Goal: Task Accomplishment & Management: Complete application form

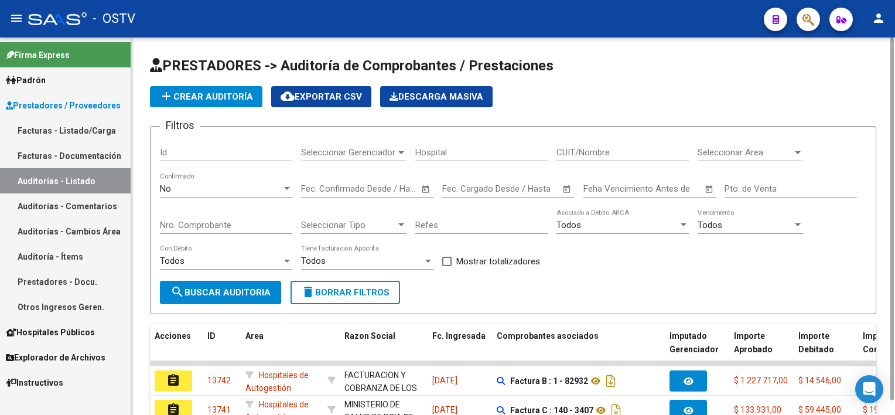
click at [173, 99] on mat-icon "add" at bounding box center [166, 96] width 14 height 14
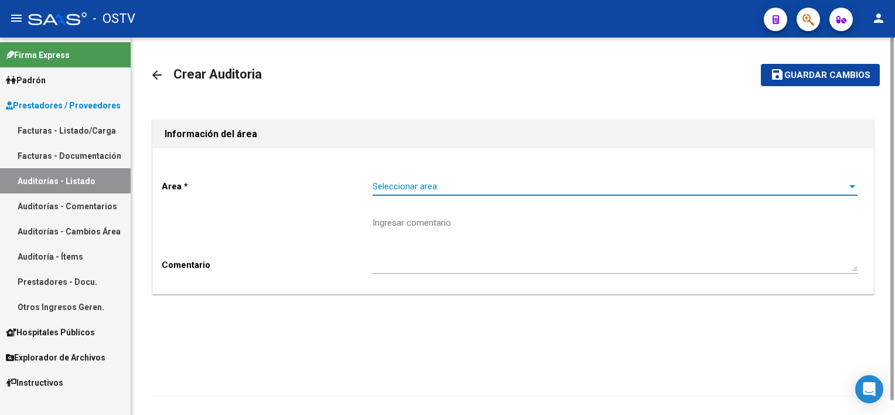
click at [464, 186] on span "Seleccionar area" at bounding box center [609, 186] width 474 height 11
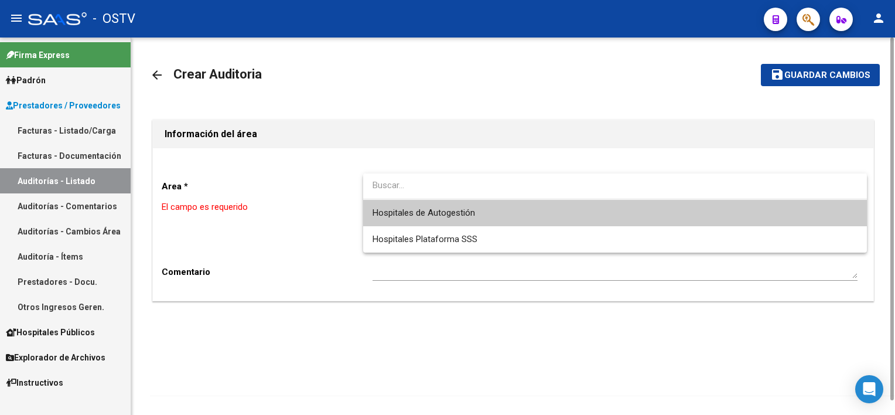
click at [461, 218] on span "Hospitales de Autogestión" at bounding box center [614, 213] width 485 height 26
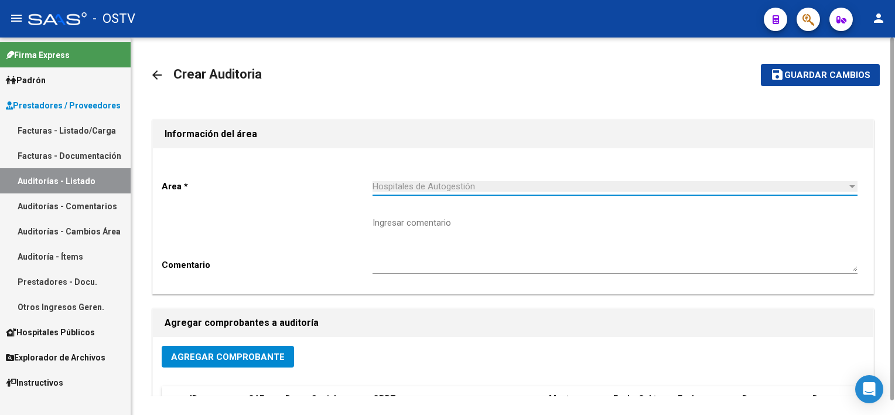
click at [206, 366] on button "Agregar Comprobante" at bounding box center [228, 356] width 132 height 22
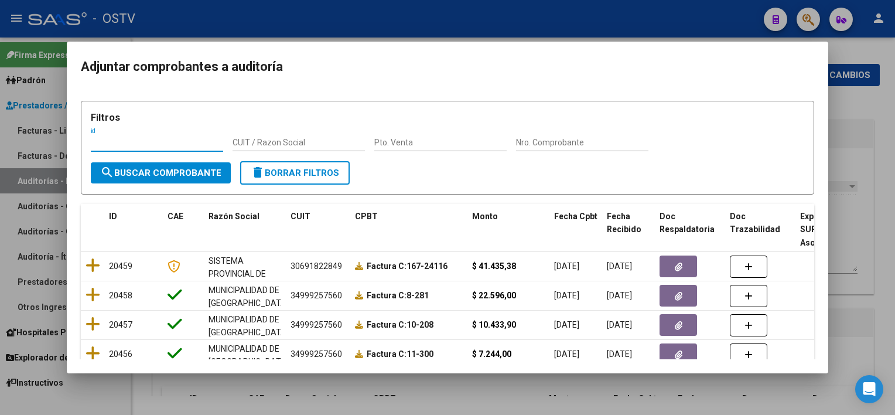
drag, startPoint x: 579, startPoint y: 140, endPoint x: 577, endPoint y: 147, distance: 7.1
click at [577, 146] on input "Nro. Comprobante" at bounding box center [582, 143] width 132 height 10
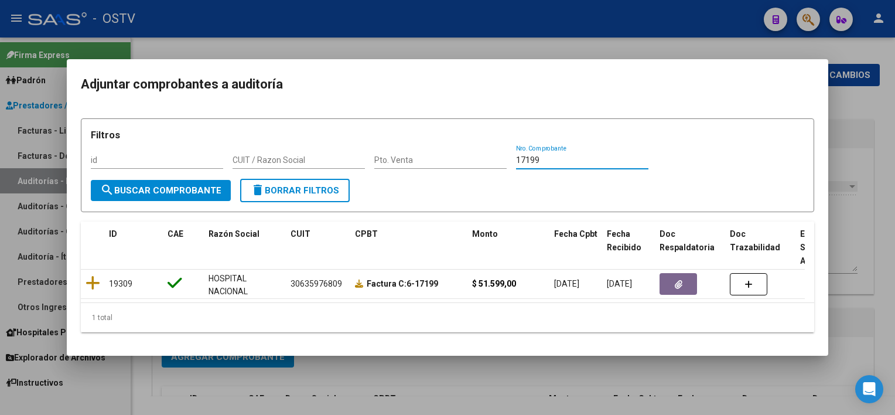
type input "17199"
click at [862, 194] on div at bounding box center [447, 207] width 895 height 415
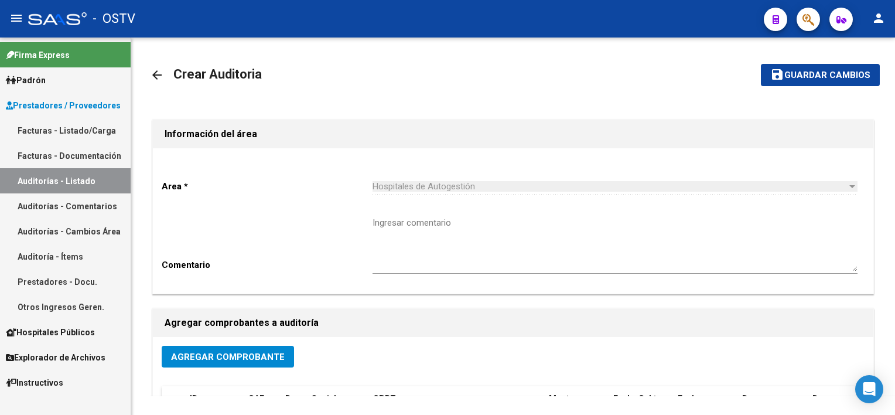
click at [45, 185] on link "Auditorías - Listado" at bounding box center [65, 180] width 131 height 25
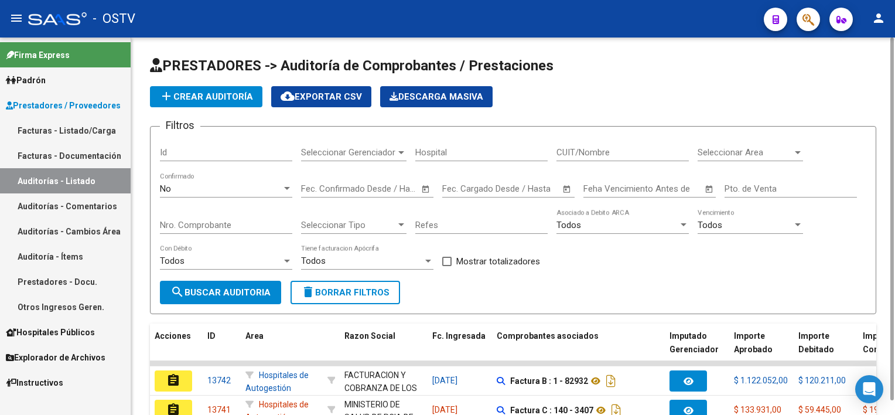
click at [364, 293] on span "delete Borrar Filtros" at bounding box center [345, 292] width 88 height 11
click at [187, 215] on div "Nro. Comprobante" at bounding box center [226, 220] width 132 height 25
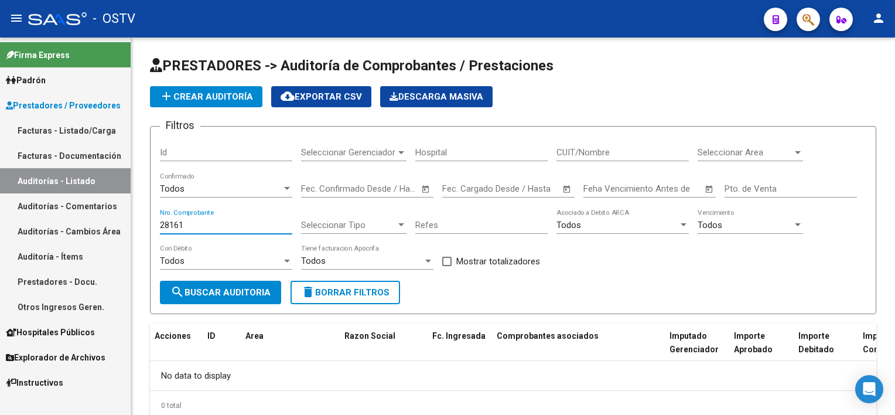
type input "28161"
drag, startPoint x: 210, startPoint y: 221, endPoint x: 120, endPoint y: 221, distance: 90.2
click at [120, 221] on mat-sidenav-container "Firma Express Padrón Afiliados Empadronados Movimientos de Afiliados Padrón Ági…" at bounding box center [447, 225] width 895 height 377
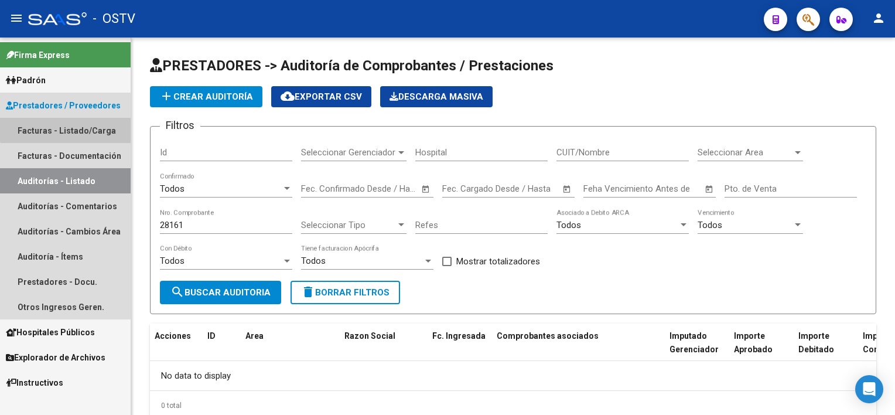
click at [87, 127] on link "Facturas - Listado/Carga" at bounding box center [65, 130] width 131 height 25
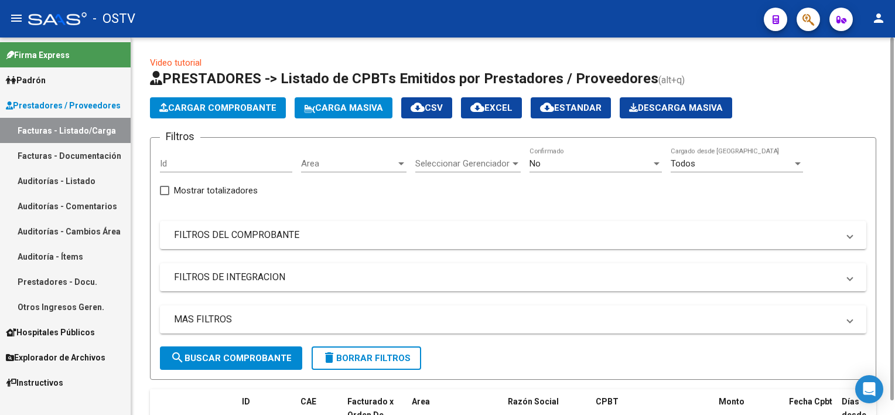
click at [567, 163] on div "No" at bounding box center [590, 163] width 122 height 11
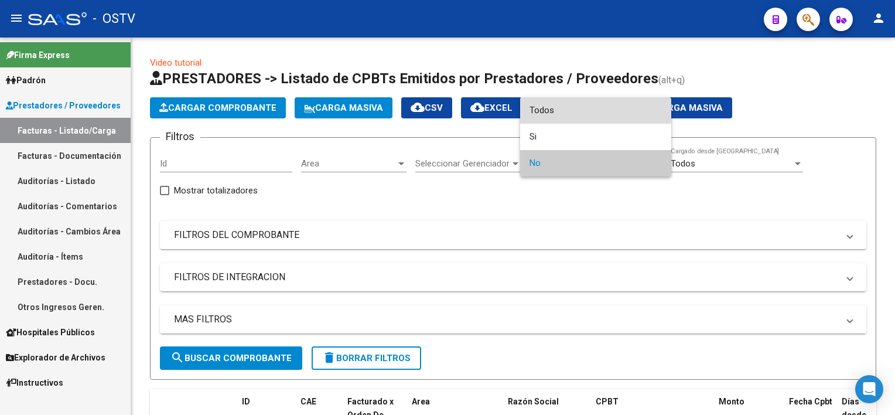
click at [562, 113] on span "Todos" at bounding box center [595, 110] width 132 height 26
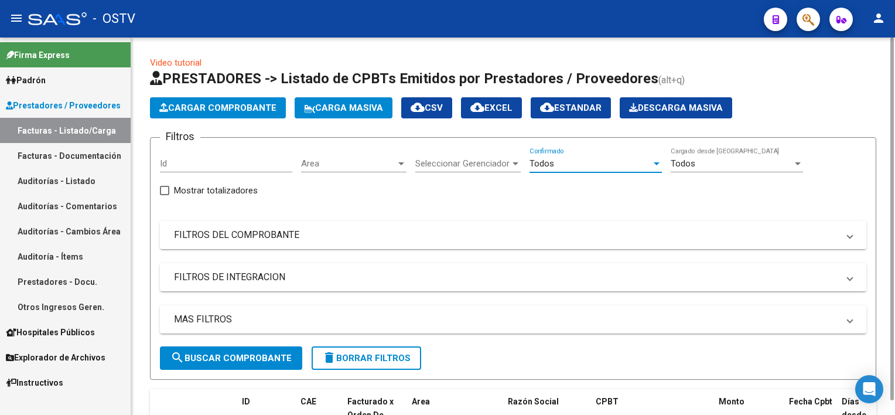
click at [283, 239] on mat-panel-title "FILTROS DEL COMPROBANTE" at bounding box center [506, 234] width 664 height 13
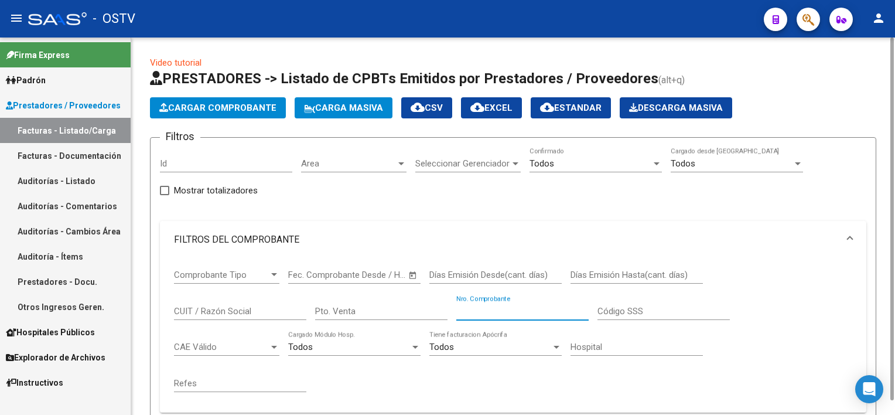
click at [486, 309] on input "Nro. Comprobante" at bounding box center [522, 311] width 132 height 11
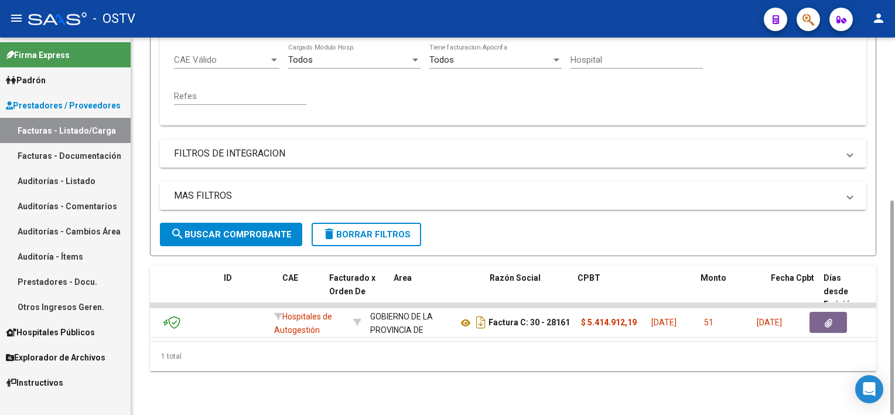
scroll to position [0, 245]
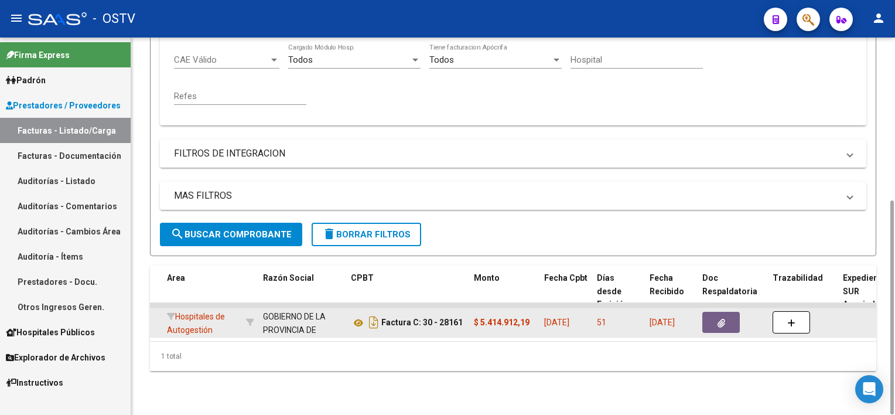
click at [714, 319] on button "button" at bounding box center [720, 322] width 37 height 21
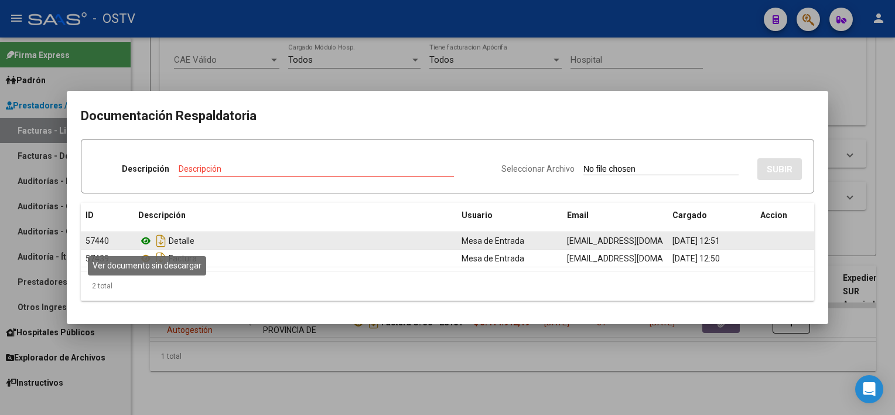
click at [143, 238] on icon at bounding box center [145, 241] width 15 height 14
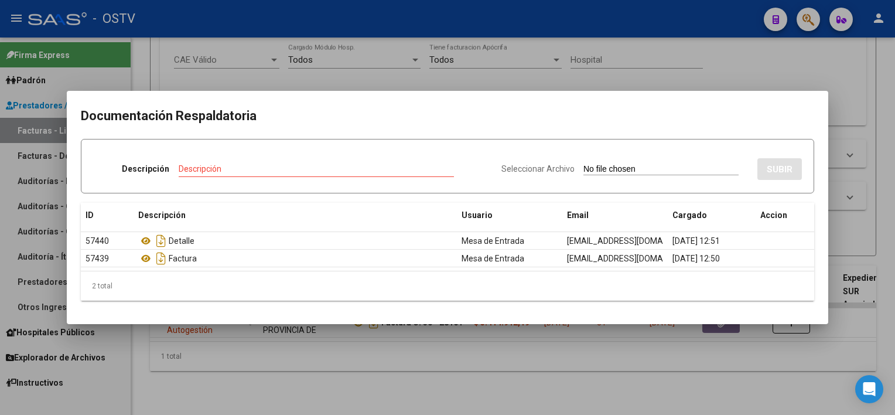
click at [474, 358] on div at bounding box center [447, 207] width 895 height 415
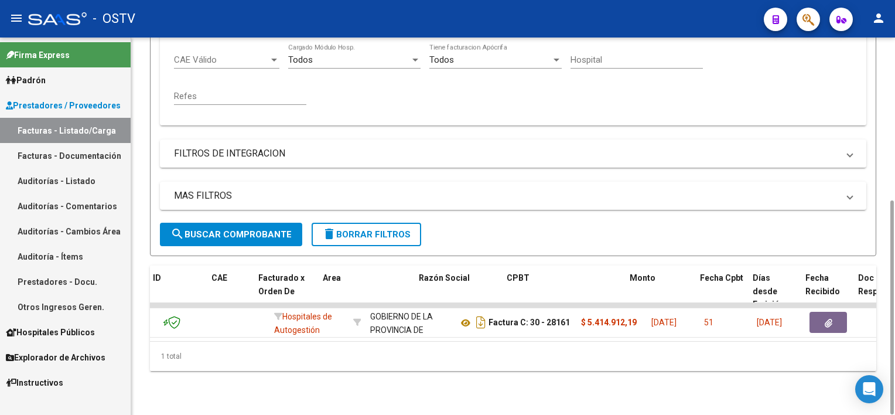
scroll to position [0, 145]
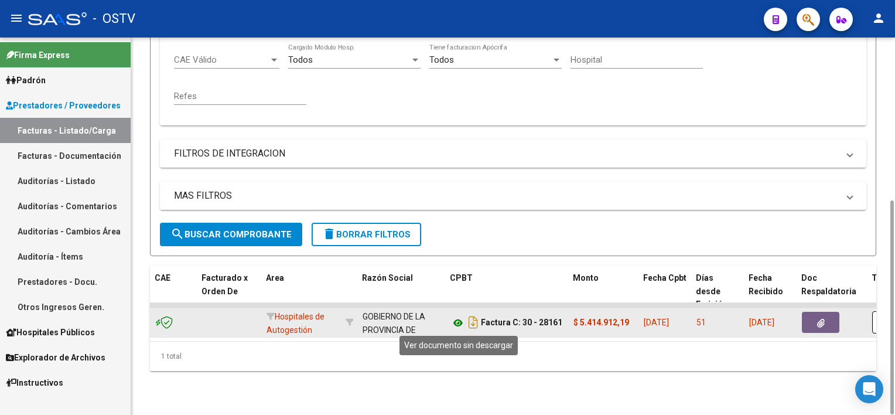
click at [456, 323] on icon at bounding box center [457, 323] width 15 height 14
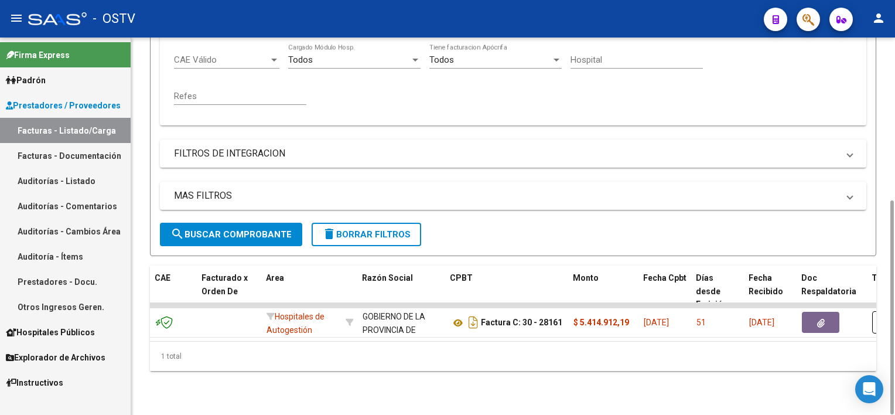
scroll to position [170, 0]
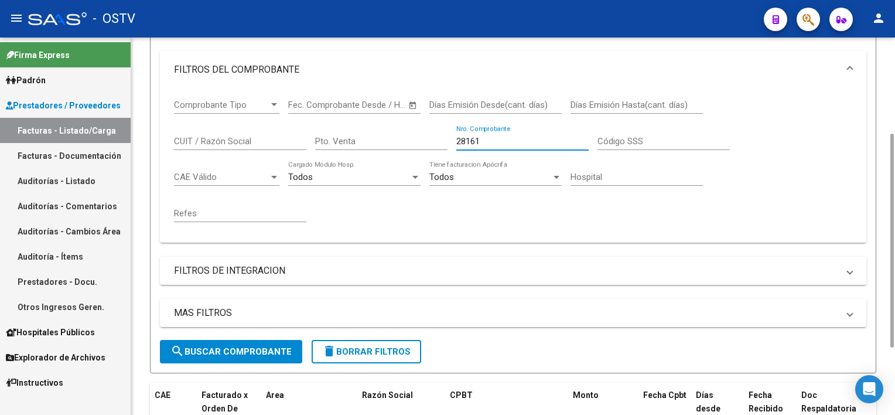
drag, startPoint x: 491, startPoint y: 140, endPoint x: 399, endPoint y: 134, distance: 92.1
click at [399, 134] on div "Comprobante Tipo Comprobante Tipo Start date – Fec. Comprobante Desde / Hasta D…" at bounding box center [513, 160] width 678 height 145
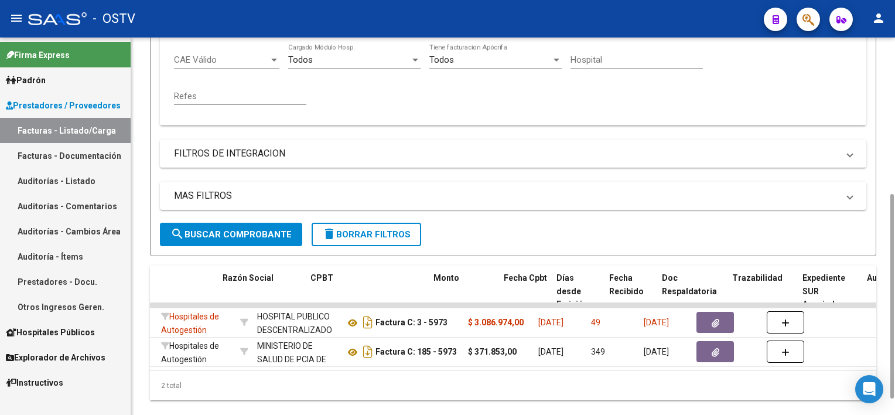
scroll to position [0, 285]
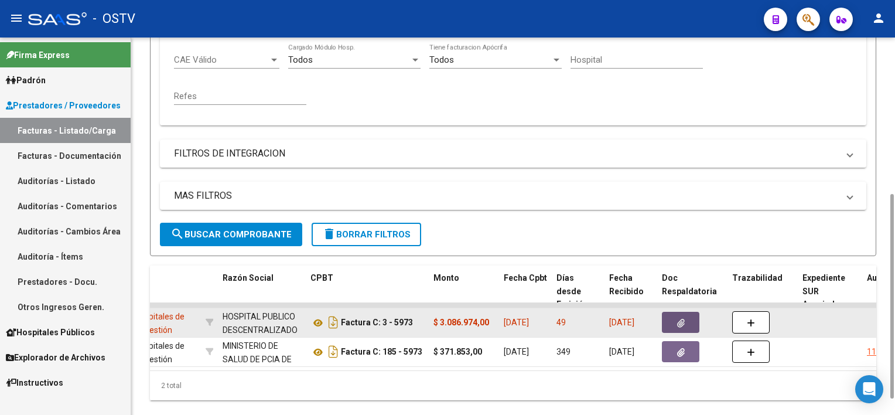
click at [682, 320] on icon "button" at bounding box center [681, 323] width 8 height 9
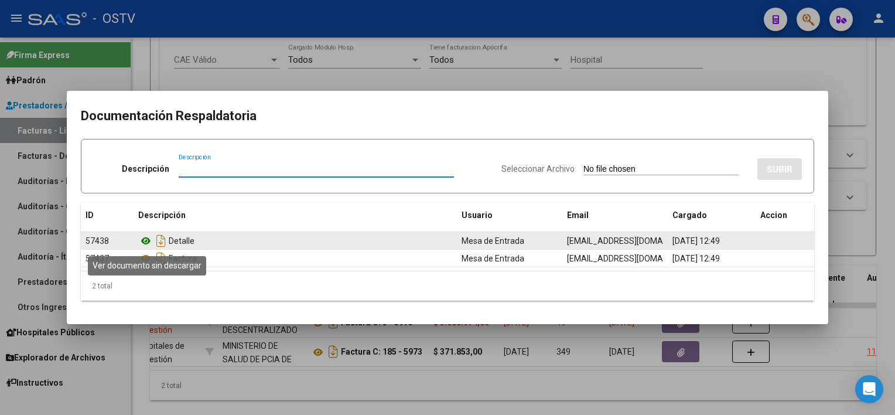
click at [141, 244] on icon at bounding box center [145, 241] width 15 height 14
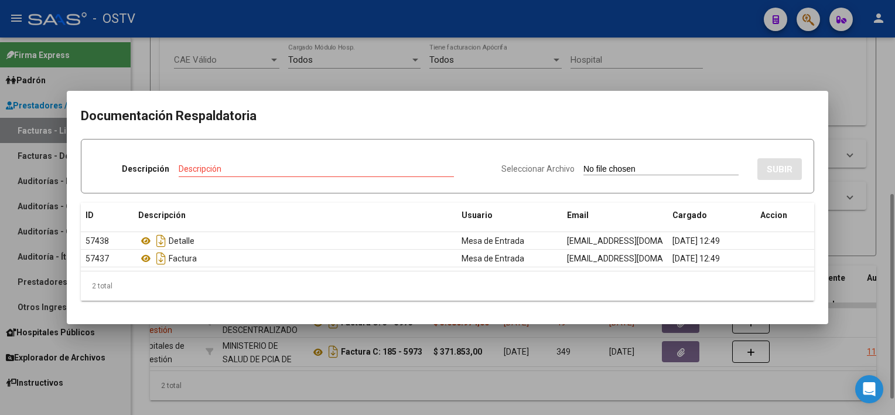
click at [382, 396] on div at bounding box center [447, 207] width 895 height 415
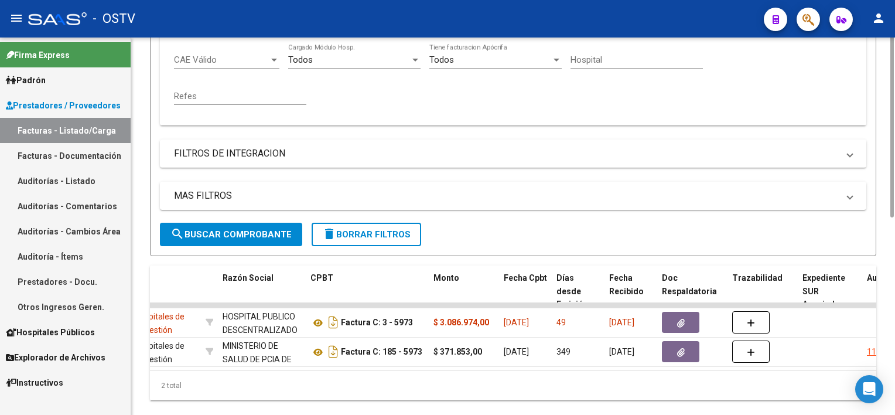
scroll to position [170, 0]
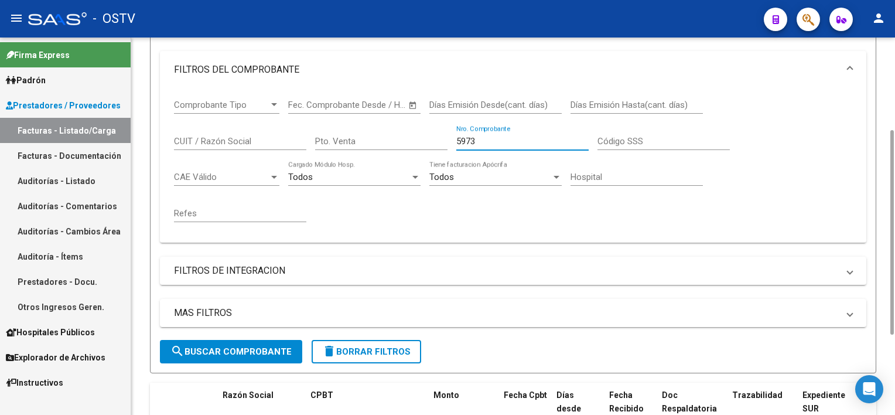
drag, startPoint x: 470, startPoint y: 138, endPoint x: 409, endPoint y: 134, distance: 61.6
click at [410, 133] on div "Comprobante Tipo Comprobante Tipo Start date – Fec. Comprobante Desde / Hasta D…" at bounding box center [513, 160] width 678 height 145
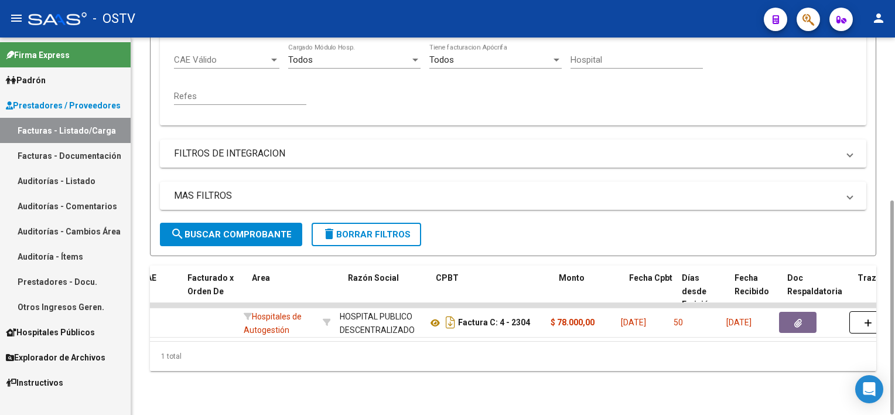
scroll to position [0, 152]
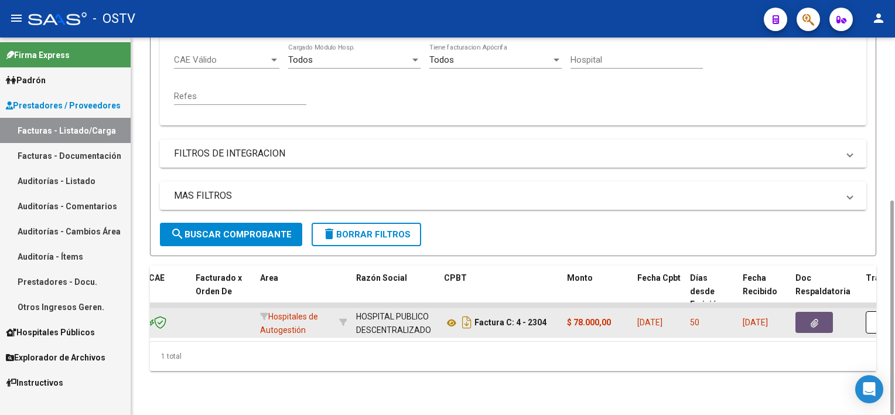
click at [823, 313] on button "button" at bounding box center [813, 322] width 37 height 21
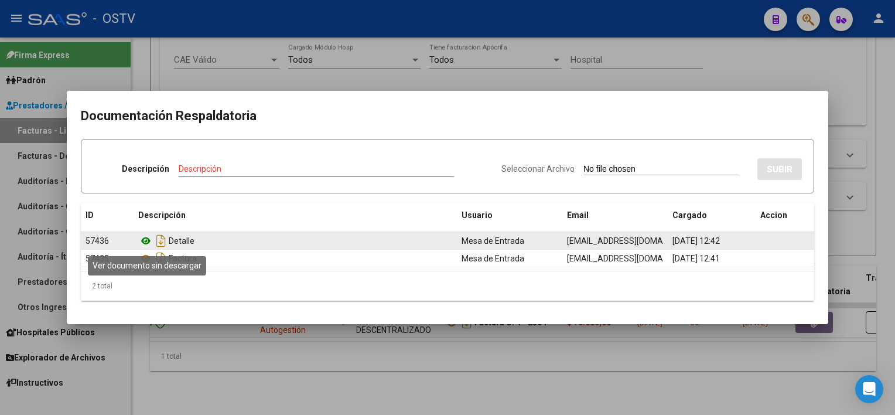
click at [141, 241] on icon at bounding box center [145, 241] width 15 height 14
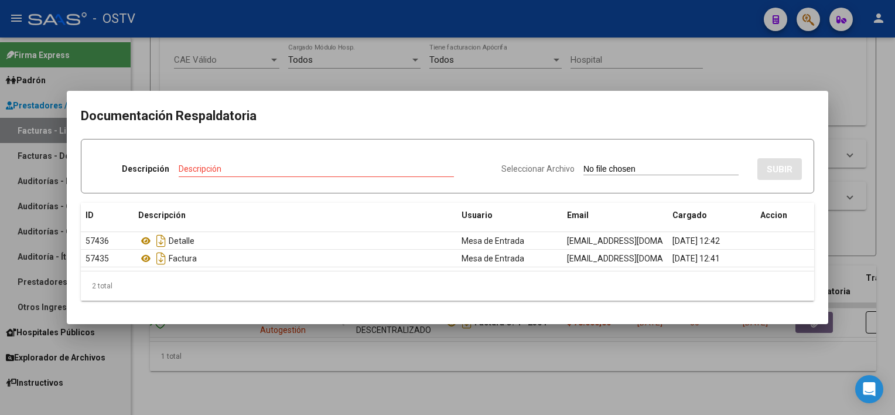
click at [351, 333] on div at bounding box center [447, 207] width 895 height 415
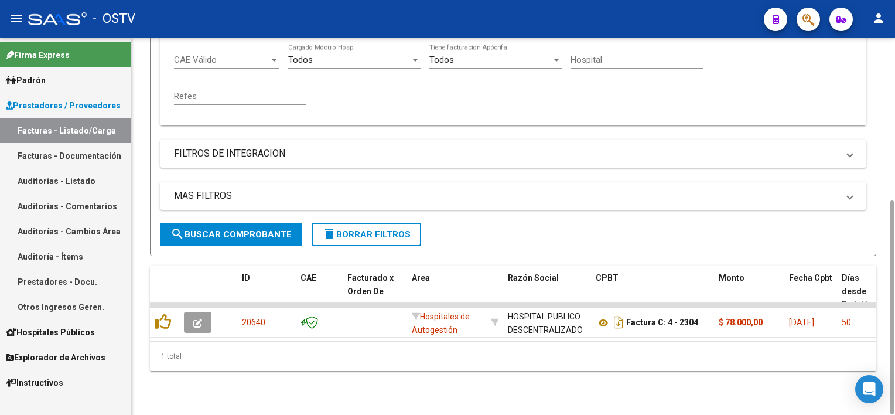
scroll to position [0, 0]
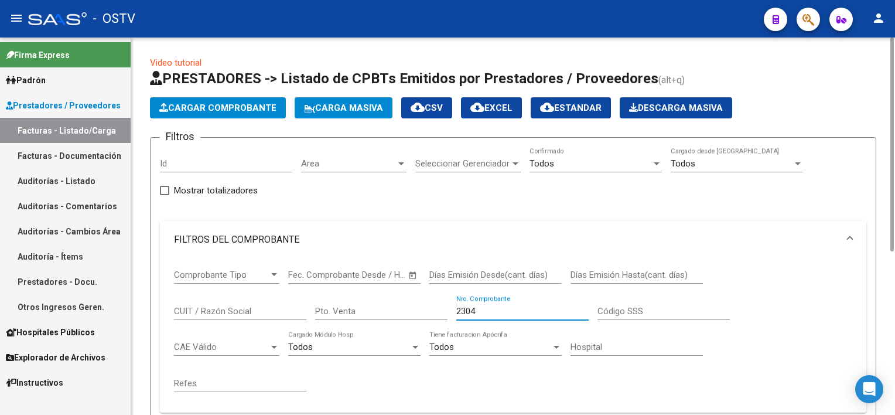
drag, startPoint x: 436, startPoint y: 313, endPoint x: 384, endPoint y: 312, distance: 52.7
click at [384, 312] on div "Comprobante Tipo Comprobante Tipo Start date – Fec. Comprobante Desde / Hasta D…" at bounding box center [513, 330] width 678 height 145
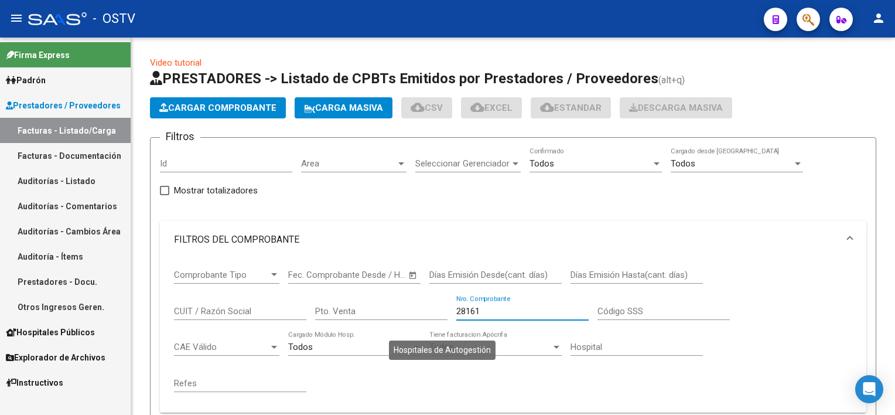
scroll to position [290, 0]
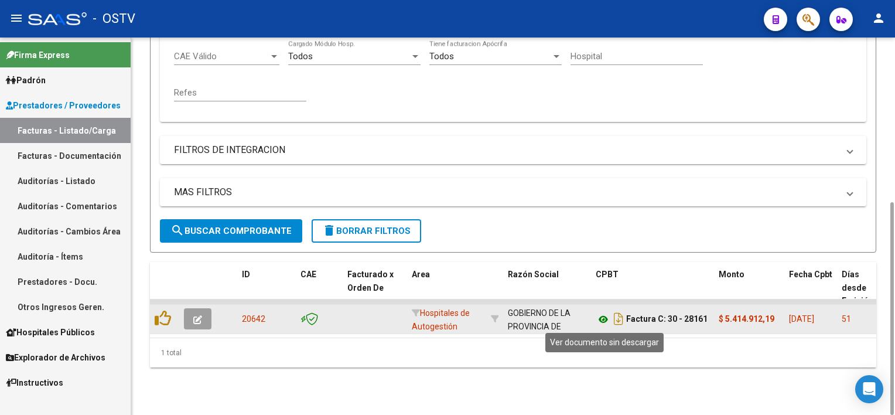
click at [604, 314] on icon at bounding box center [603, 319] width 15 height 14
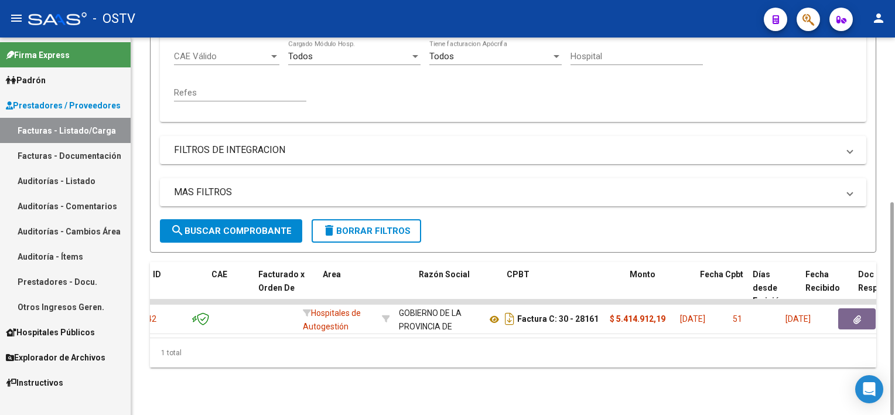
scroll to position [0, 153]
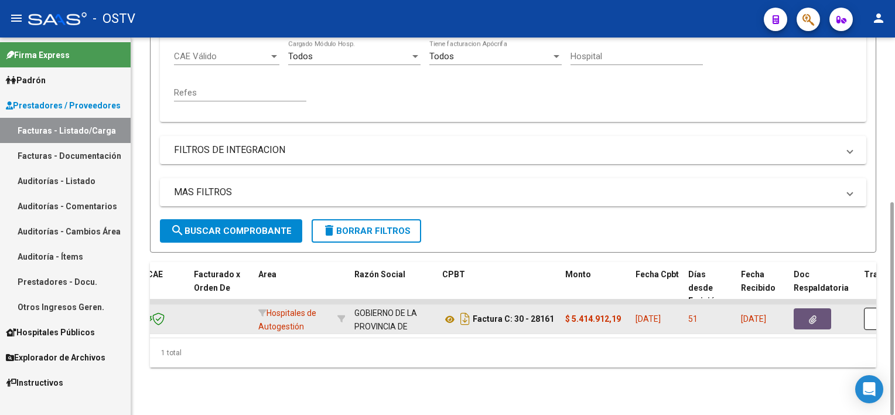
click at [817, 312] on button "button" at bounding box center [811, 318] width 37 height 21
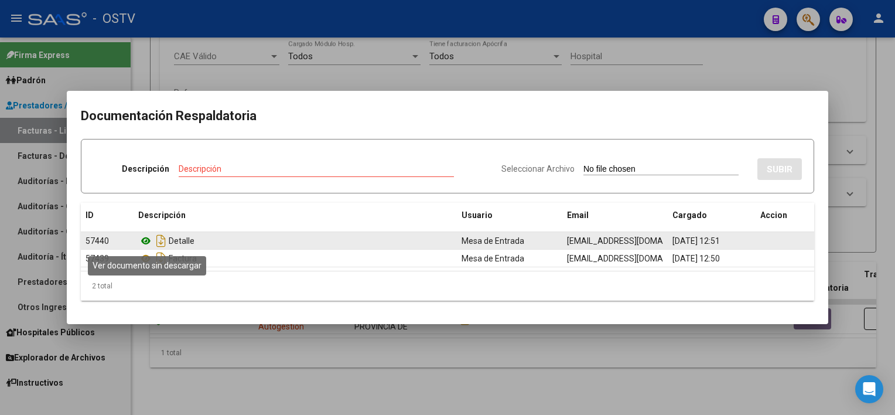
click at [146, 243] on icon at bounding box center [145, 241] width 15 height 14
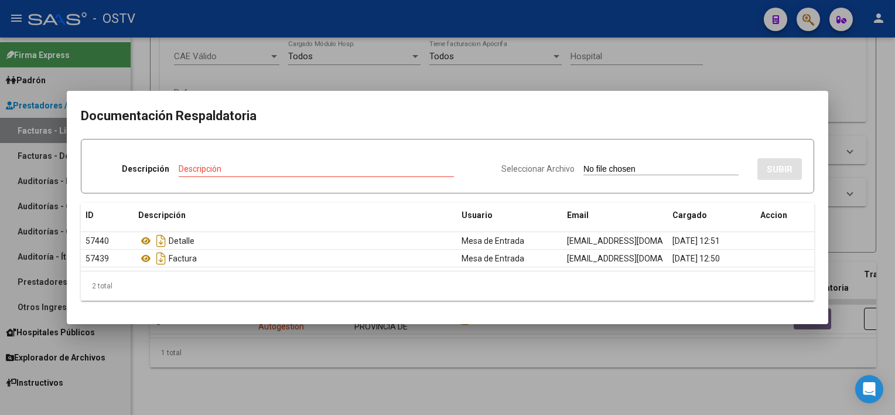
click at [319, 349] on div at bounding box center [447, 207] width 895 height 415
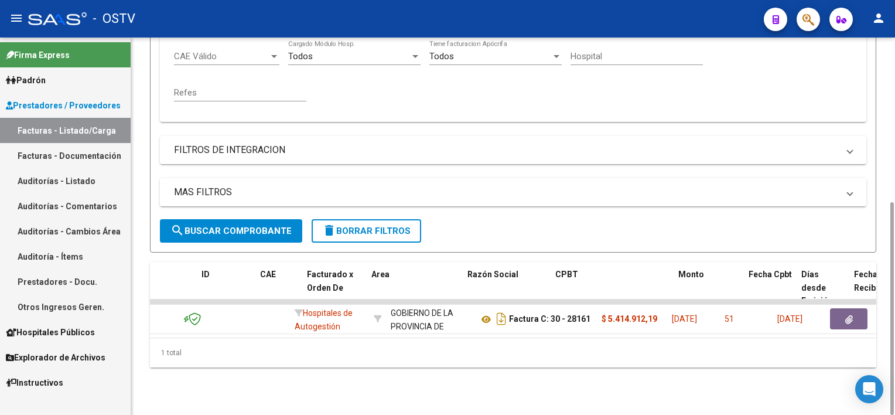
scroll to position [0, 0]
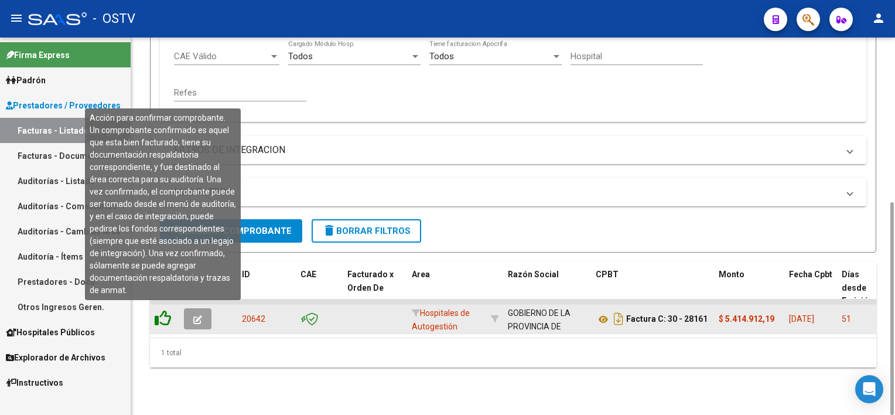
click at [164, 319] on icon at bounding box center [163, 318] width 16 height 16
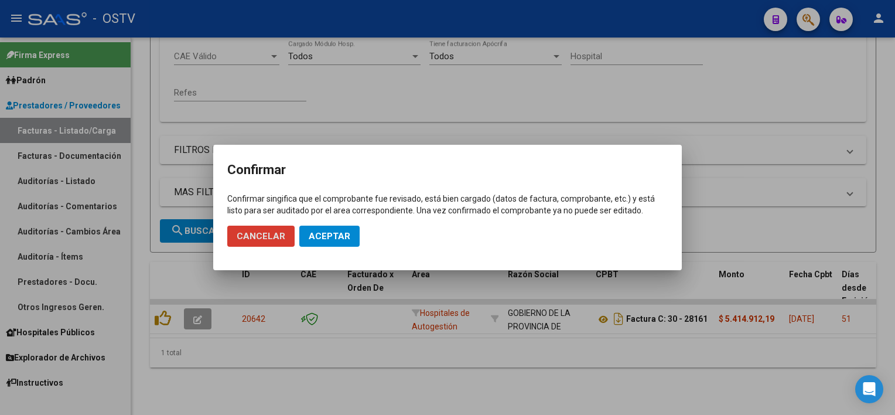
click at [314, 237] on span "Aceptar" at bounding box center [330, 236] width 42 height 11
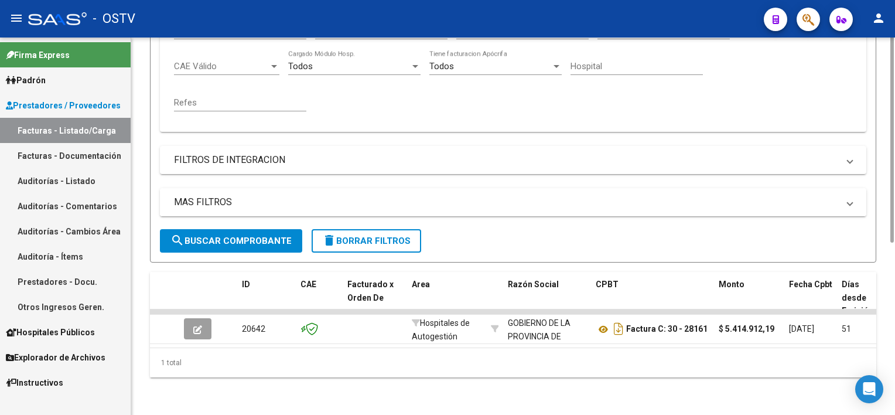
scroll to position [56, 0]
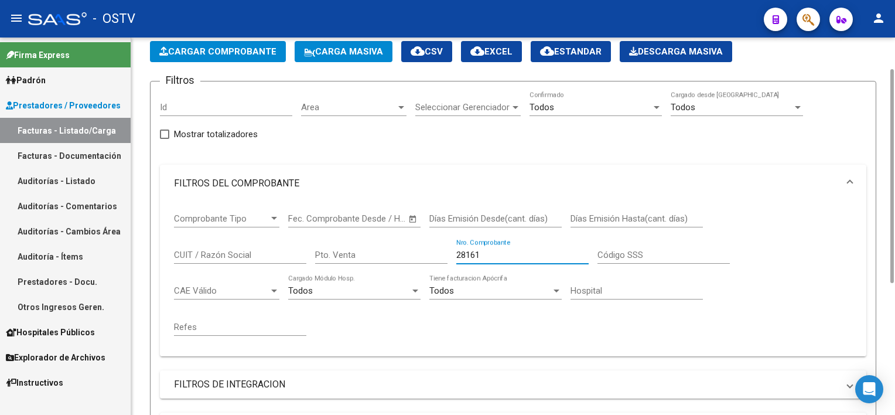
drag, startPoint x: 487, startPoint y: 252, endPoint x: 391, endPoint y: 252, distance: 96.0
click at [391, 252] on div "Comprobante Tipo Comprobante Tipo Start date – Fec. Comprobante Desde / Hasta D…" at bounding box center [513, 274] width 678 height 145
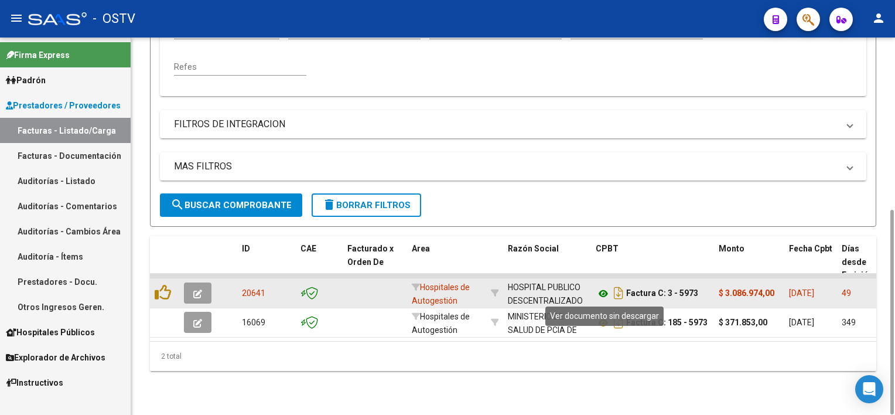
click at [600, 287] on icon at bounding box center [603, 293] width 15 height 14
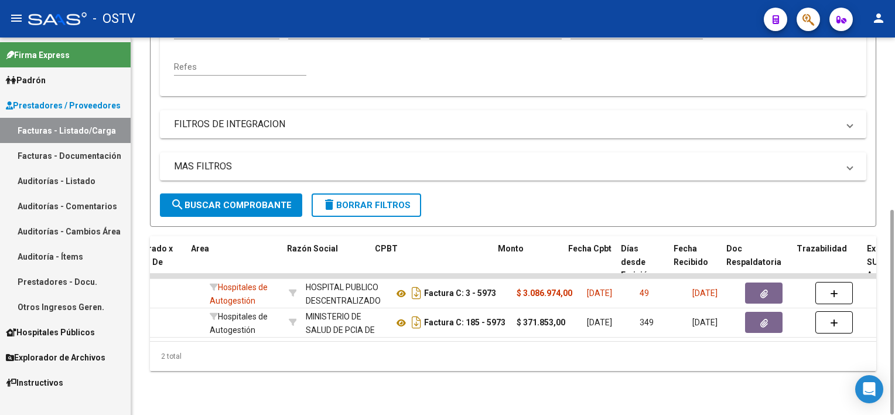
scroll to position [0, 220]
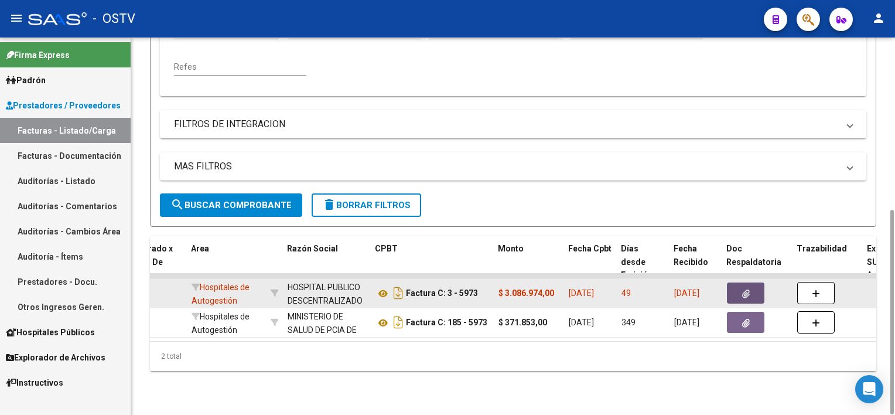
click at [754, 288] on button "button" at bounding box center [745, 292] width 37 height 21
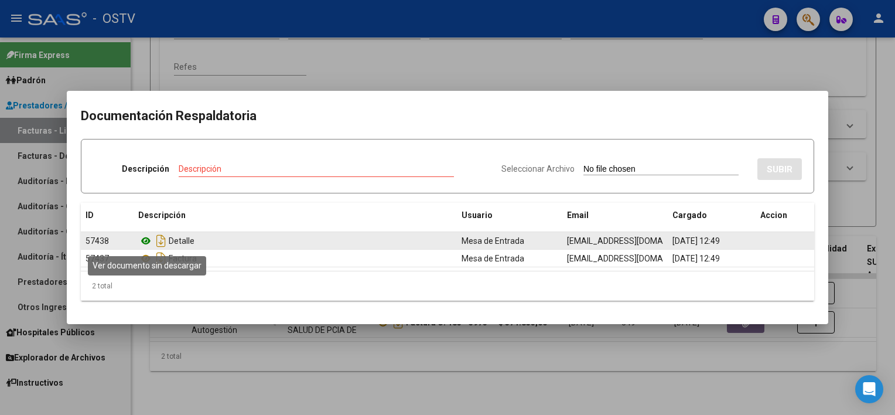
click at [149, 241] on icon at bounding box center [145, 241] width 15 height 14
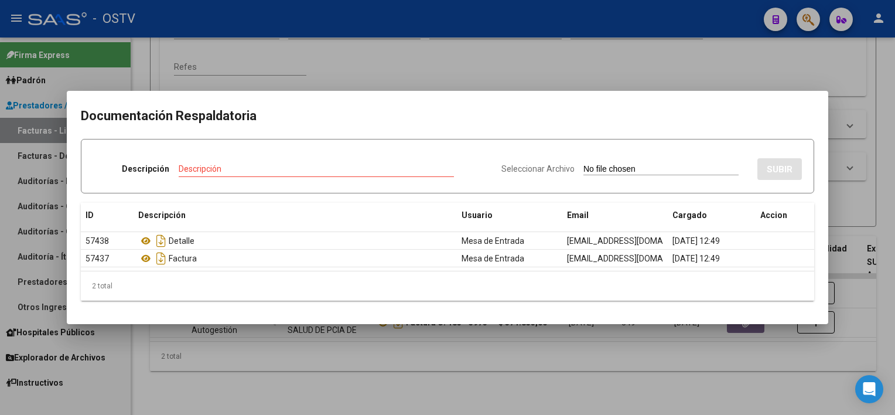
click at [365, 369] on div at bounding box center [447, 207] width 895 height 415
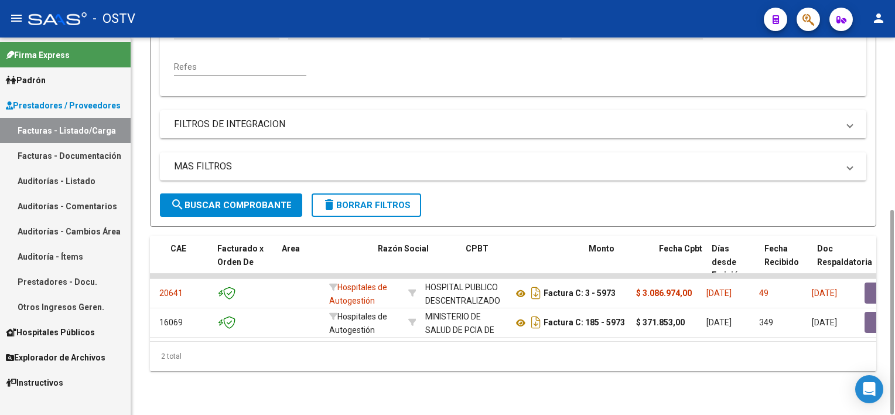
scroll to position [0, 0]
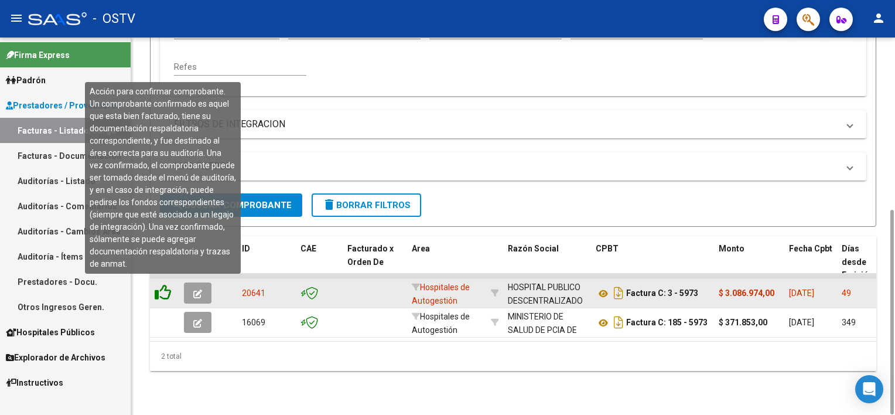
click at [156, 285] on icon at bounding box center [163, 292] width 16 height 16
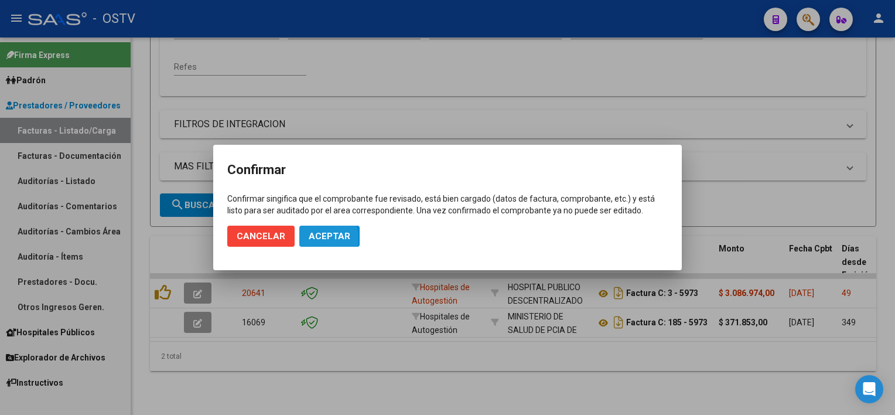
click at [315, 238] on span "Aceptar" at bounding box center [330, 236] width 42 height 11
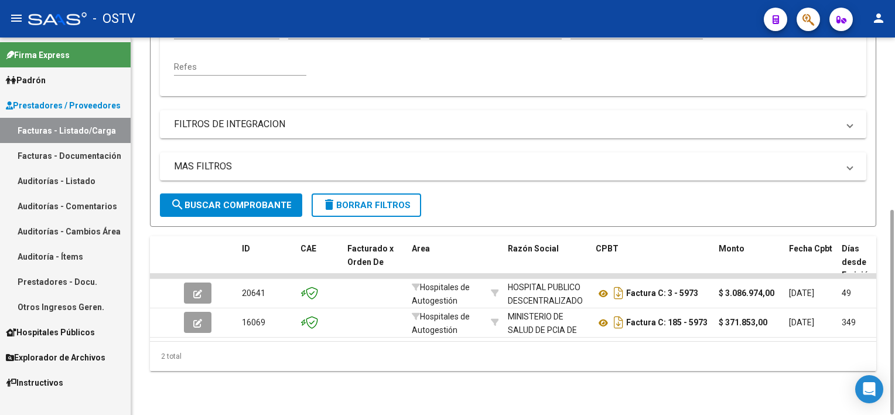
scroll to position [82, 0]
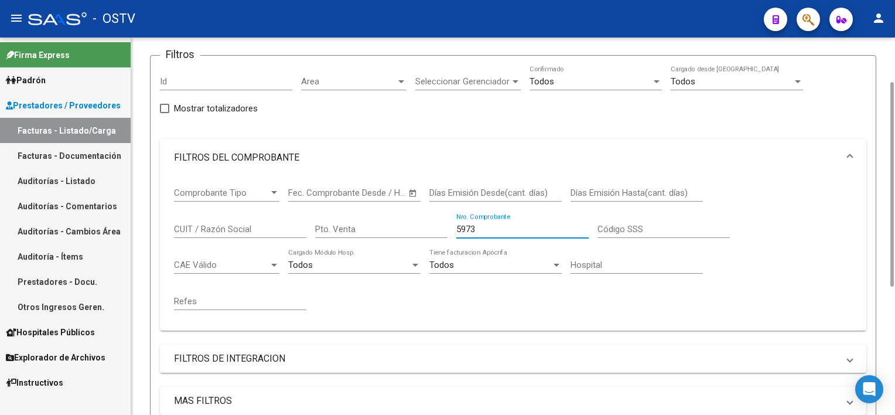
drag, startPoint x: 496, startPoint y: 228, endPoint x: 402, endPoint y: 217, distance: 95.0
click at [402, 217] on div "Comprobante Tipo Comprobante Tipo Start date – Fec. Comprobante Desde / Hasta D…" at bounding box center [513, 248] width 678 height 145
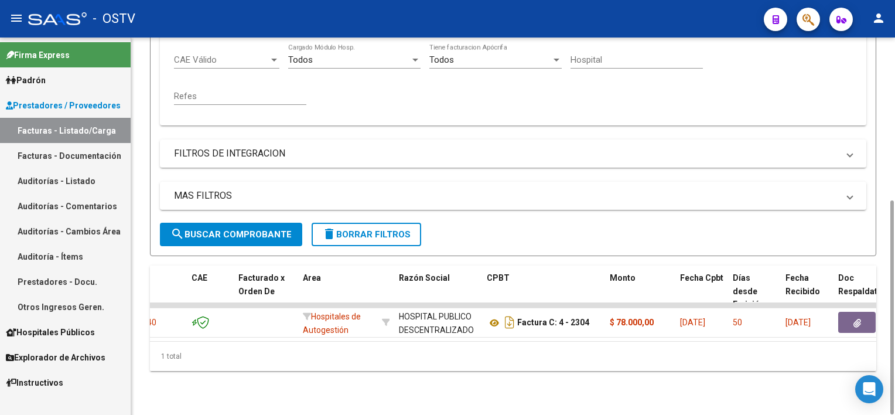
scroll to position [0, 166]
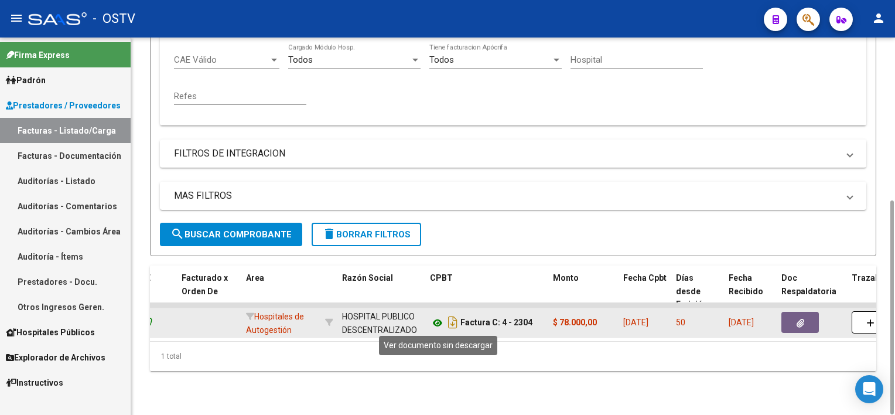
type input "2304"
click at [438, 319] on icon at bounding box center [437, 323] width 15 height 14
click at [808, 321] on button "button" at bounding box center [799, 322] width 37 height 21
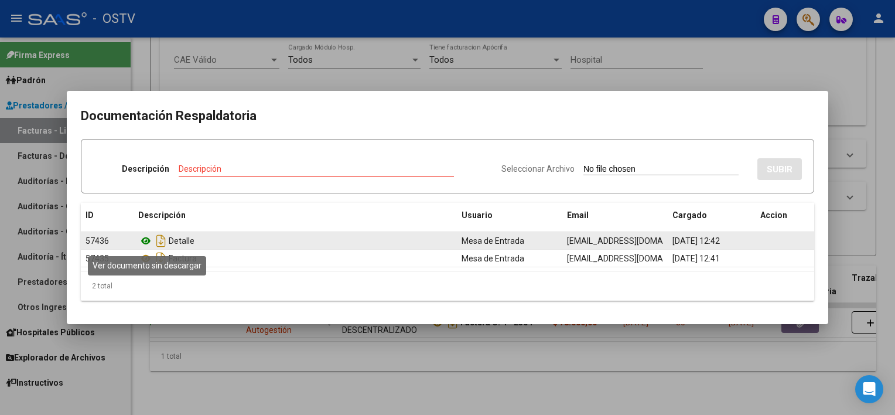
click at [146, 239] on icon at bounding box center [145, 241] width 15 height 14
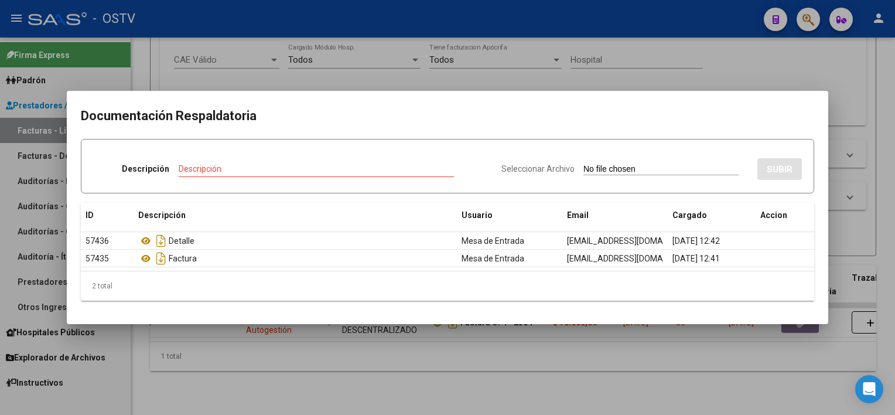
click at [429, 355] on div at bounding box center [447, 207] width 895 height 415
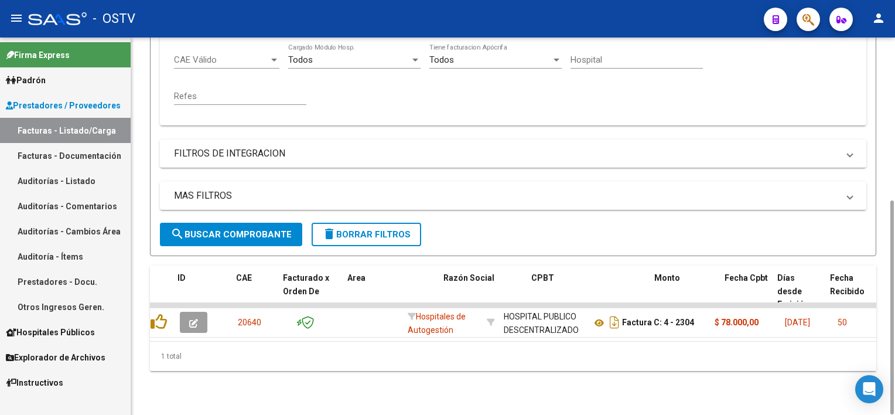
scroll to position [0, 0]
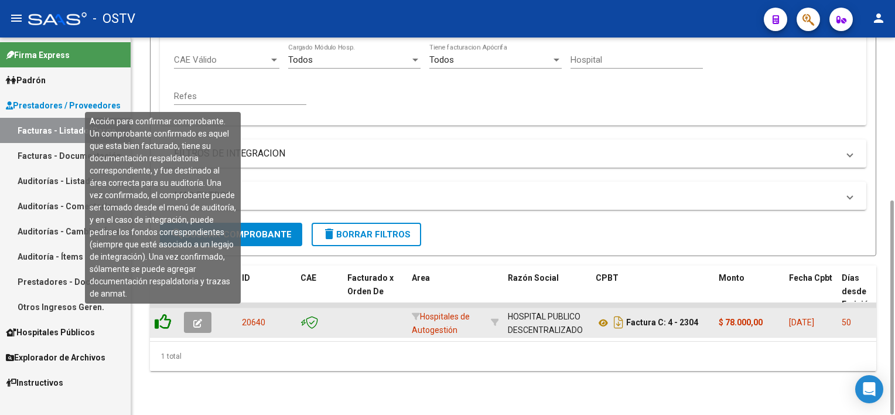
click at [159, 316] on icon at bounding box center [163, 321] width 16 height 16
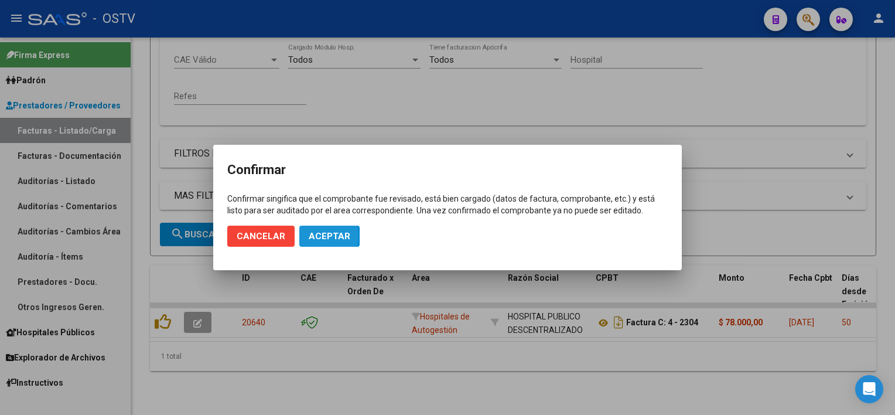
click at [312, 235] on span "Aceptar" at bounding box center [330, 236] width 42 height 11
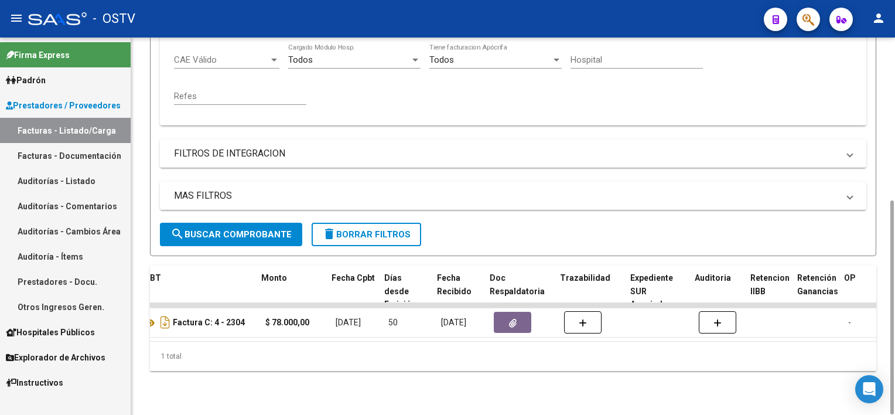
scroll to position [0, 522]
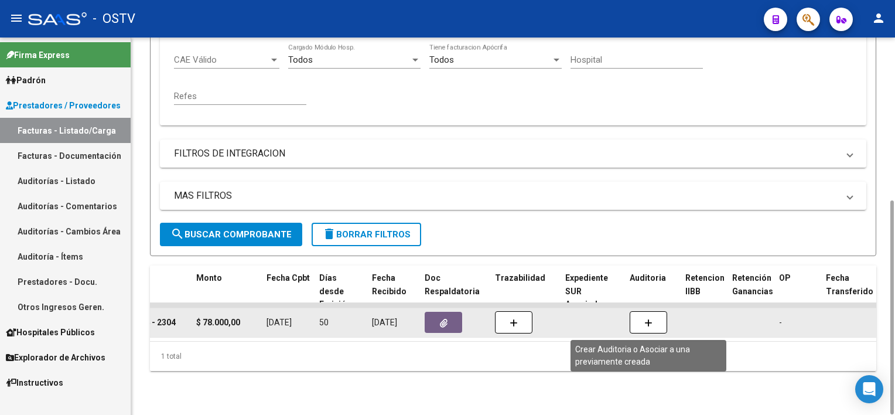
click at [646, 319] on icon "button" at bounding box center [648, 323] width 8 height 9
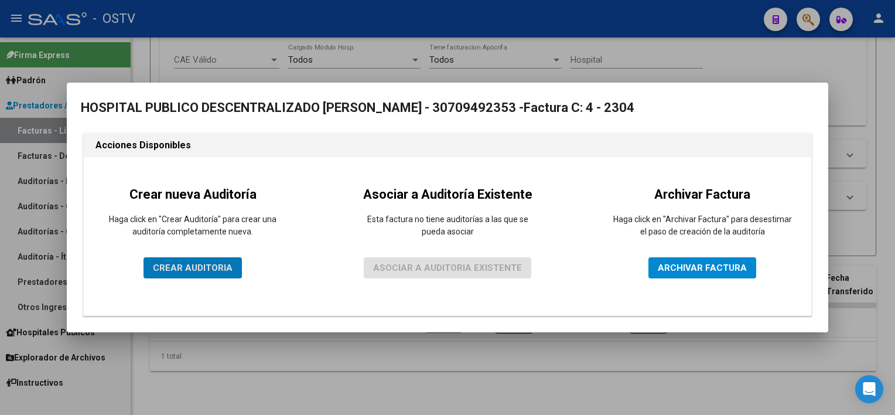
click at [171, 272] on span "CREAR AUDITORIA" at bounding box center [193, 267] width 80 height 11
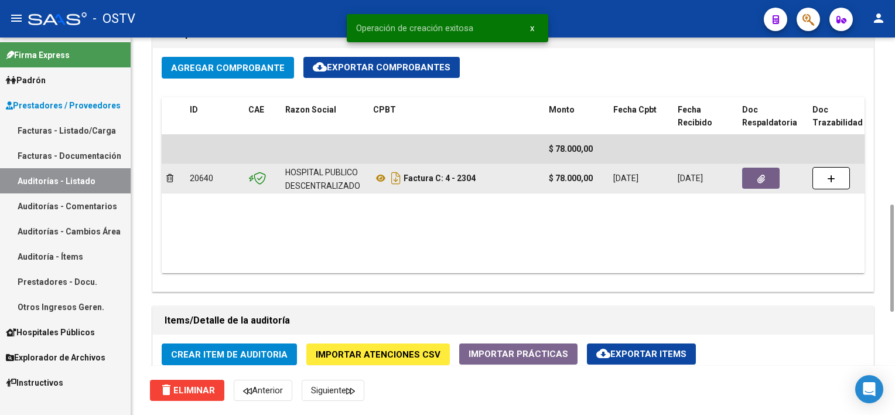
scroll to position [820, 0]
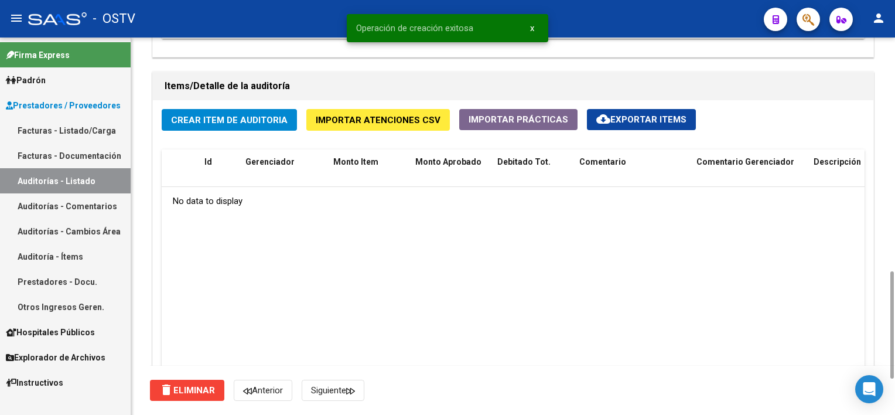
click at [281, 122] on span "Crear Item de Auditoria" at bounding box center [229, 120] width 117 height 11
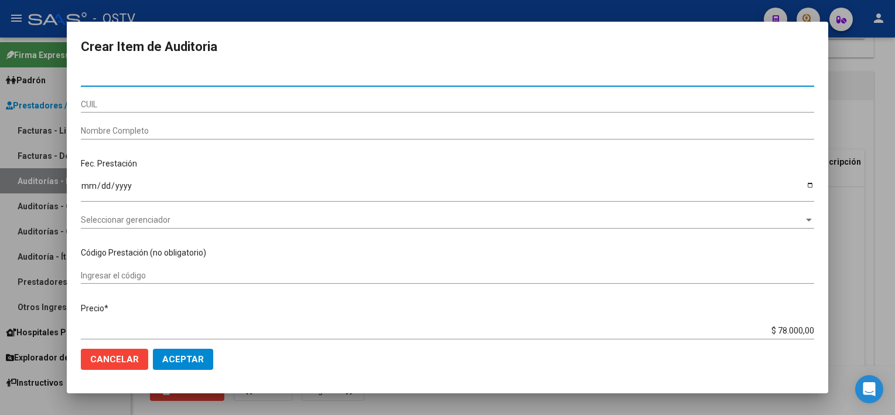
paste input "30299366"
type input "30299366"
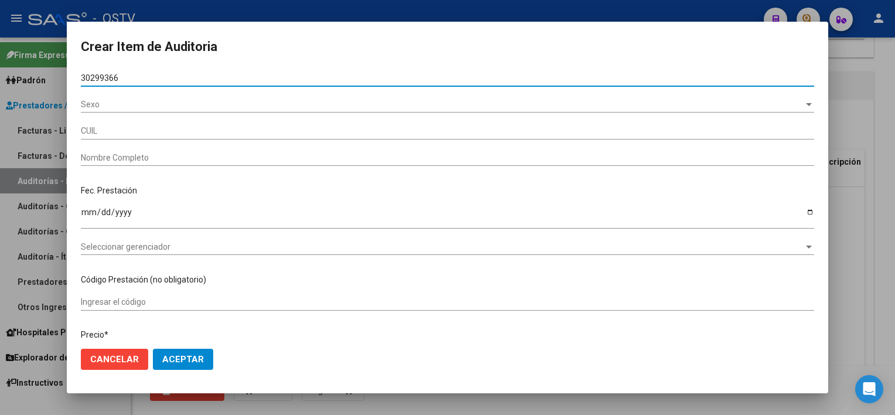
type input "27302993667"
type input "[PERSON_NAME]"
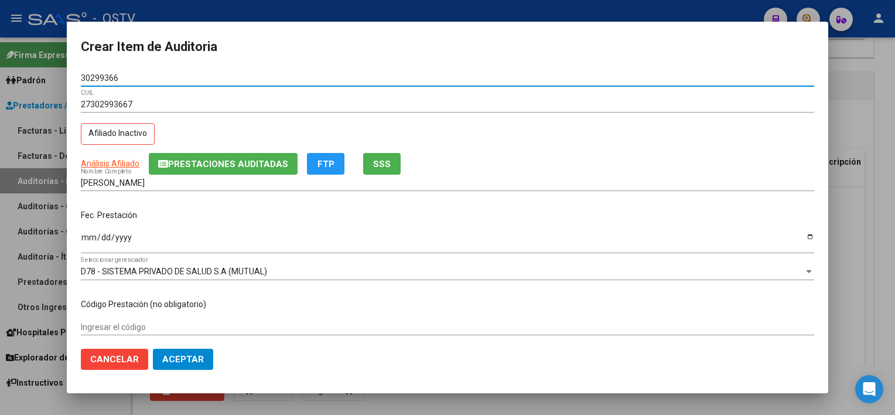
type input "30299366"
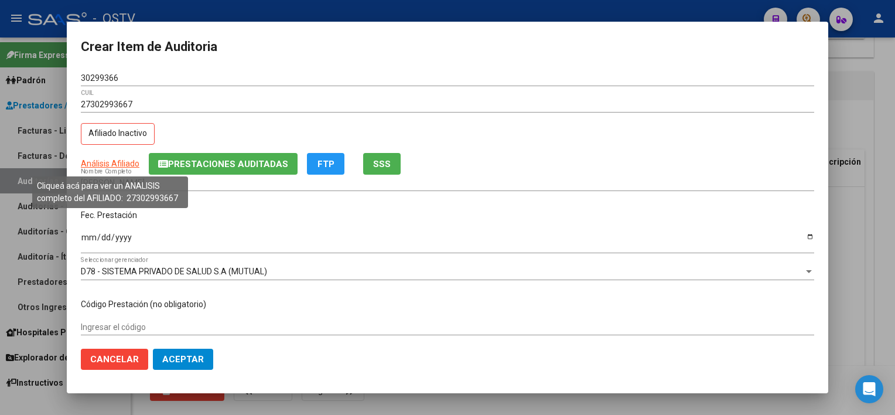
click at [125, 162] on span "Análisis Afiliado" at bounding box center [110, 163] width 59 height 9
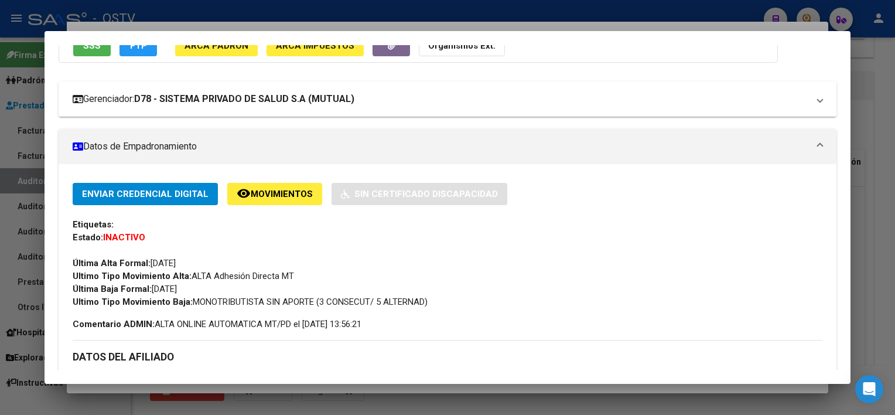
scroll to position [59, 0]
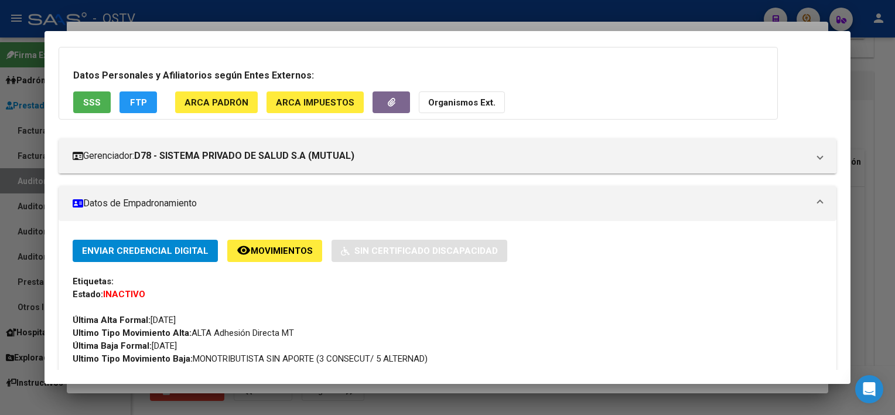
click at [99, 100] on span "SSS" at bounding box center [92, 102] width 18 height 11
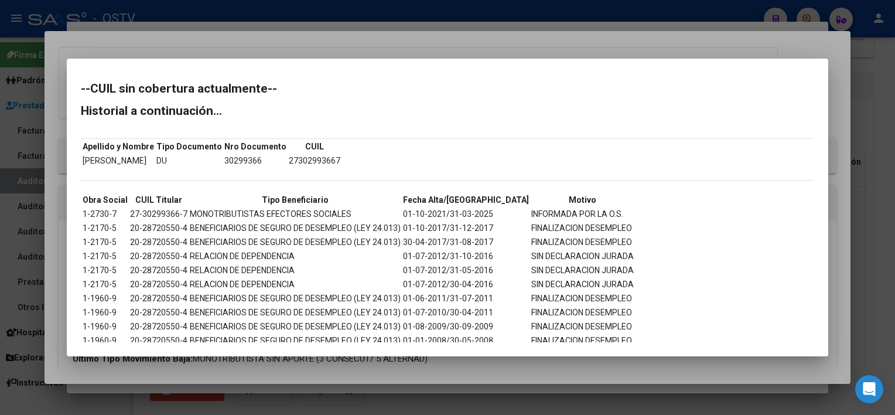
scroll to position [26, 0]
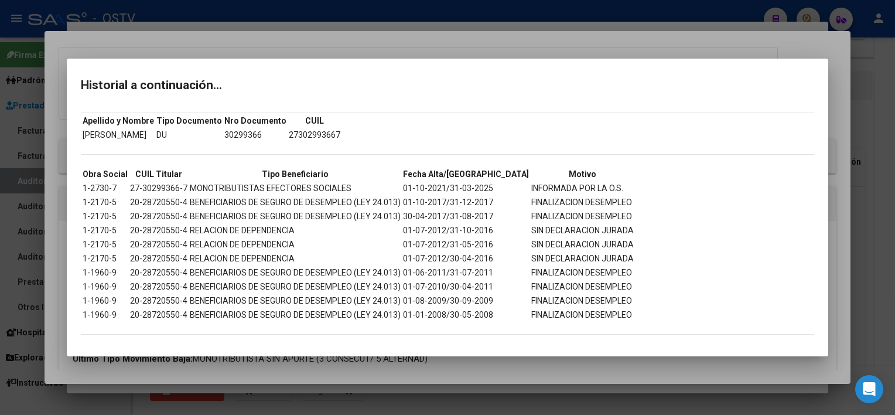
drag, startPoint x: 435, startPoint y: 188, endPoint x: 509, endPoint y: 189, distance: 74.4
click at [509, 189] on tr "1-2730-7 27-30299366-7 MONOTRIBUTISTAS EFECTORES SOCIALES 01-10-2021/31-03-2025…" at bounding box center [358, 188] width 552 height 13
click at [488, 363] on div at bounding box center [447, 207] width 895 height 415
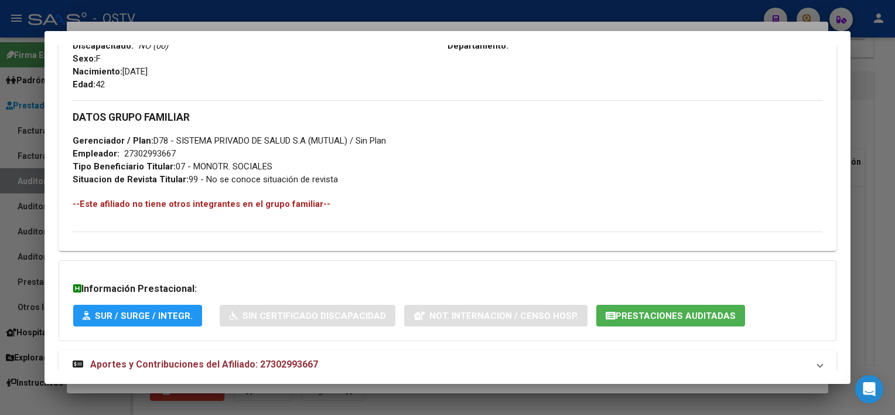
scroll to position [560, 0]
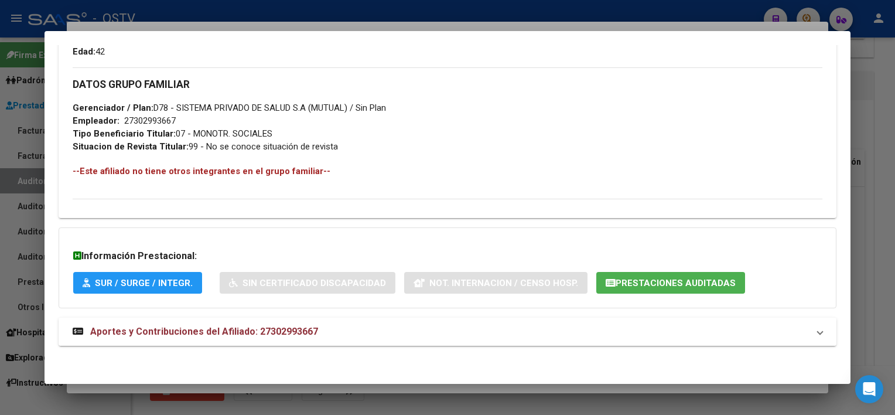
click at [393, 331] on mat-panel-title "Aportes y Contribuciones del Afiliado: 27302993667" at bounding box center [440, 331] width 735 height 14
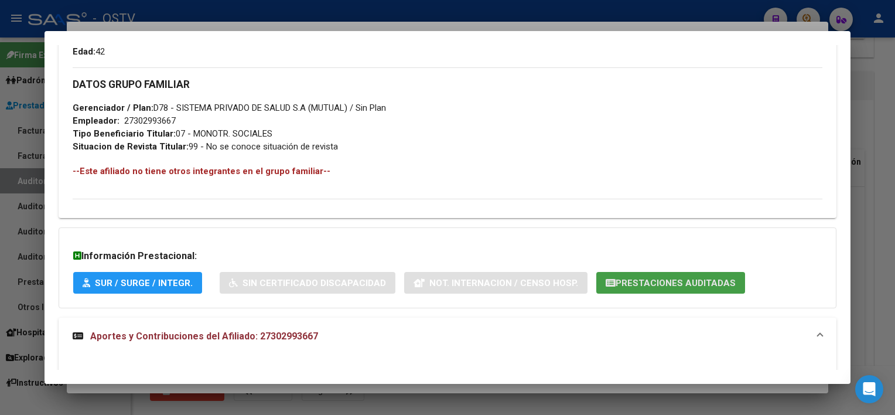
click at [669, 284] on span "Prestaciones Auditadas" at bounding box center [675, 283] width 120 height 11
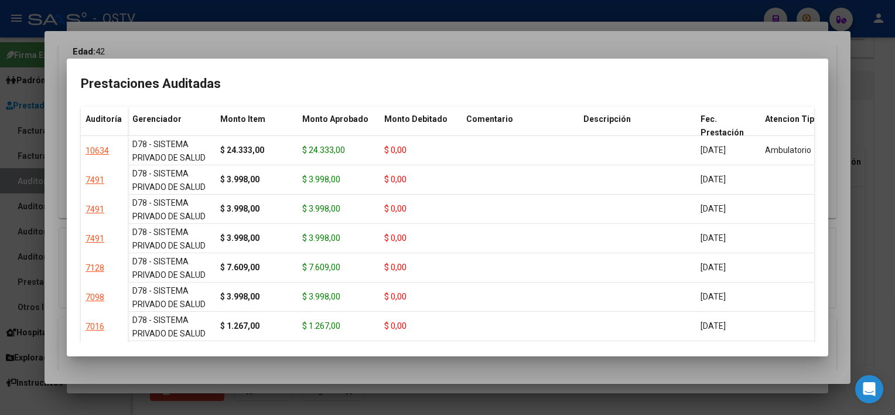
click at [522, 364] on div at bounding box center [447, 207] width 895 height 415
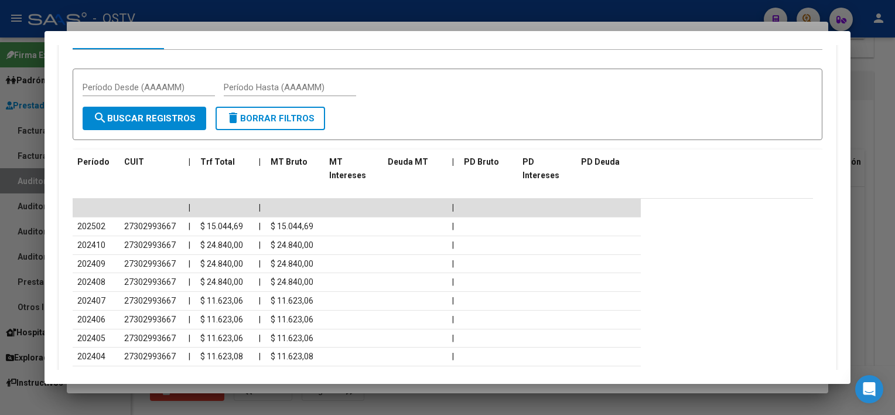
scroll to position [952, 0]
click at [323, 389] on div at bounding box center [447, 207] width 895 height 415
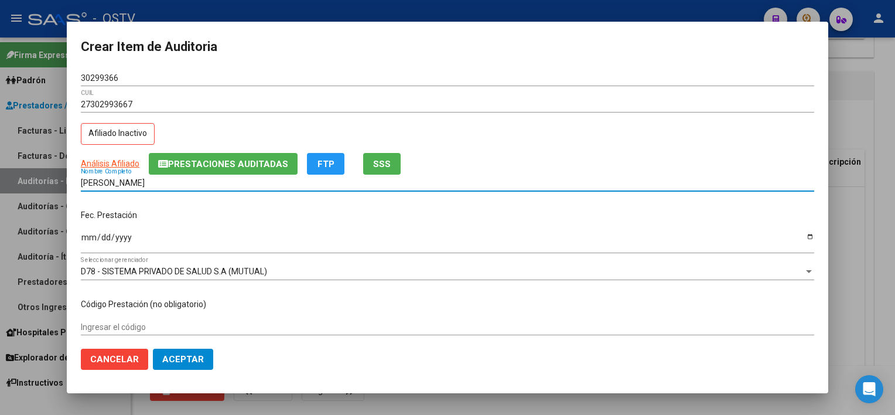
click at [219, 184] on input "[PERSON_NAME]" at bounding box center [447, 183] width 733 height 10
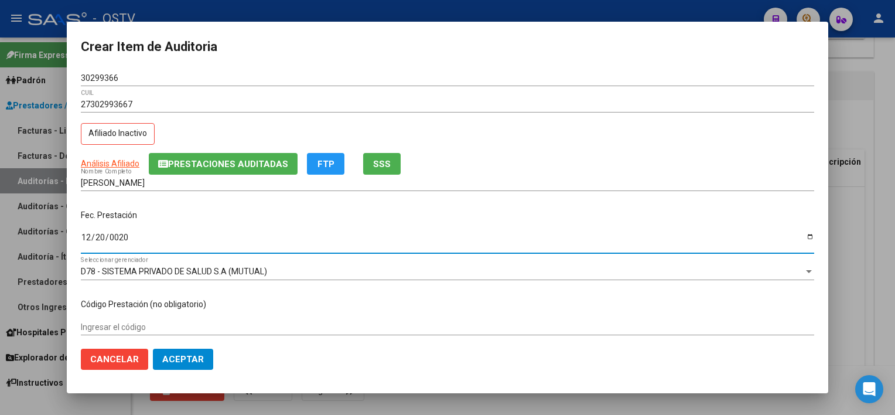
type input "0204-12-20"
type input "[DATE]"
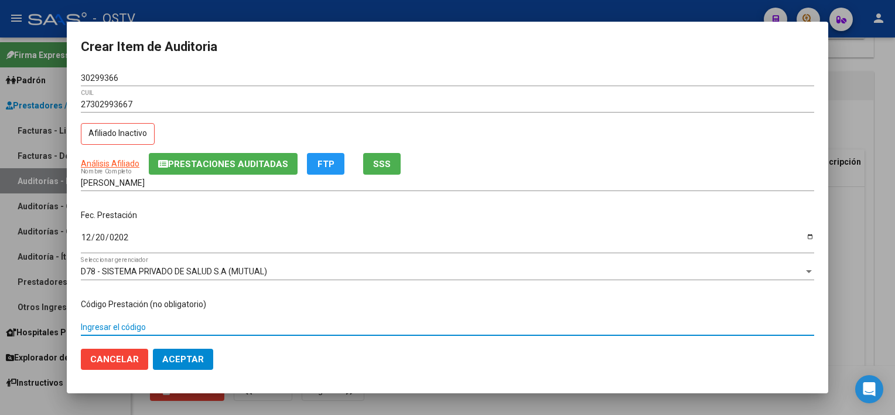
scroll to position [177, 0]
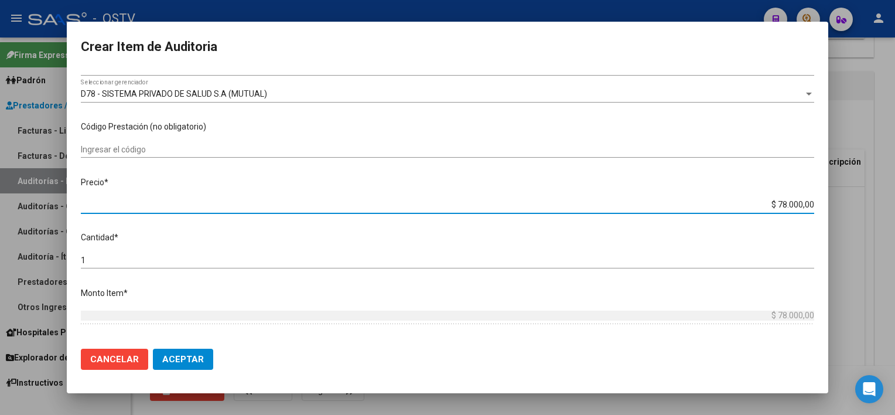
type input "$ 0,02"
type input "$ 0,26"
type input "$ 2,60"
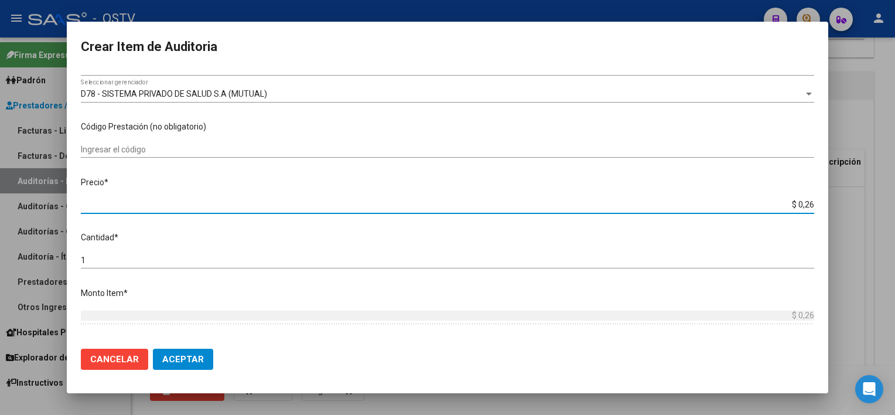
type input "$ 2,60"
type input "$ 26,00"
type input "$ 260,00"
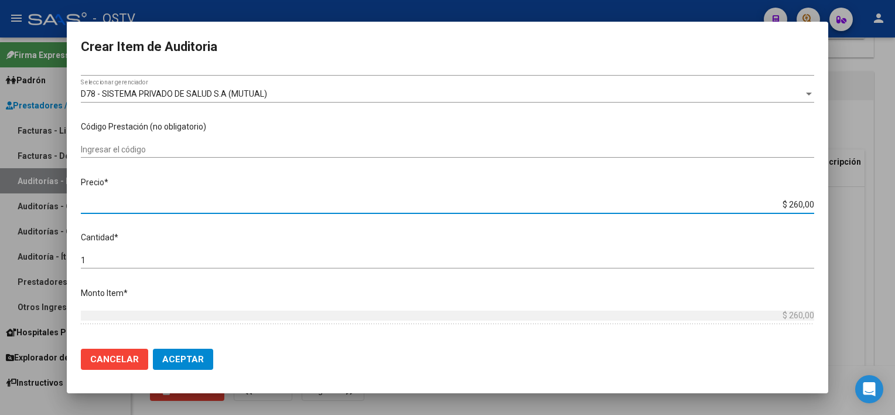
type input "$ 2.600,00"
type input "$ 26.000,00"
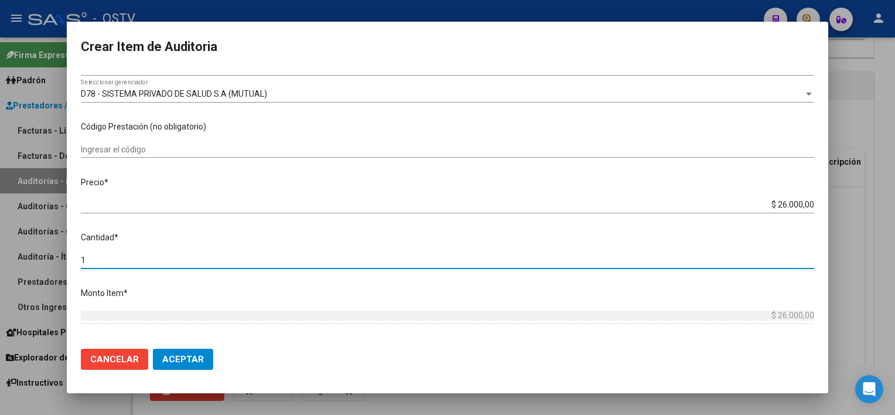
scroll to position [344, 0]
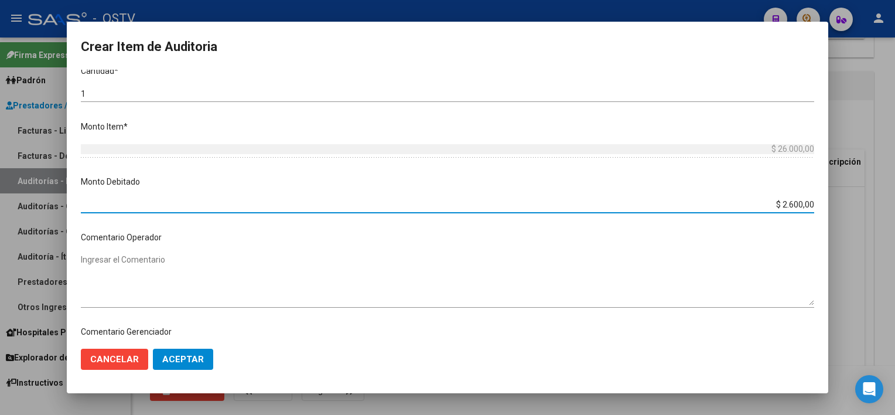
type input "$ 26.000,00"
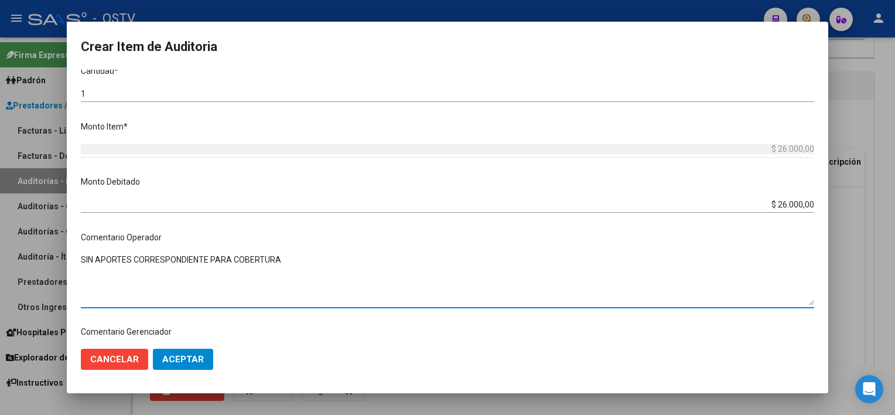
click at [81, 261] on textarea "SIN APORTES CORRESPONDIENTE PARA COBERTURA" at bounding box center [447, 280] width 733 height 52
type textarea "BAJA AL 10/2024 SIN APORTES CORRESPONDIENTE PARA COBERTURA"
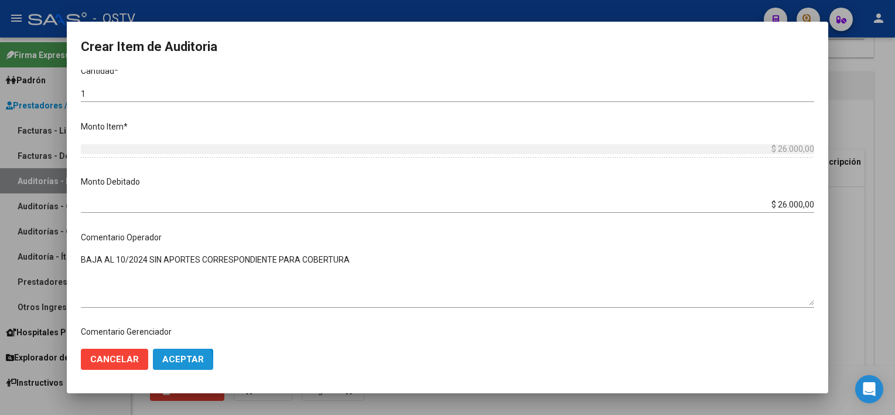
click at [163, 365] on button "Aceptar" at bounding box center [183, 358] width 60 height 21
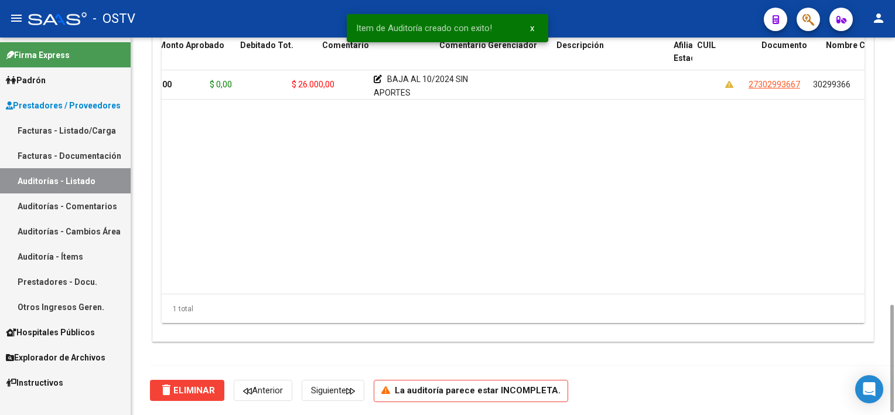
scroll to position [0, 257]
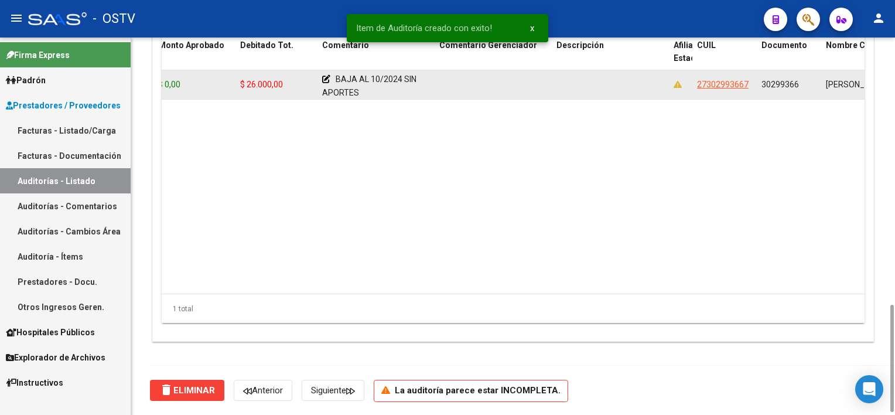
drag, startPoint x: 696, startPoint y: 84, endPoint x: 754, endPoint y: 87, distance: 58.6
click at [754, 87] on datatable-body-cell "27302993667" at bounding box center [724, 84] width 64 height 29
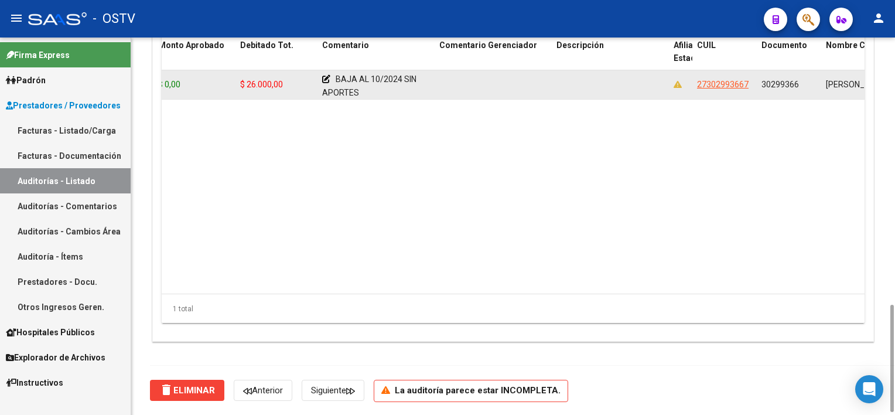
copy span "27302993667"
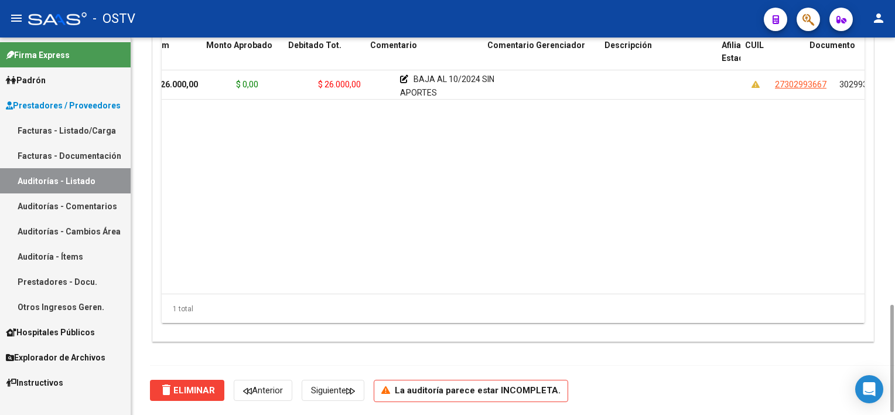
scroll to position [0, 223]
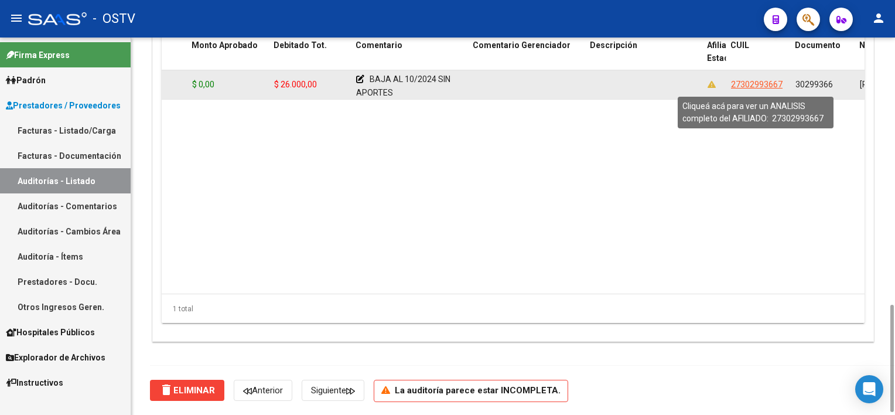
click at [760, 80] on span "27302993667" at bounding box center [757, 84] width 52 height 9
copy span "27302993667"
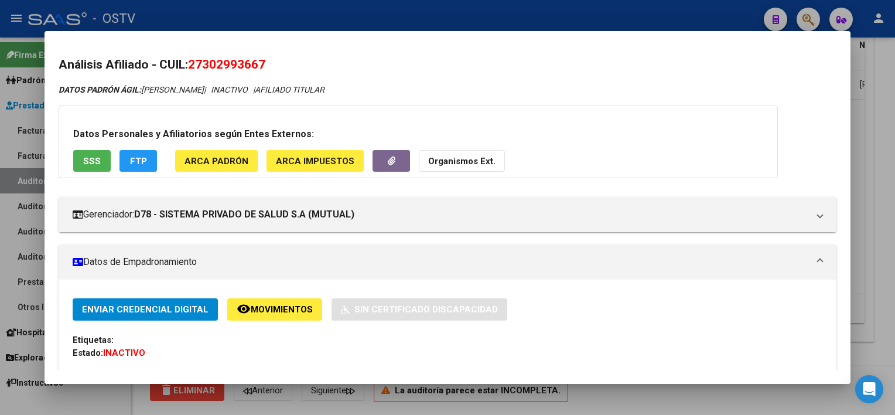
click at [91, 156] on span "SSS" at bounding box center [92, 161] width 18 height 11
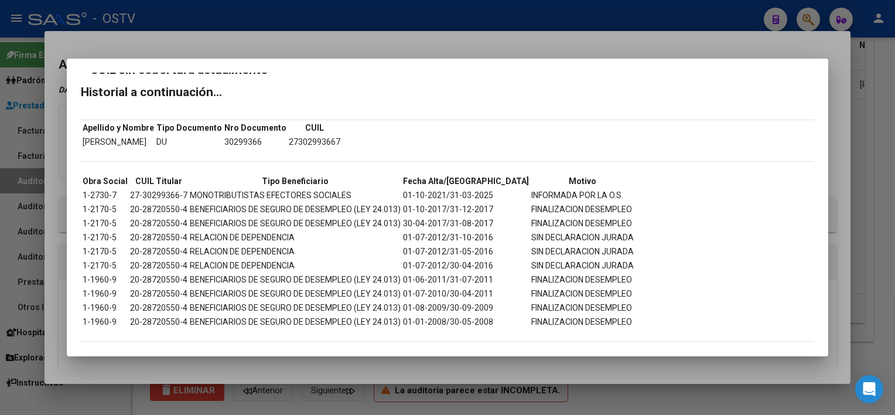
scroll to position [26, 0]
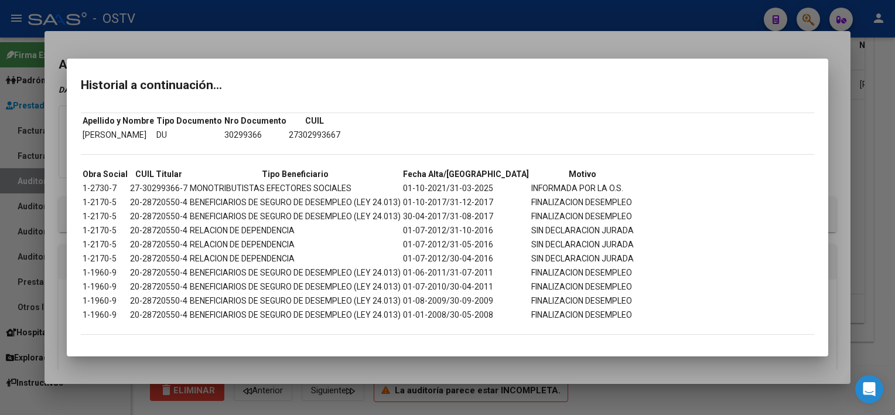
click at [526, 371] on div at bounding box center [447, 207] width 895 height 415
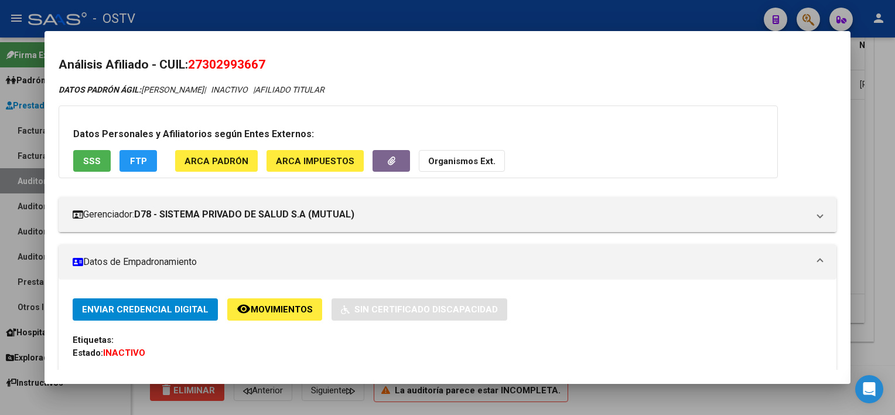
click at [615, 400] on div at bounding box center [447, 207] width 895 height 415
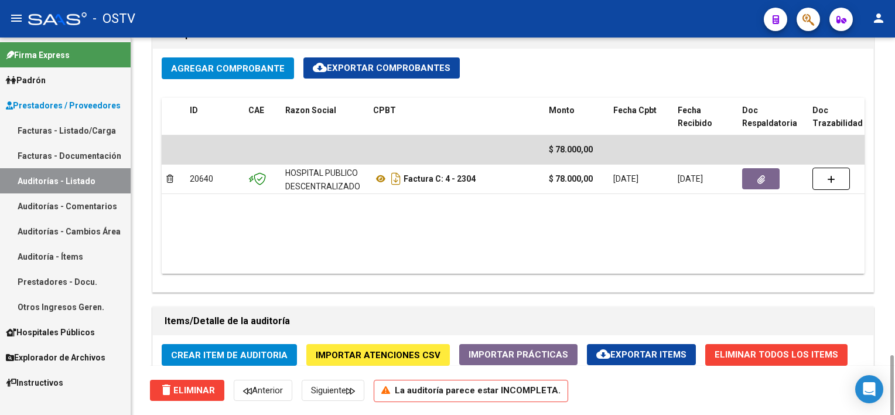
scroll to position [703, 0]
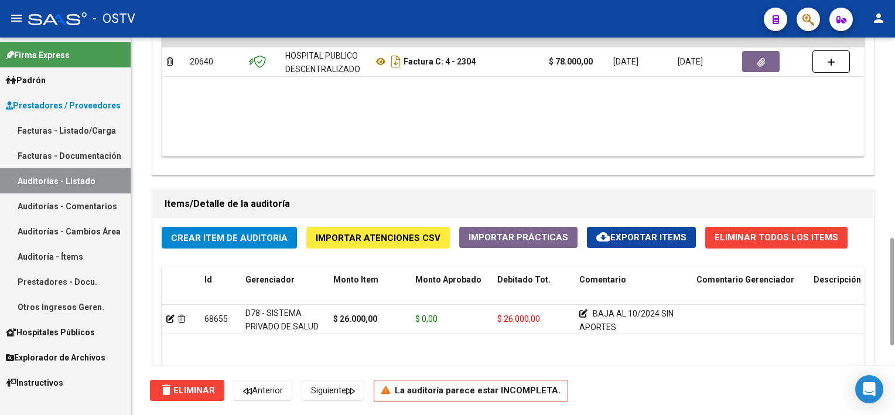
click at [246, 246] on button "Crear Item de Auditoria" at bounding box center [229, 238] width 135 height 22
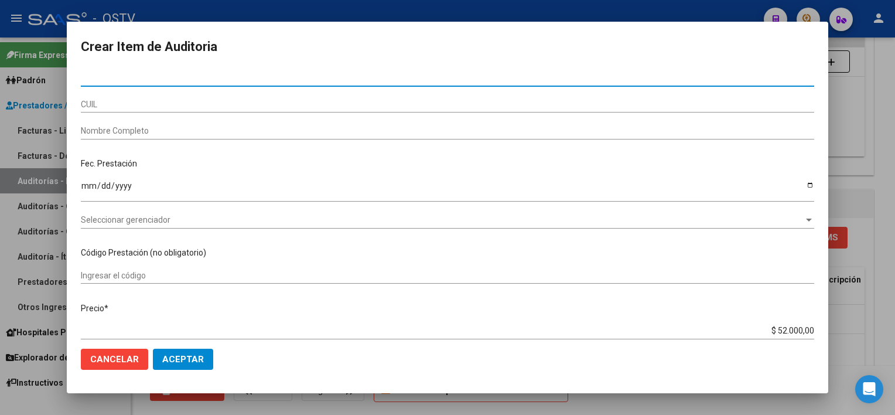
paste input "22905188"
type input "22905188"
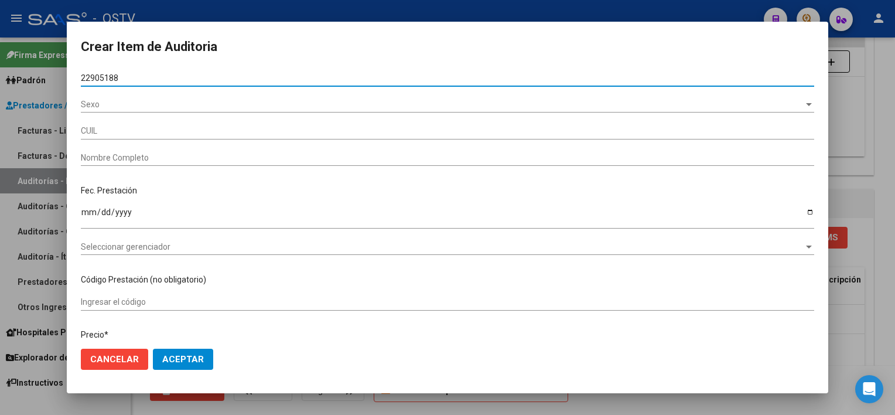
type input "27229051887"
type input "[PERSON_NAME]"
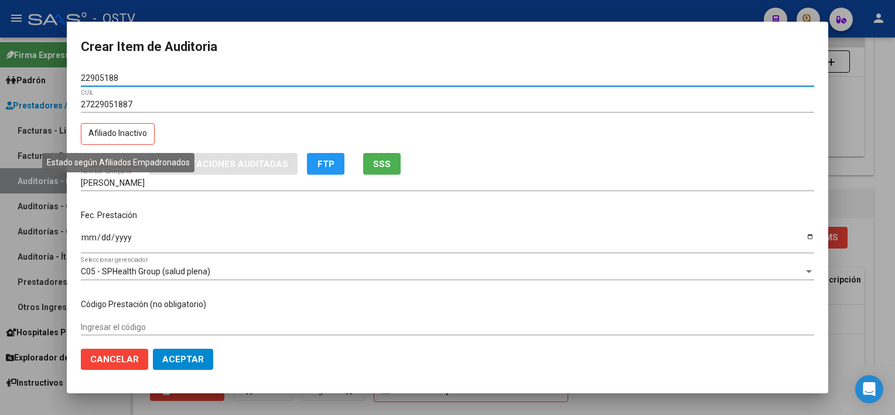
type input "22905188"
click at [125, 134] on p "Afiliado Inactivo" at bounding box center [118, 134] width 74 height 22
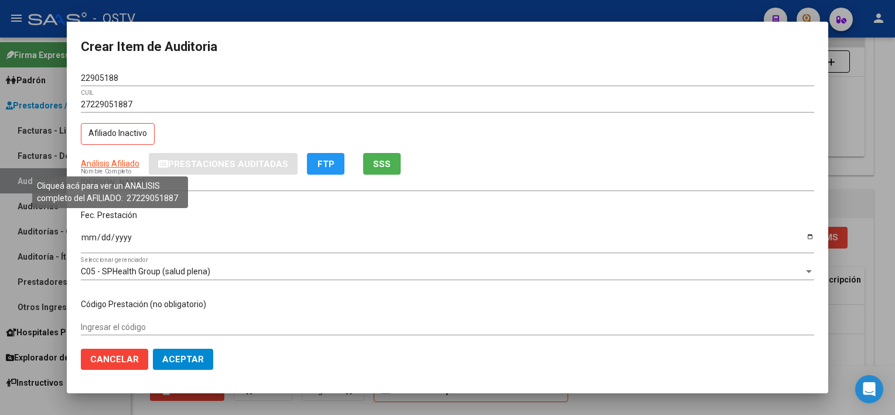
click at [124, 163] on span "Análisis Afiliado" at bounding box center [110, 163] width 59 height 9
type textarea "27229051887"
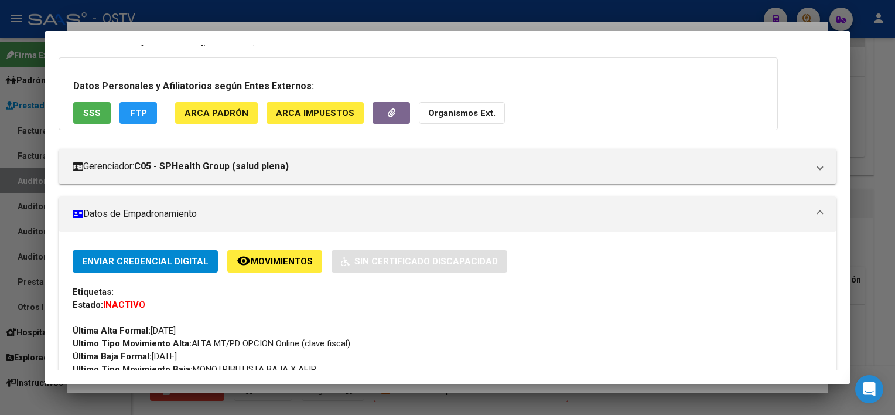
scroll to position [0, 0]
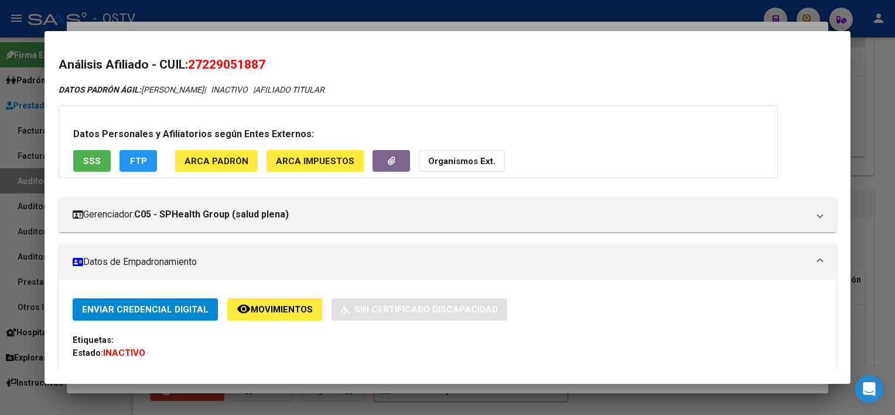
drag, startPoint x: 193, startPoint y: 63, endPoint x: 275, endPoint y: 63, distance: 81.4
click at [275, 63] on h2 "Análisis Afiliado - CUIL: 27229051887" at bounding box center [447, 65] width 777 height 19
copy span "27229051887"
click at [361, 385] on div at bounding box center [447, 207] width 895 height 415
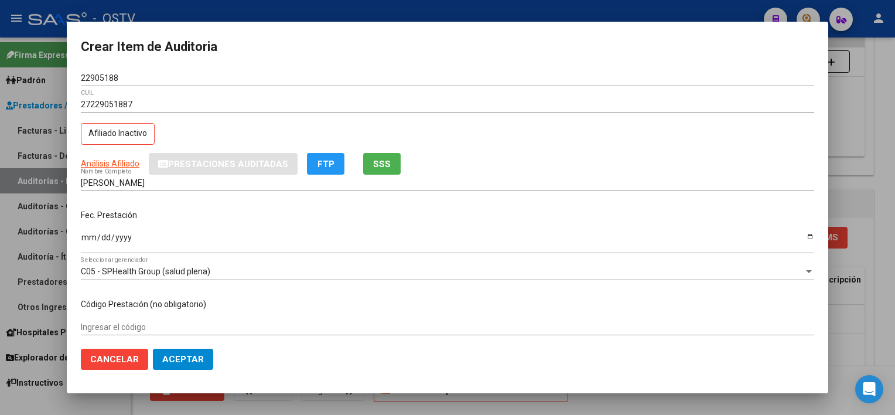
click at [211, 184] on input "[PERSON_NAME]" at bounding box center [447, 183] width 733 height 10
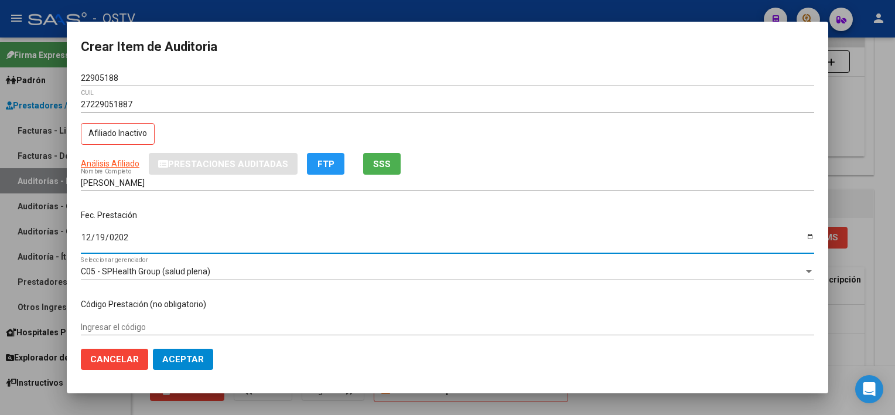
type input "[DATE]"
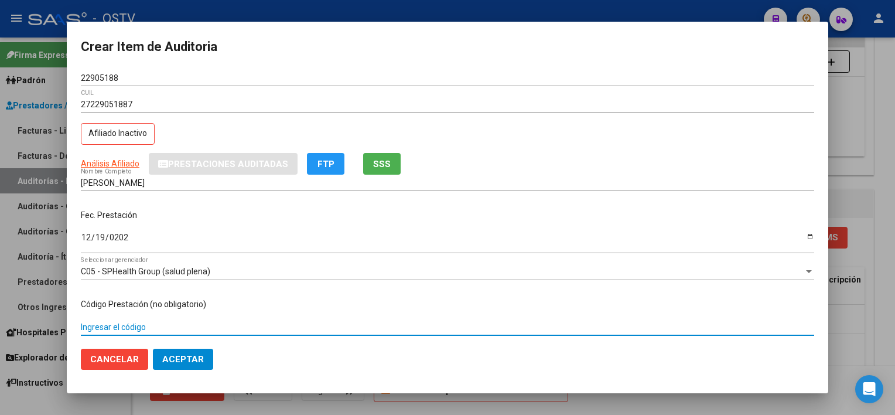
scroll to position [177, 0]
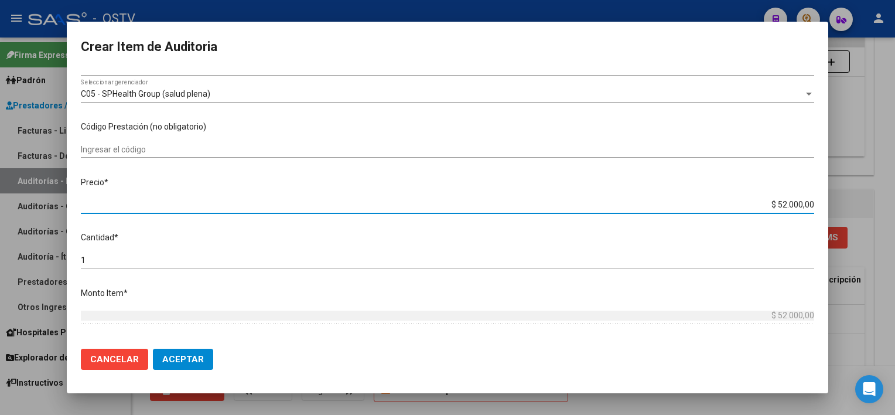
type input "$ 0,02"
type input "$ 0,26"
type input "$ 2,60"
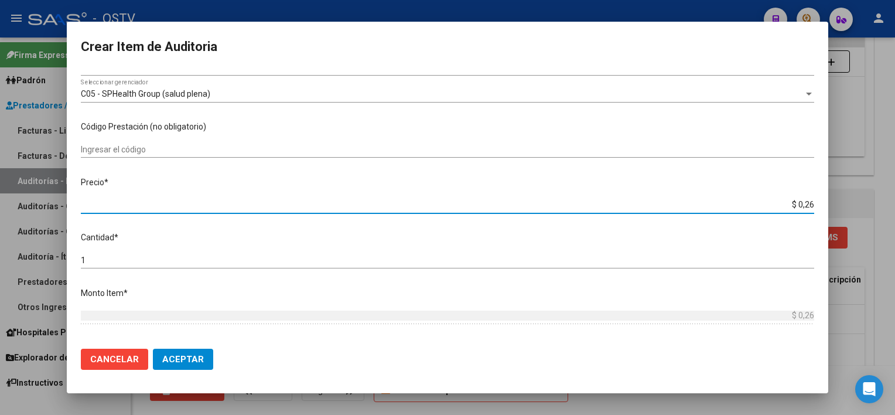
type input "$ 2,60"
type input "$ 26,00"
type input "$ 260,00"
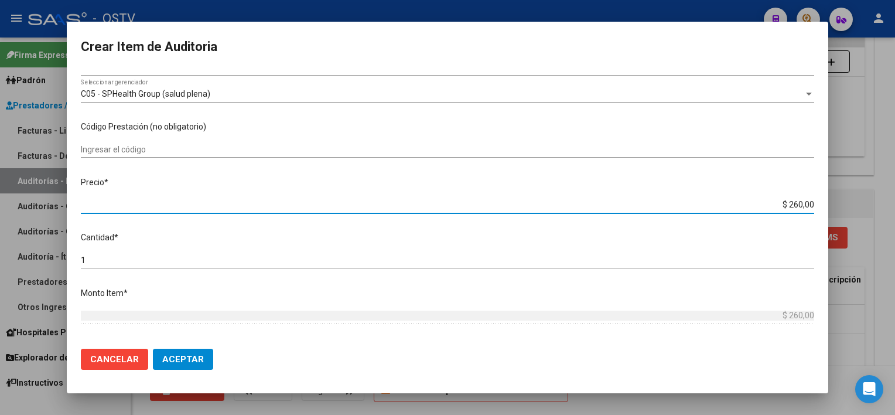
type input "$ 2.600,00"
type input "$ 26.000,00"
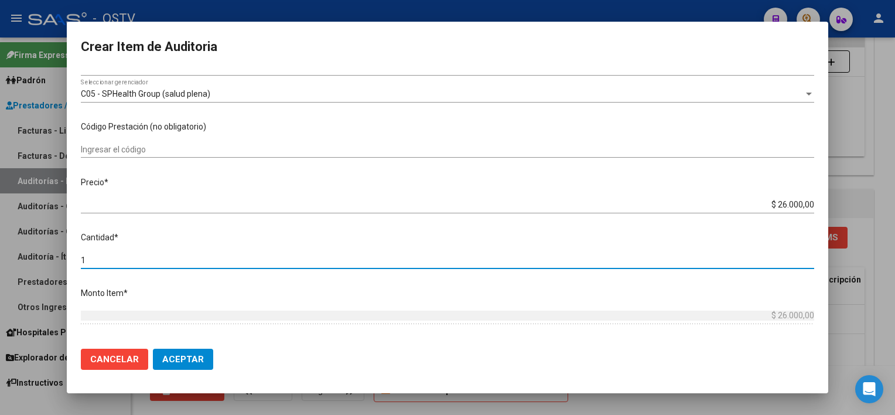
scroll to position [344, 0]
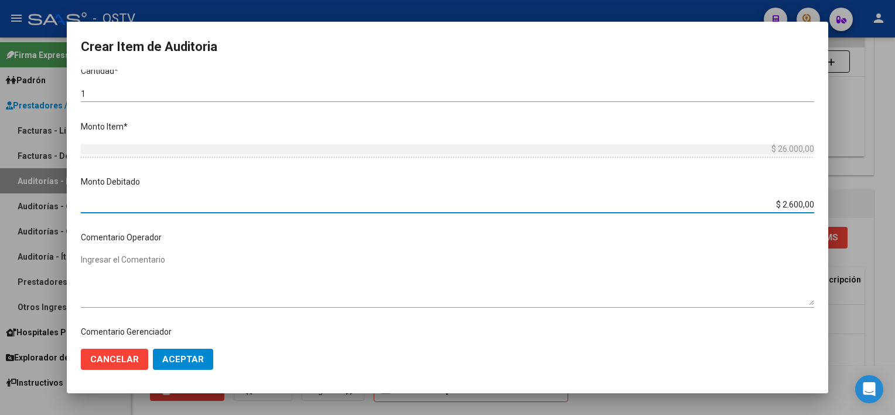
type input "$ 26.000,00"
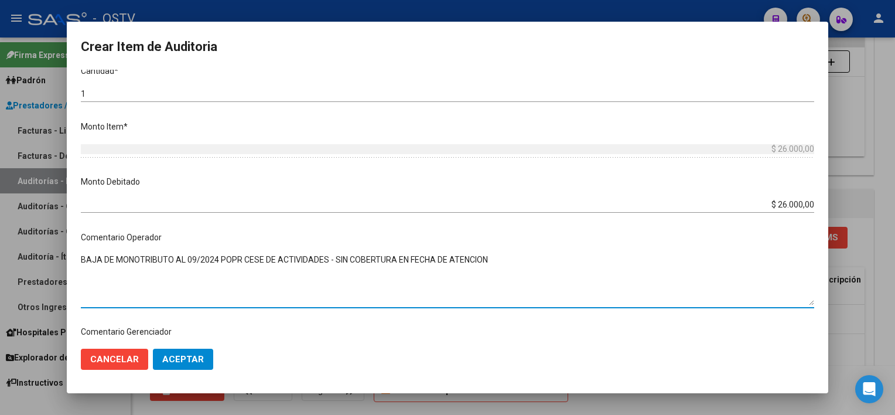
drag, startPoint x: 115, startPoint y: 262, endPoint x: 170, endPoint y: 257, distance: 55.2
click at [170, 257] on textarea "BAJA DE MONOTRIBUTO AL 09/2024 POPR CESE DE ACTIVIDADES - SIN COBERTURA EN FECH…" at bounding box center [447, 280] width 733 height 52
click at [195, 258] on textarea "BAJA DE AFIP AL 09/2024 POPR CESE DE ACTIVIDADES - SIN COBERTURA EN FECHA DE AT…" at bounding box center [447, 280] width 733 height 52
type textarea "BAJA DE AFIP AL 09/2024 POR CESE DE ACTIVIDADES - SIN COBERTURA EN FECHA DE ATE…"
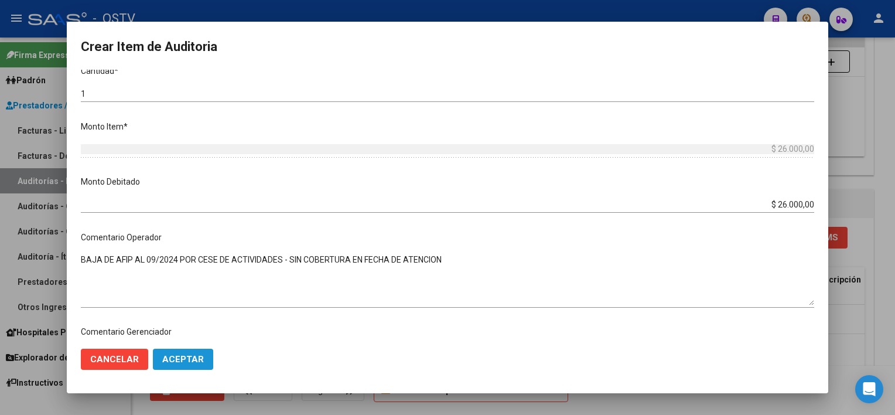
click at [180, 354] on span "Aceptar" at bounding box center [183, 359] width 42 height 11
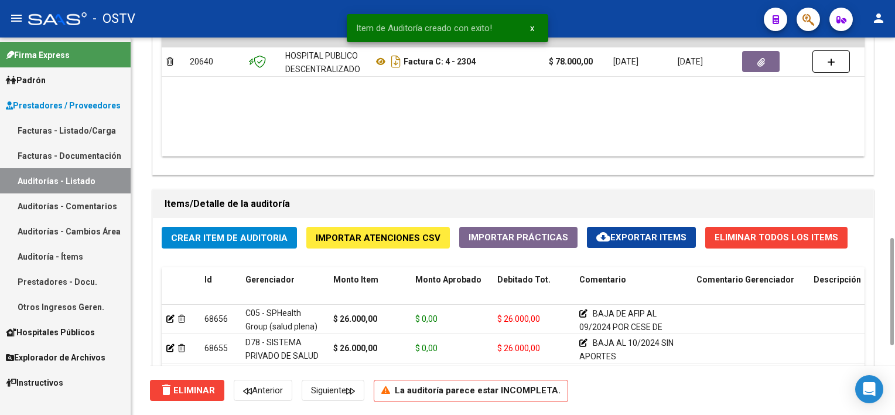
click at [190, 235] on span "Crear Item de Auditoria" at bounding box center [229, 237] width 117 height 11
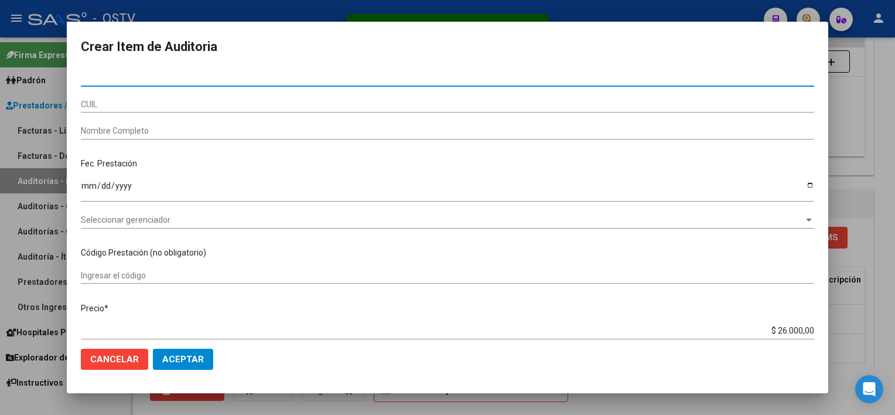
paste input "22998190"
type input "22998190"
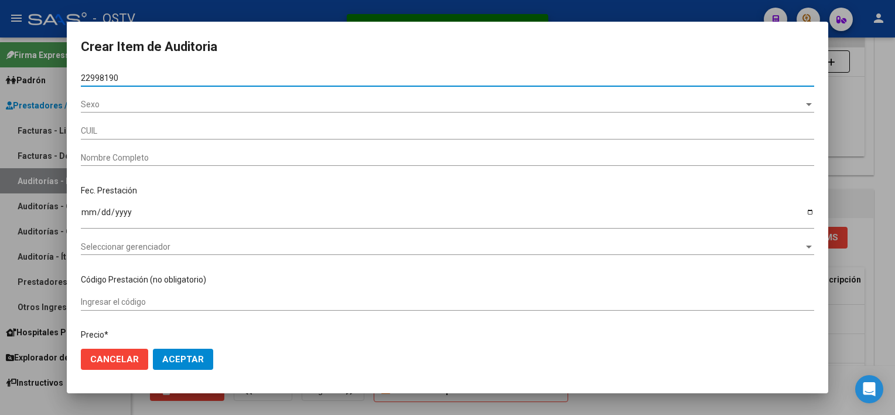
type input "27229981906"
type input "[PERSON_NAME] [PERSON_NAME]"
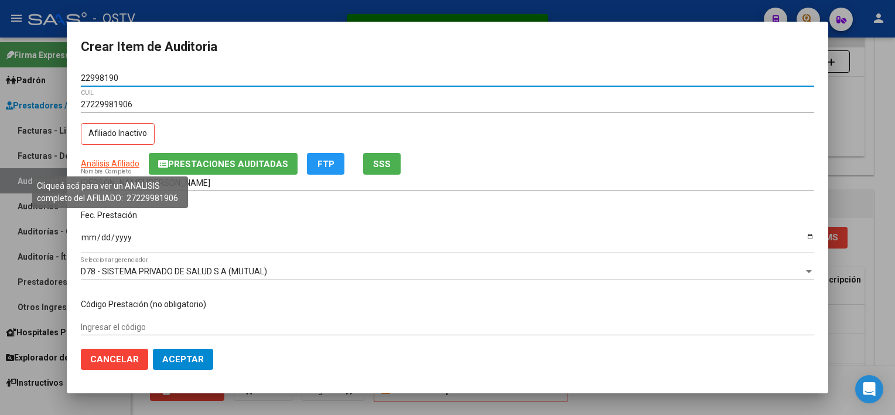
type input "22998190"
click at [124, 163] on span "Análisis Afiliado" at bounding box center [110, 163] width 59 height 9
type textarea "27229981906"
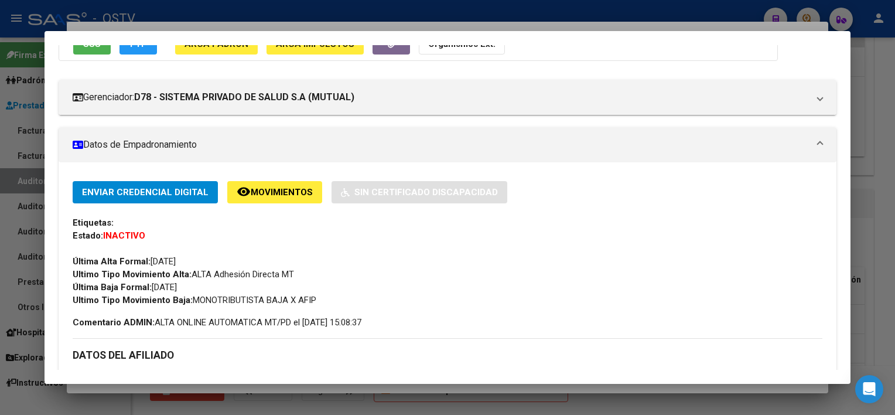
scroll to position [0, 0]
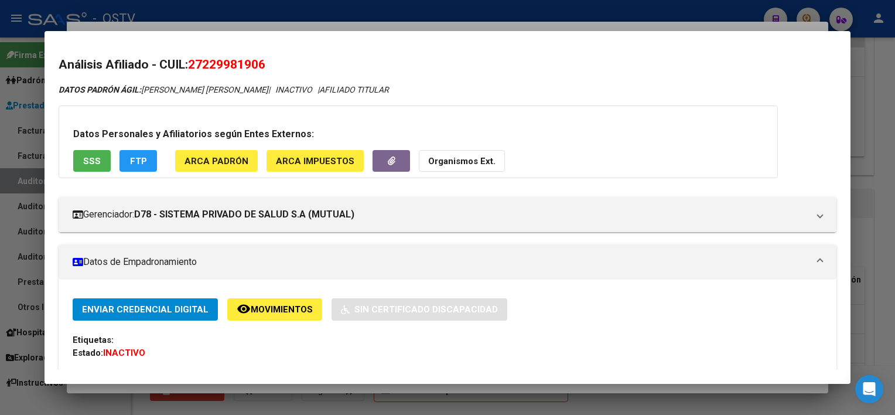
drag, startPoint x: 193, startPoint y: 61, endPoint x: 281, endPoint y: 63, distance: 88.4
click at [281, 63] on h2 "Análisis Afiliado - CUIL: 27229981906" at bounding box center [447, 65] width 777 height 19
copy span "27229981906"
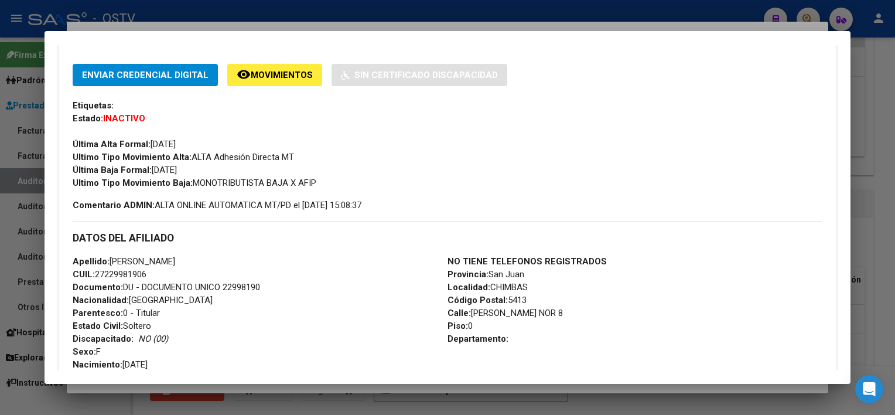
click at [279, 386] on div at bounding box center [447, 207] width 895 height 415
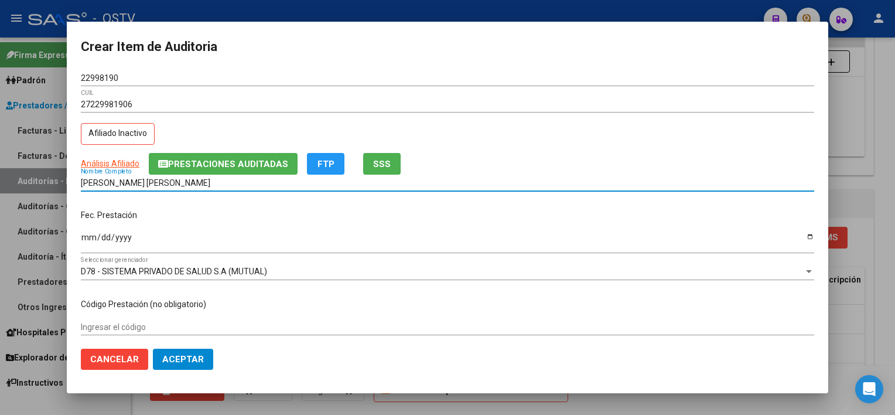
click at [206, 187] on input "[PERSON_NAME] [PERSON_NAME]" at bounding box center [447, 183] width 733 height 10
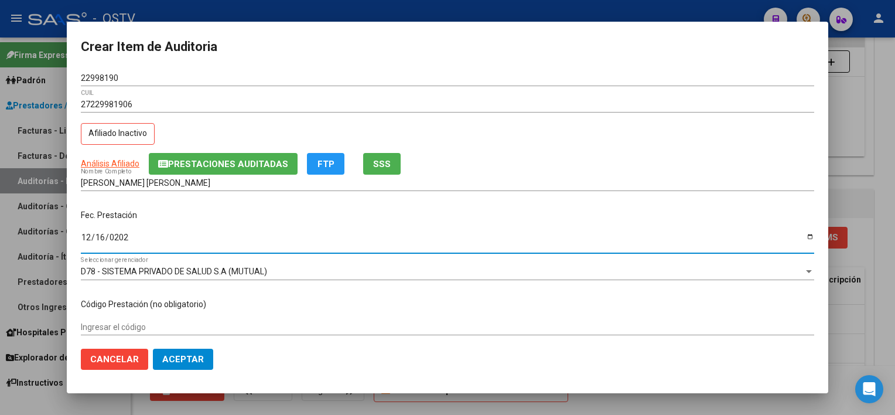
type input "[DATE]"
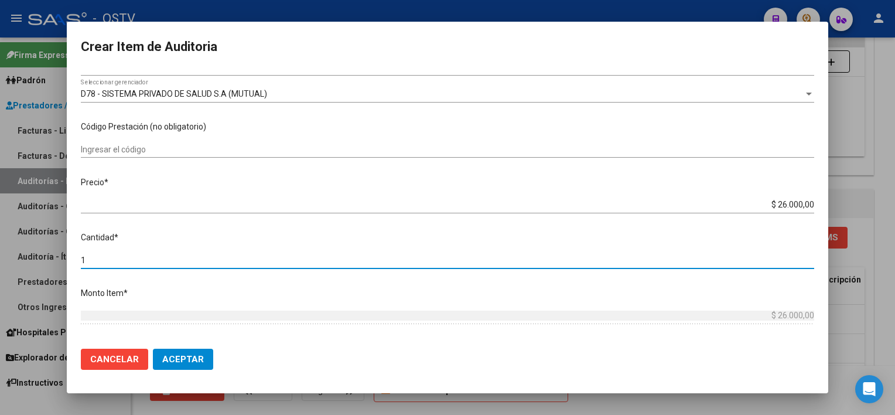
scroll to position [344, 0]
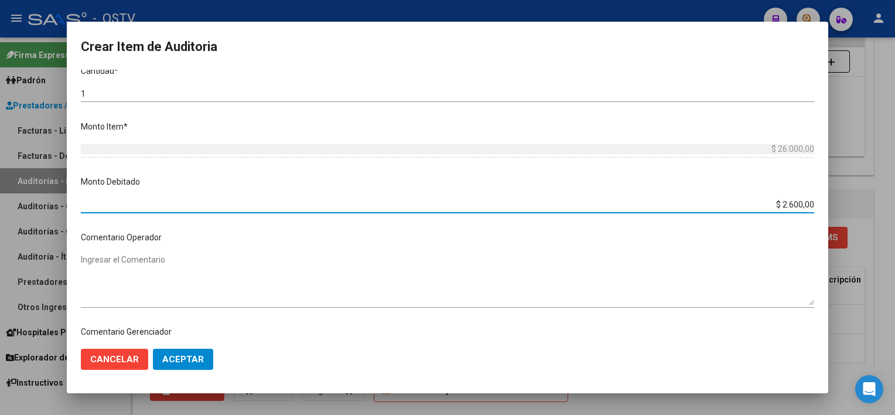
type input "$ 26.000,00"
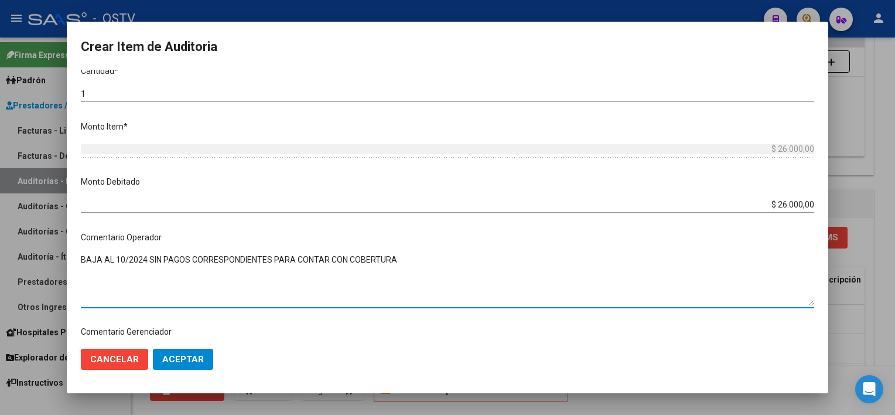
type textarea "BAJA AL 10/2024 SIN PAGOS CORRESPONDIENTES PARA CONTAR CON COBERTURA"
click at [192, 358] on span "Aceptar" at bounding box center [183, 359] width 42 height 11
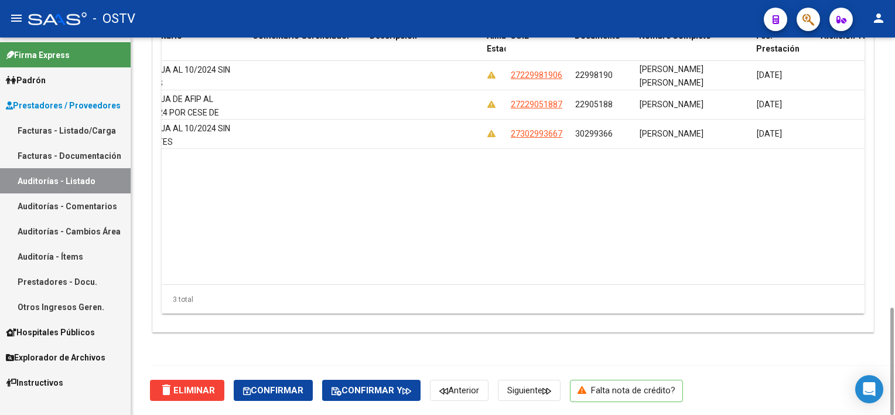
scroll to position [0, 415]
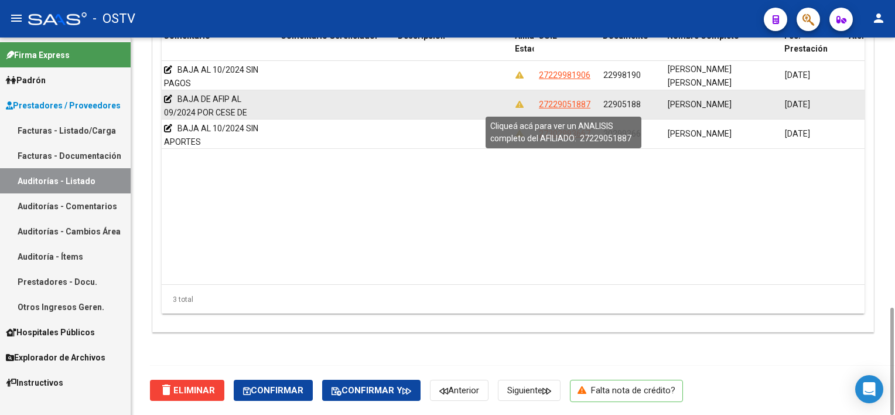
click at [577, 106] on span "27229051887" at bounding box center [565, 104] width 52 height 9
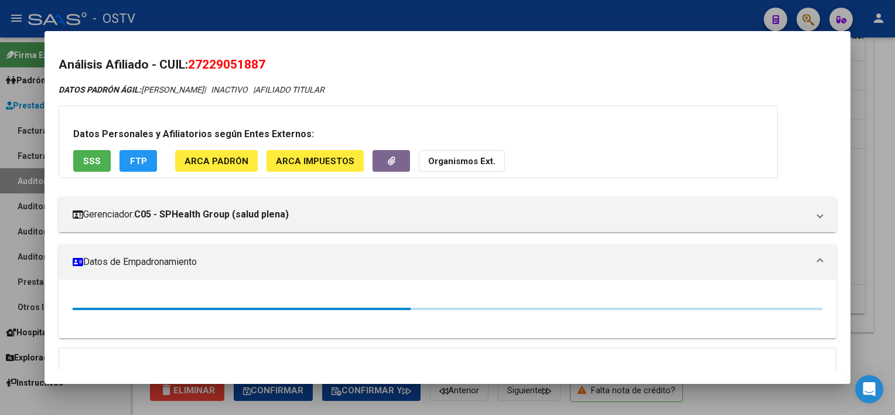
click at [103, 160] on button "SSS" at bounding box center [91, 161] width 37 height 22
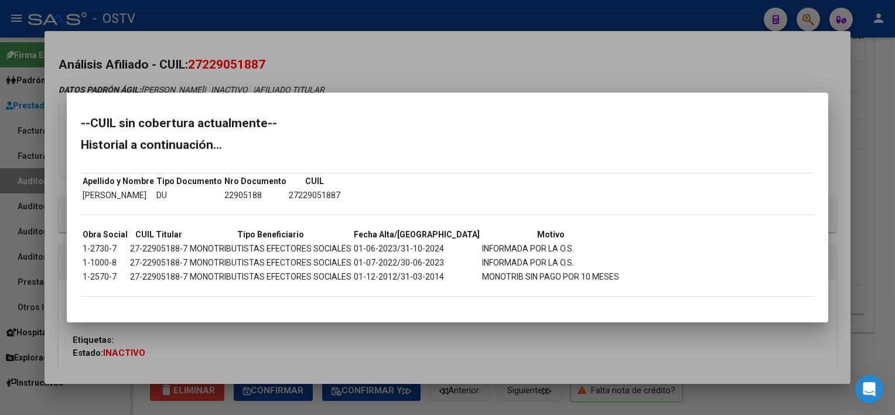
click at [256, 338] on div at bounding box center [447, 207] width 895 height 415
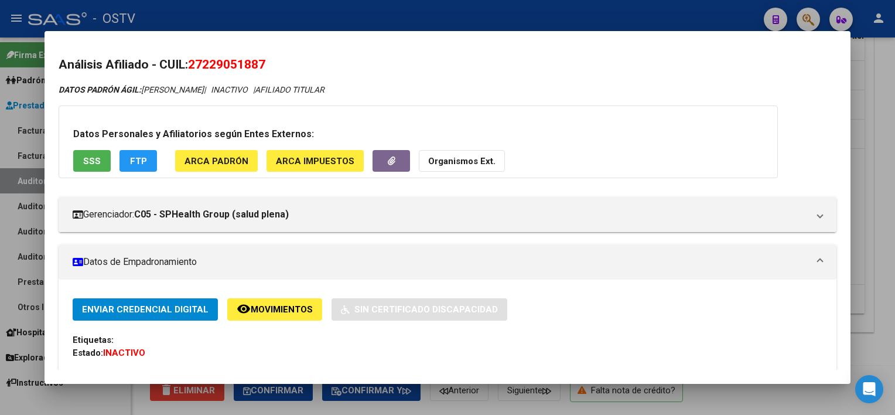
drag, startPoint x: 206, startPoint y: 63, endPoint x: 264, endPoint y: 64, distance: 58.0
click at [264, 64] on span "27229051887" at bounding box center [226, 64] width 77 height 14
copy span "22905188"
click at [874, 321] on div at bounding box center [447, 207] width 895 height 415
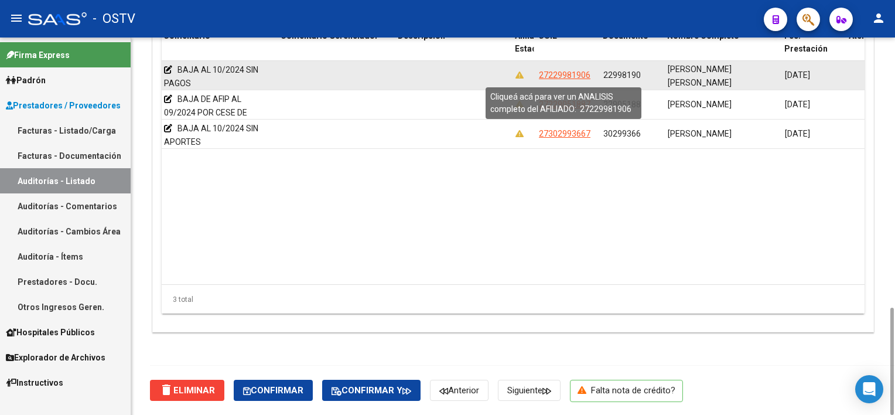
click at [577, 70] on span "27229981906" at bounding box center [565, 74] width 52 height 9
copy span "9"
type textarea "27229981906"
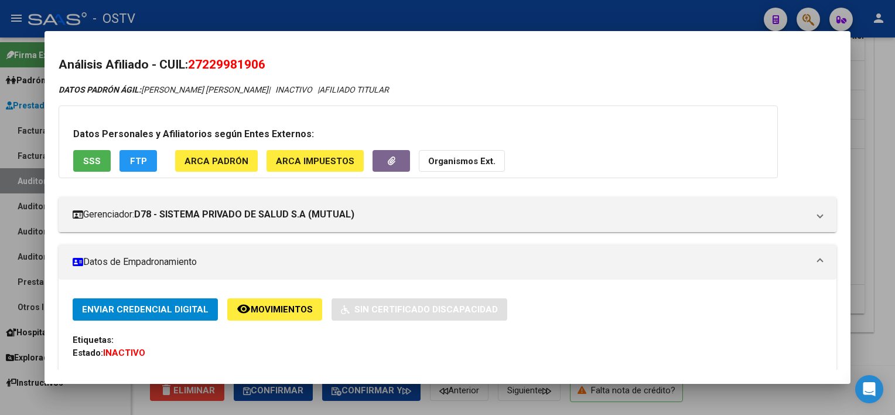
drag, startPoint x: 214, startPoint y: 63, endPoint x: 265, endPoint y: 63, distance: 51.5
click at [265, 63] on span "27229981906" at bounding box center [226, 64] width 77 height 14
copy span "22998190"
click at [792, 401] on div at bounding box center [447, 207] width 895 height 415
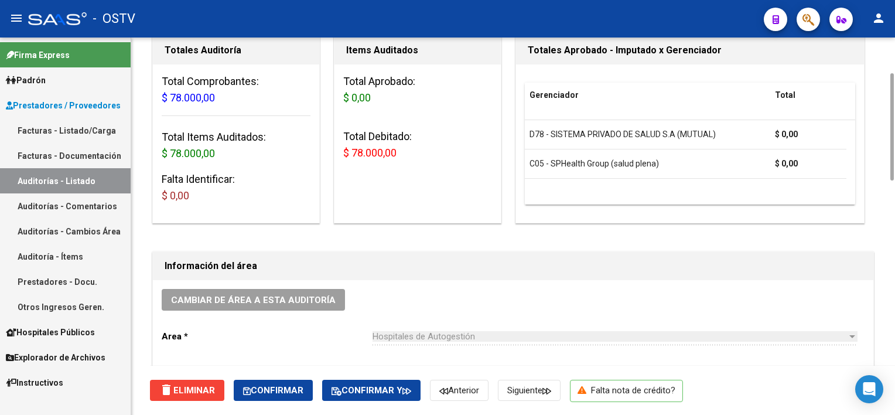
scroll to position [0, 0]
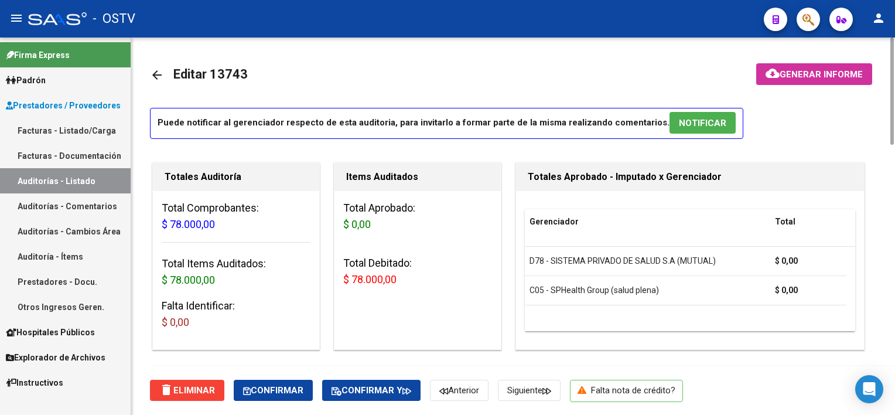
click at [818, 71] on span "Generar informe" at bounding box center [820, 74] width 83 height 11
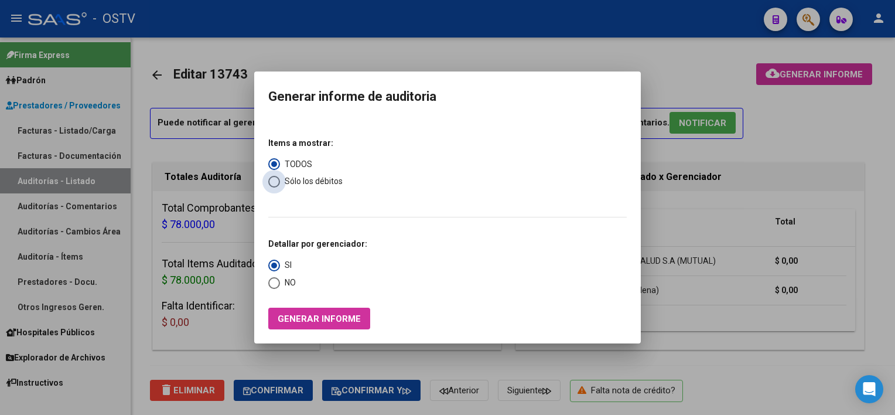
click at [321, 185] on span "Sólo los débitos" at bounding box center [311, 181] width 63 height 12
click at [280, 185] on input "Sólo los débitos" at bounding box center [274, 182] width 12 height 12
radio input "true"
click at [285, 283] on span "NO" at bounding box center [288, 282] width 16 height 12
click at [280, 283] on input "NO" at bounding box center [274, 283] width 12 height 12
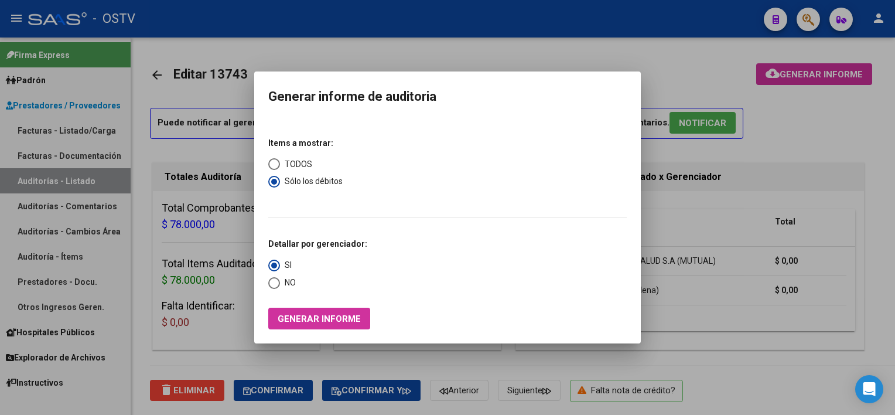
radio input "true"
click at [281, 319] on span "Generar informe" at bounding box center [319, 318] width 83 height 11
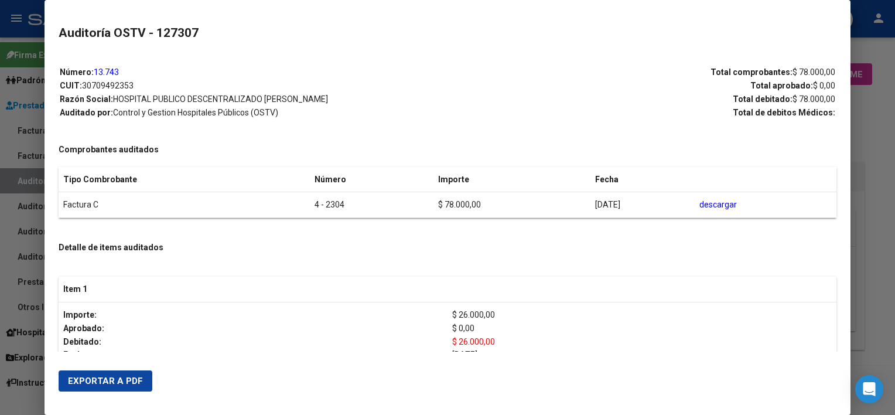
click at [103, 382] on span "Exportar a PDF" at bounding box center [105, 380] width 75 height 11
click at [870, 138] on div at bounding box center [447, 207] width 895 height 415
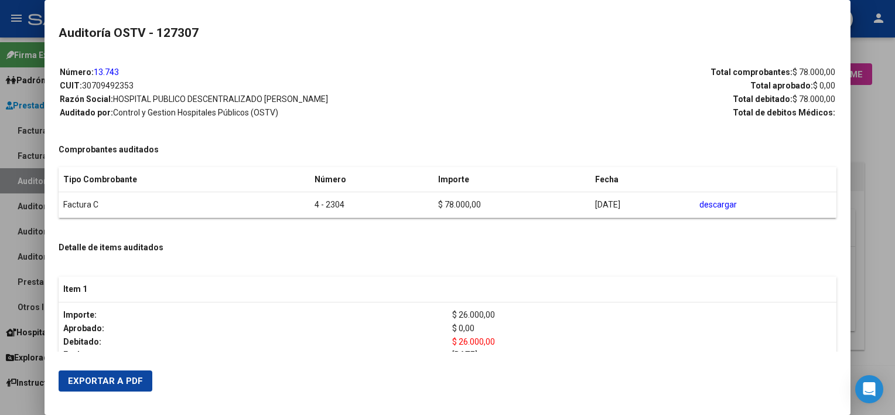
click at [870, 138] on div at bounding box center [447, 207] width 895 height 415
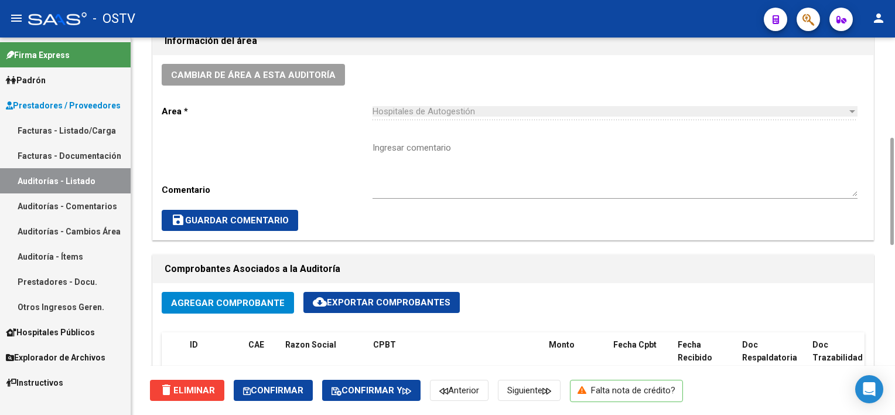
scroll to position [234, 0]
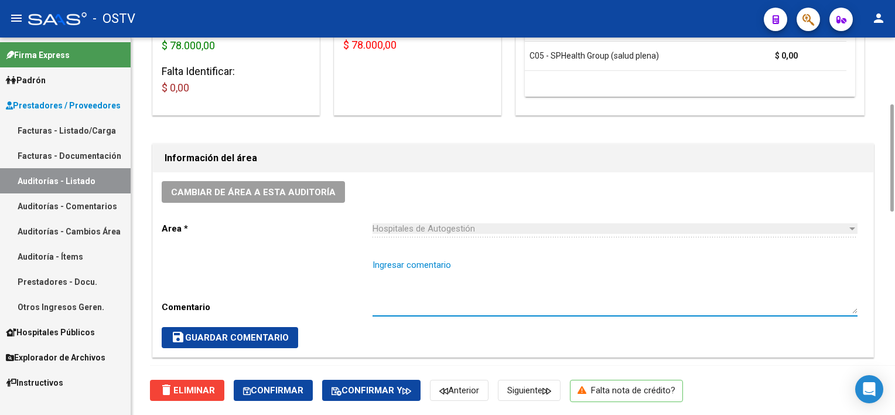
click at [470, 312] on textarea "Ingresar comentario" at bounding box center [614, 285] width 485 height 55
type textarea "CERRADA - CON DEBITO"
click at [213, 340] on span "save Guardar Comentario" at bounding box center [230, 337] width 118 height 11
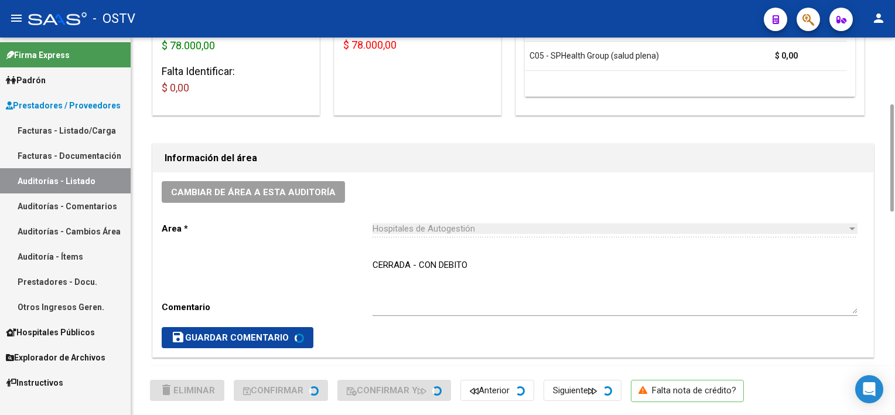
scroll to position [586, 0]
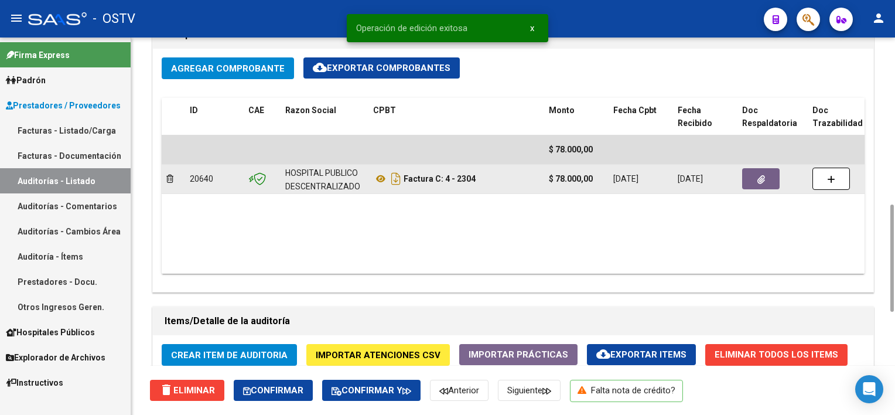
click at [749, 178] on button "button" at bounding box center [760, 178] width 37 height 21
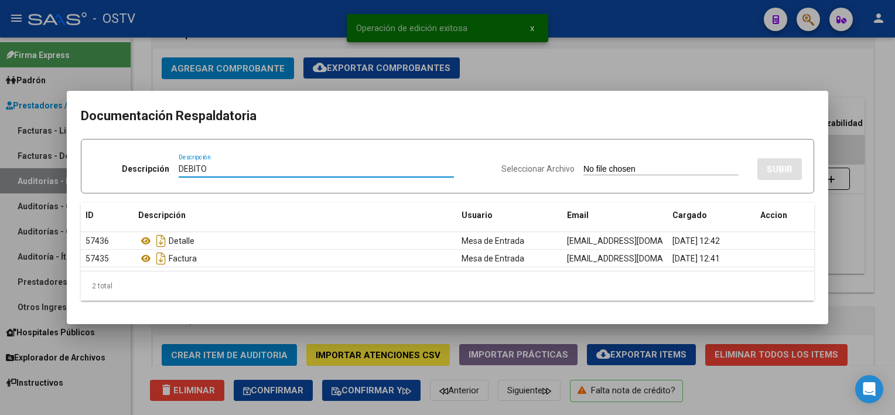
type input "DEBITO"
click at [625, 169] on input "Seleccionar Archivo" at bounding box center [660, 169] width 155 height 11
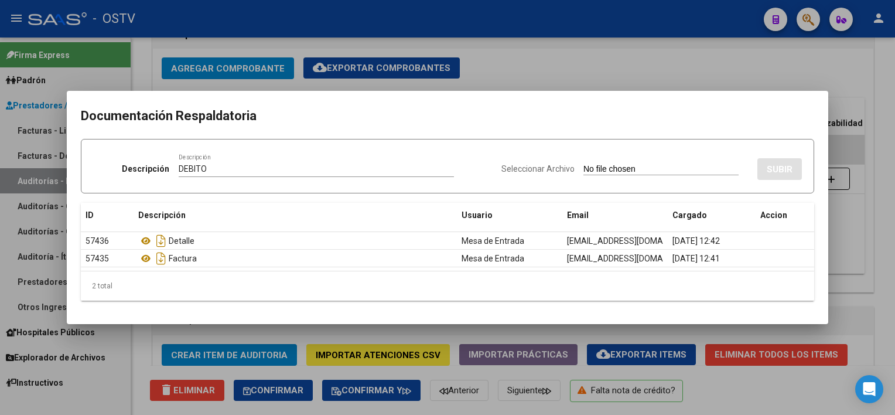
type input "C:\fakepath\DEBITO FC 4-2304.pdf"
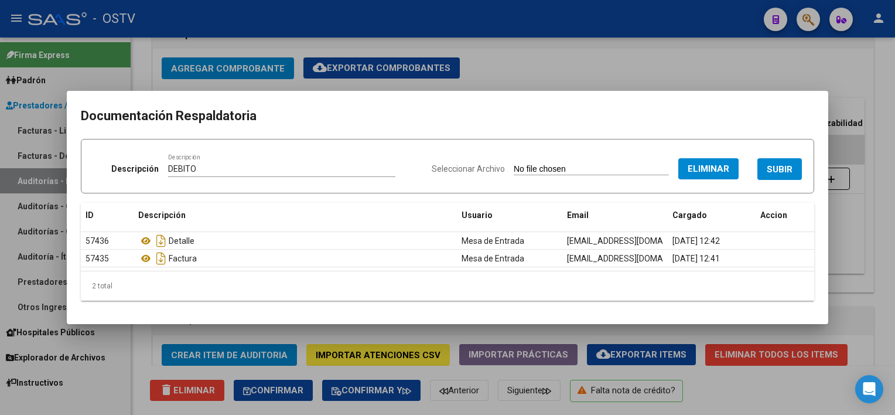
click at [786, 173] on span "SUBIR" at bounding box center [779, 169] width 26 height 11
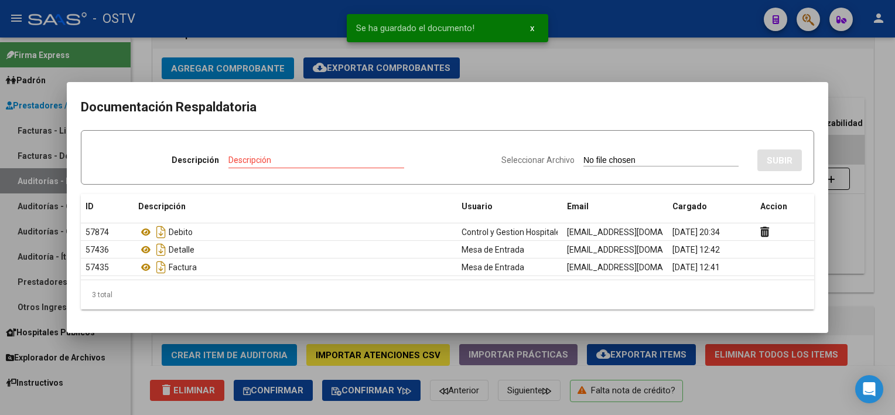
click at [868, 298] on div at bounding box center [447, 207] width 895 height 415
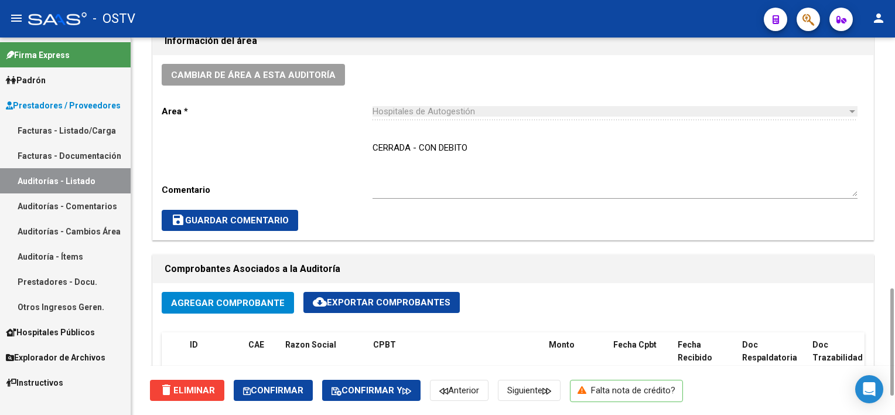
scroll to position [703, 0]
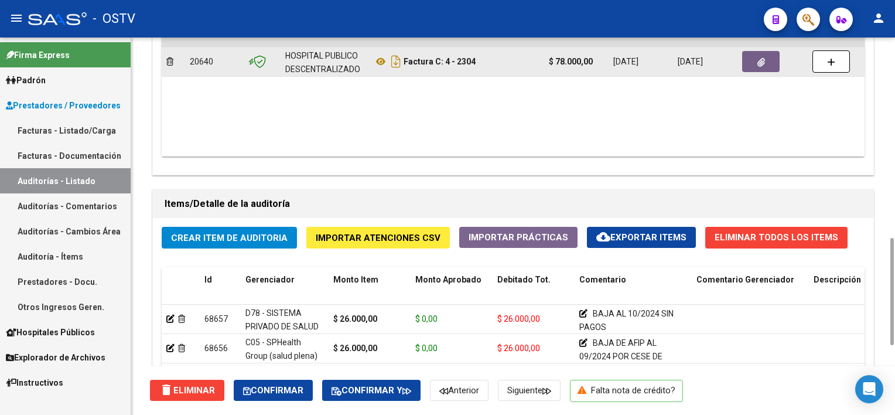
click at [758, 56] on span "button" at bounding box center [761, 61] width 8 height 11
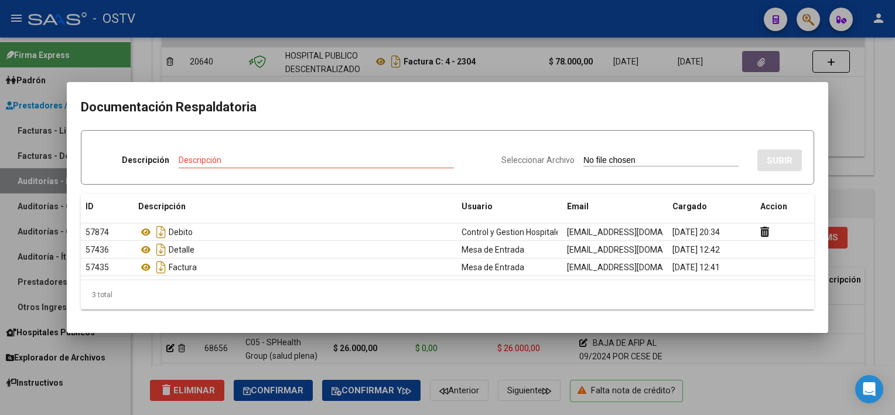
click at [869, 233] on div at bounding box center [447, 207] width 895 height 415
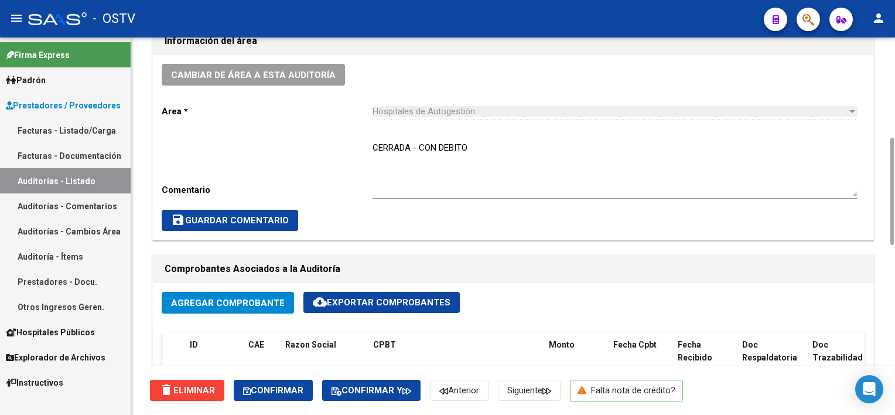
scroll to position [0, 0]
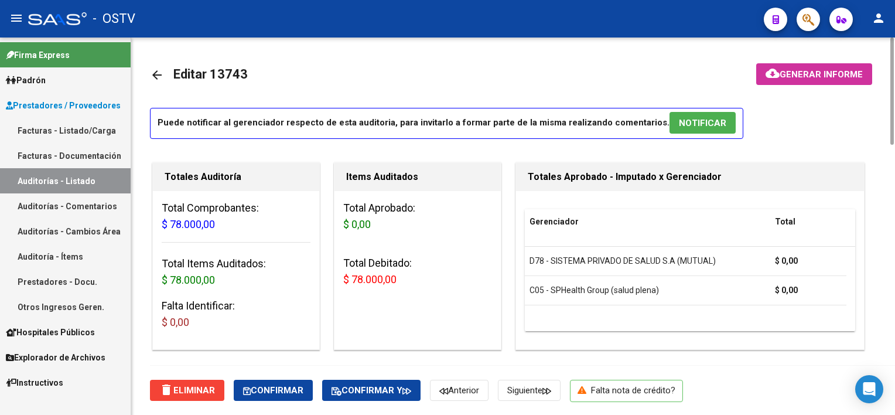
click at [158, 70] on mat-icon "arrow_back" at bounding box center [157, 75] width 14 height 14
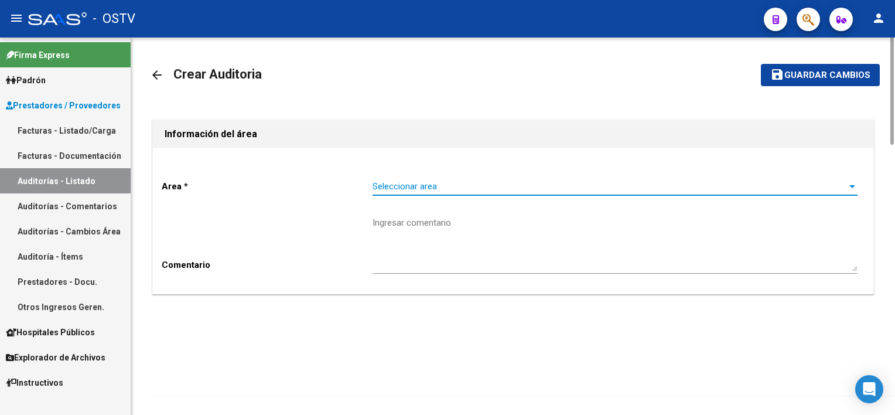
click at [425, 186] on span "Seleccionar area" at bounding box center [609, 186] width 474 height 11
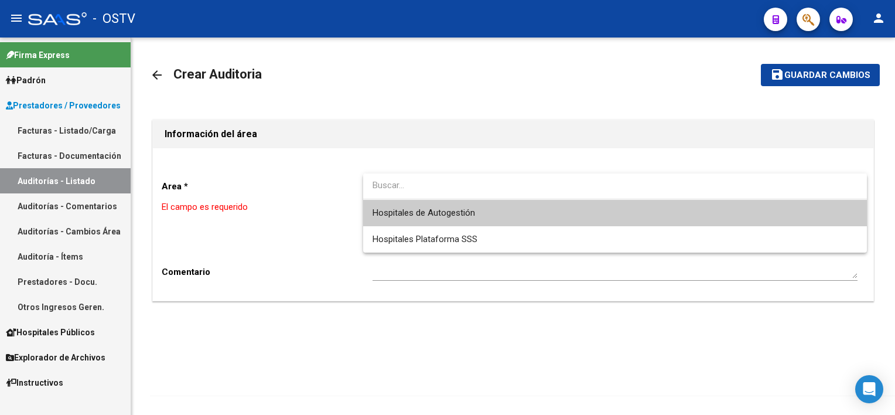
click at [426, 206] on span "Hospitales de Autogestión" at bounding box center [614, 213] width 485 height 26
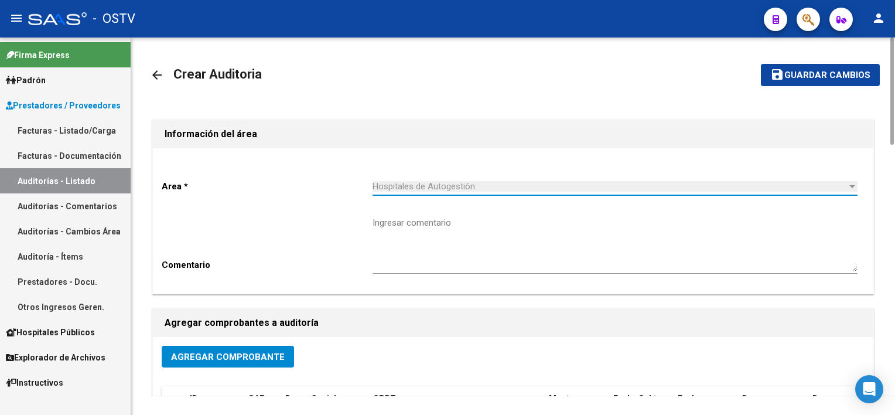
click at [260, 359] on span "Agregar Comprobante" at bounding box center [228, 356] width 114 height 11
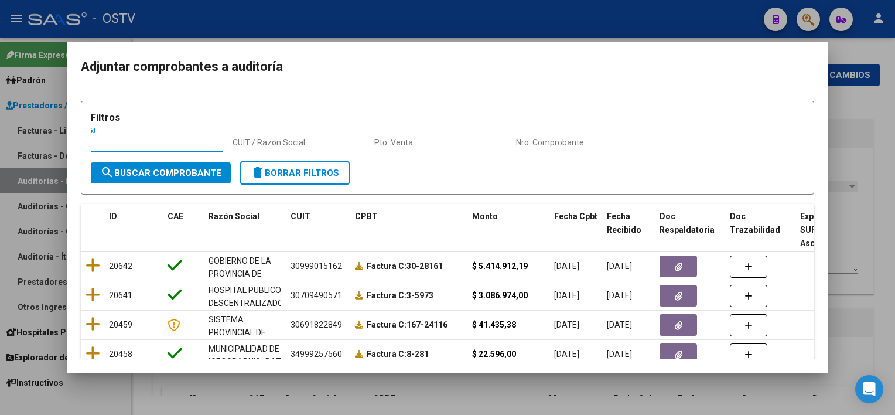
click at [553, 140] on input "Nro. Comprobante" at bounding box center [582, 143] width 132 height 10
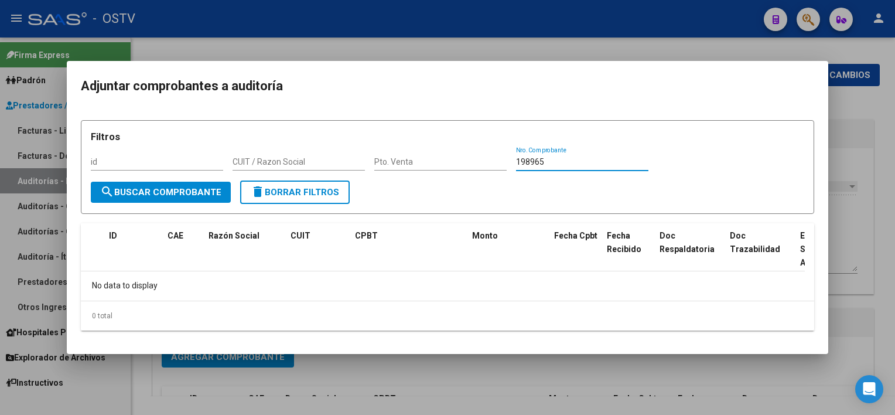
type input "198965"
click at [546, 375] on div at bounding box center [447, 207] width 895 height 415
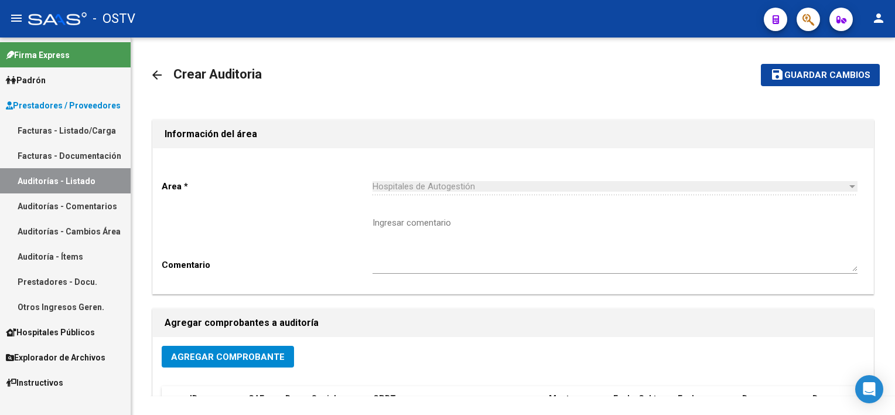
click at [45, 183] on link "Auditorías - Listado" at bounding box center [65, 180] width 131 height 25
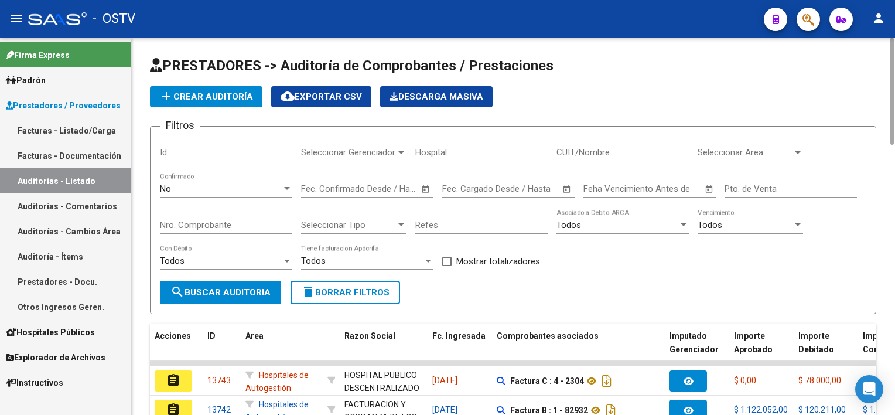
click at [325, 297] on button "delete Borrar Filtros" at bounding box center [344, 291] width 109 height 23
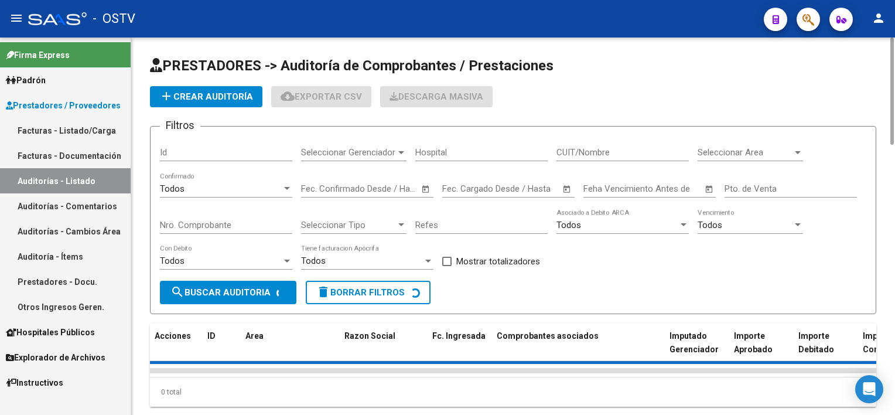
click at [232, 225] on input "Nro. Comprobante" at bounding box center [226, 225] width 132 height 11
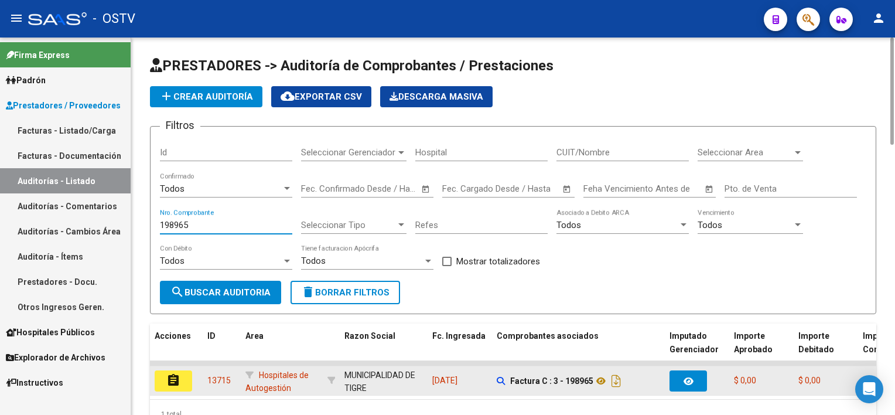
type input "198965"
click at [176, 380] on mat-icon "assignment" at bounding box center [173, 380] width 14 height 14
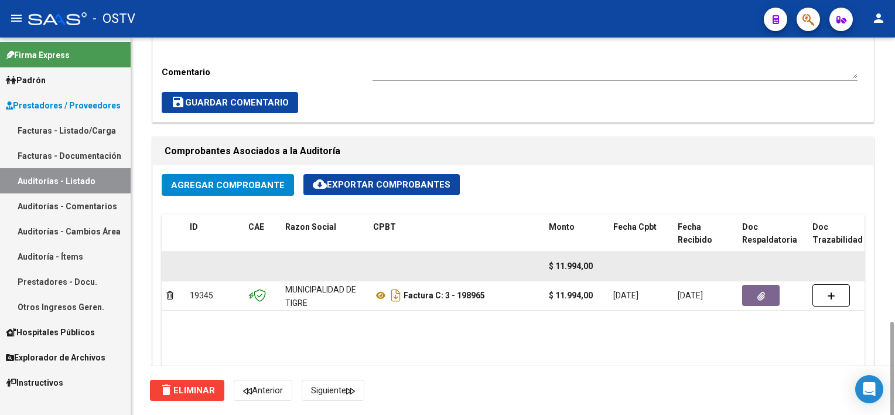
scroll to position [586, 0]
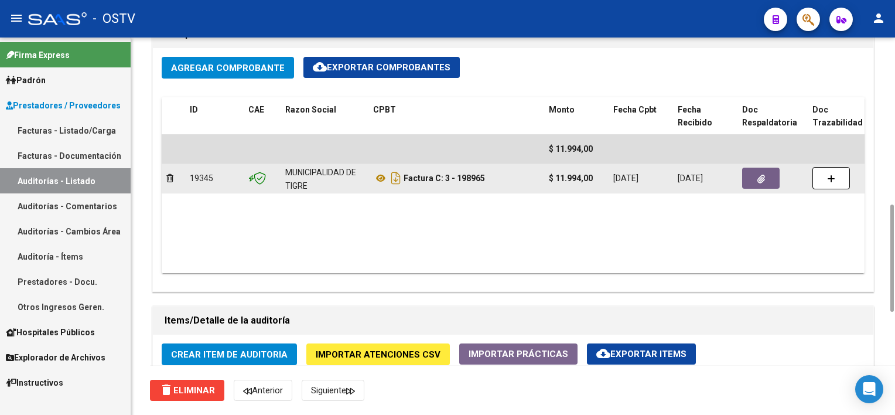
click at [742, 182] on button "button" at bounding box center [760, 177] width 37 height 21
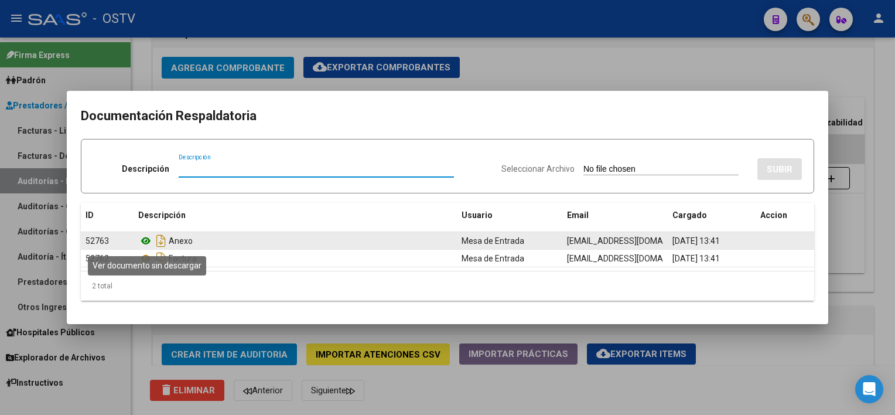
click at [145, 237] on icon at bounding box center [145, 241] width 15 height 14
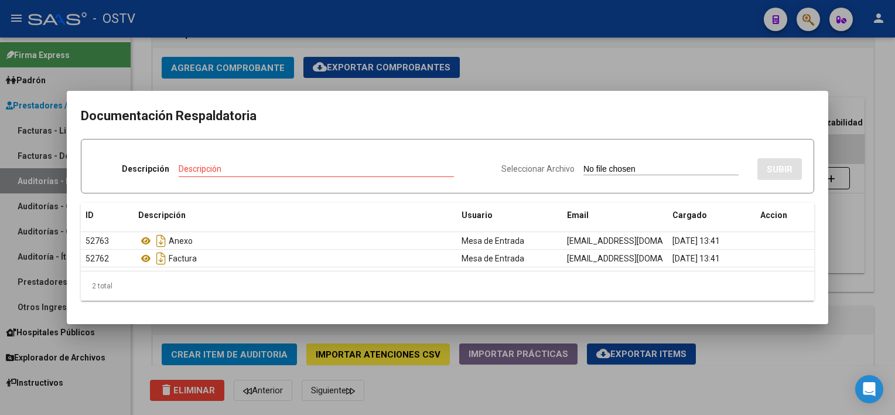
click at [822, 362] on div at bounding box center [447, 207] width 895 height 415
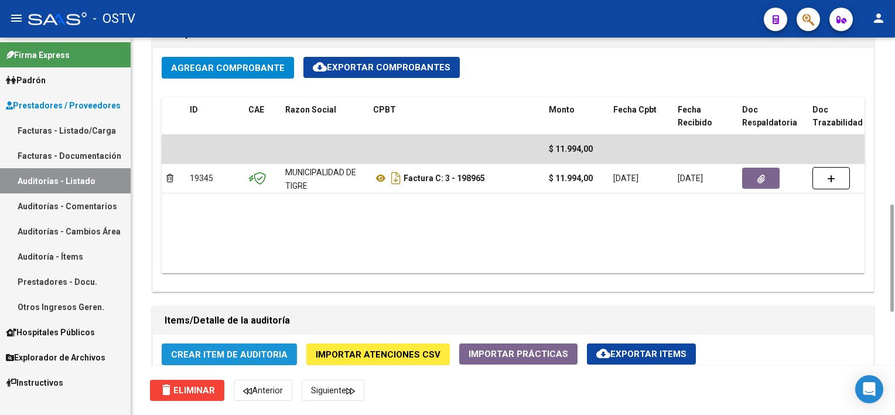
click at [234, 344] on button "Crear Item de Auditoria" at bounding box center [229, 354] width 135 height 22
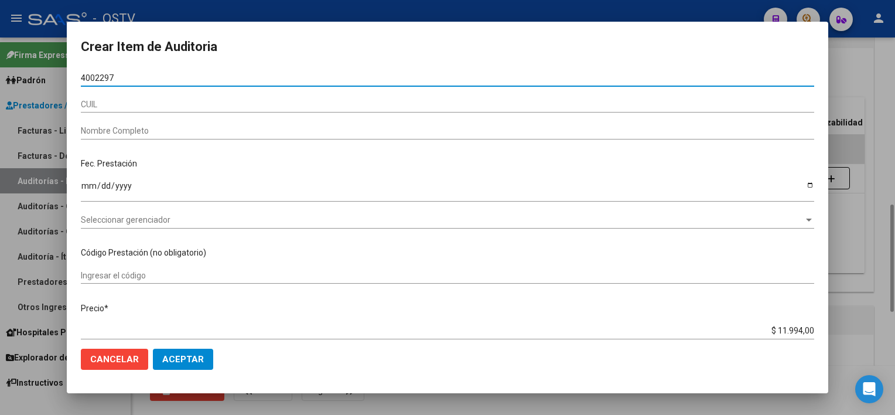
type input "40022977"
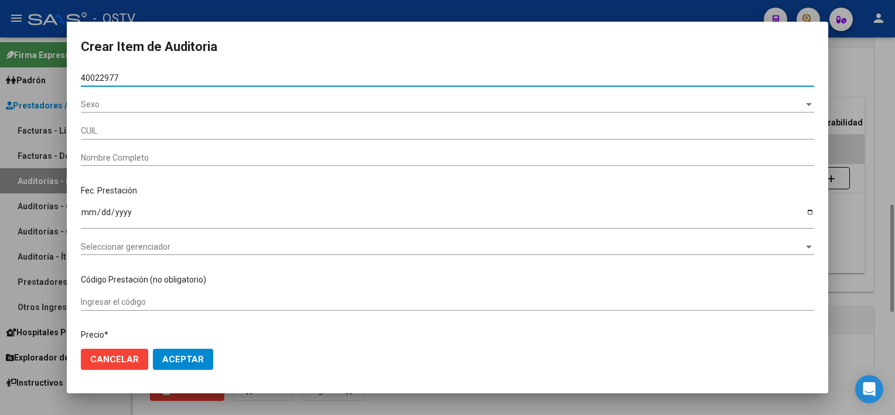
type input "27400229770"
type input "[PERSON_NAME] [PERSON_NAME] undefined"
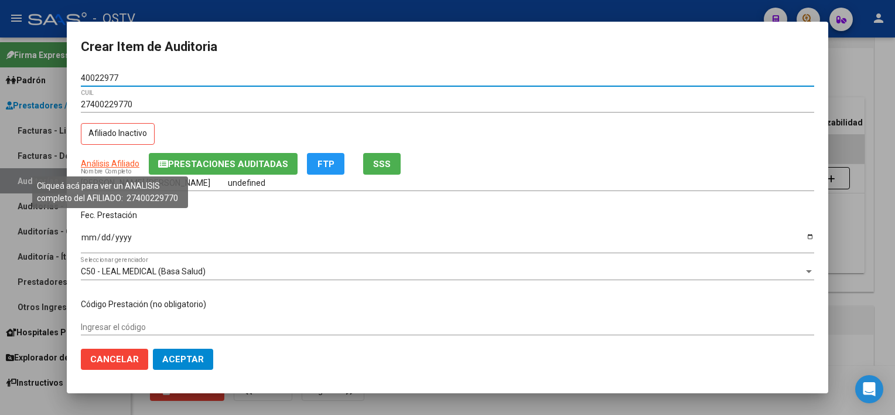
type input "40022977"
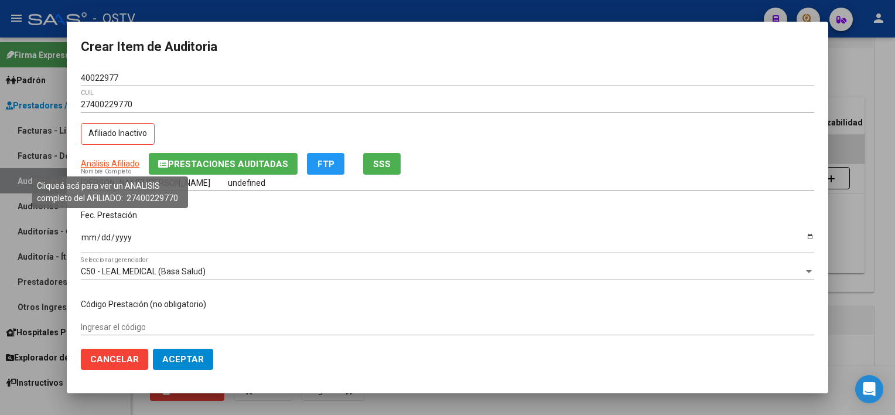
click at [108, 161] on span "Análisis Afiliado" at bounding box center [110, 163] width 59 height 9
type textarea "27400229770"
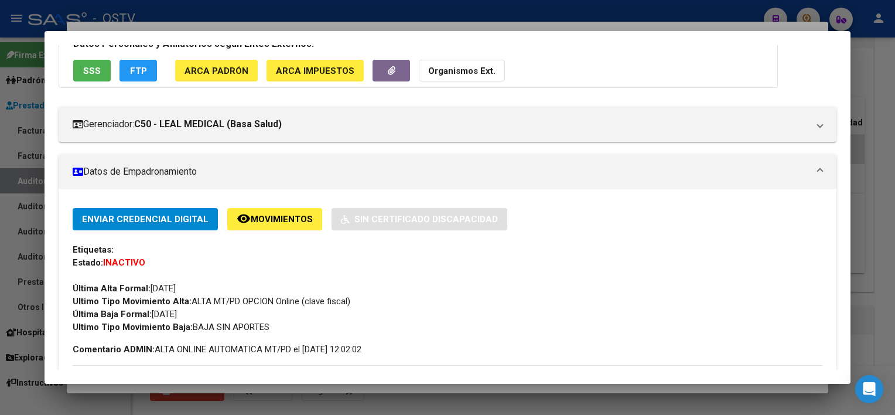
scroll to position [0, 0]
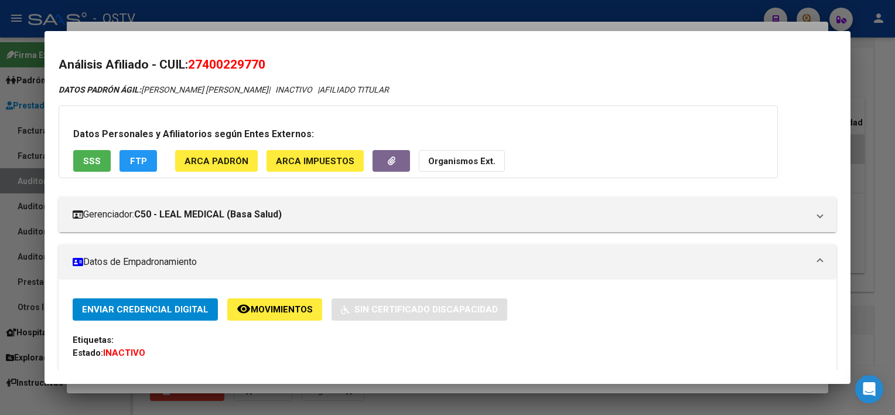
click at [101, 165] on button "SSS" at bounding box center [91, 161] width 37 height 22
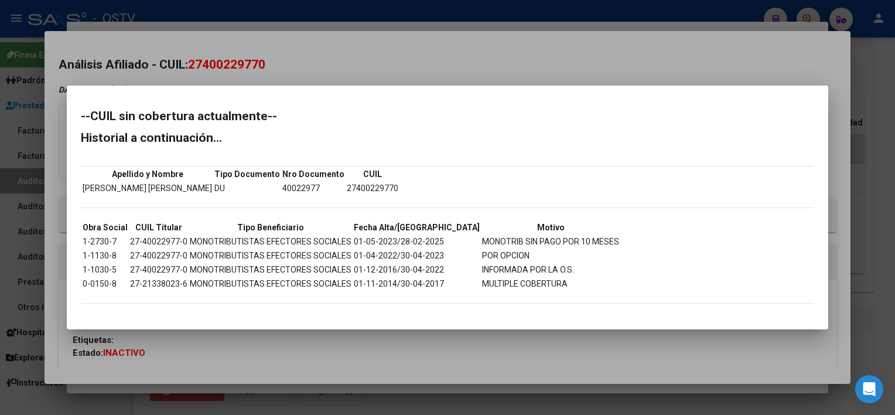
click at [497, 345] on div at bounding box center [447, 207] width 895 height 415
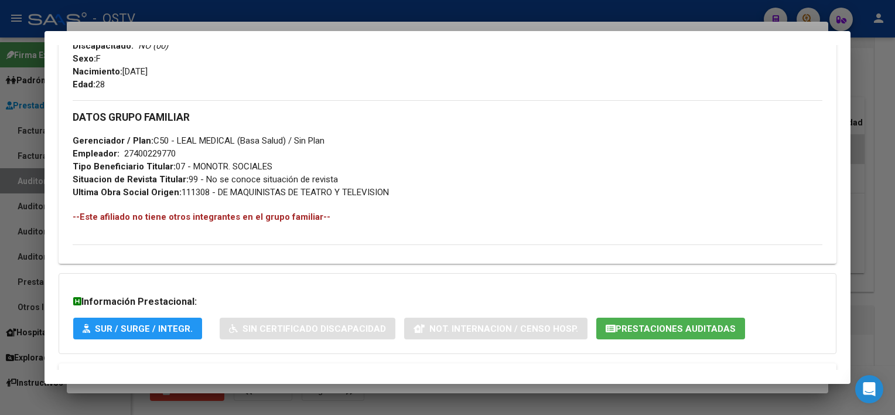
scroll to position [572, 0]
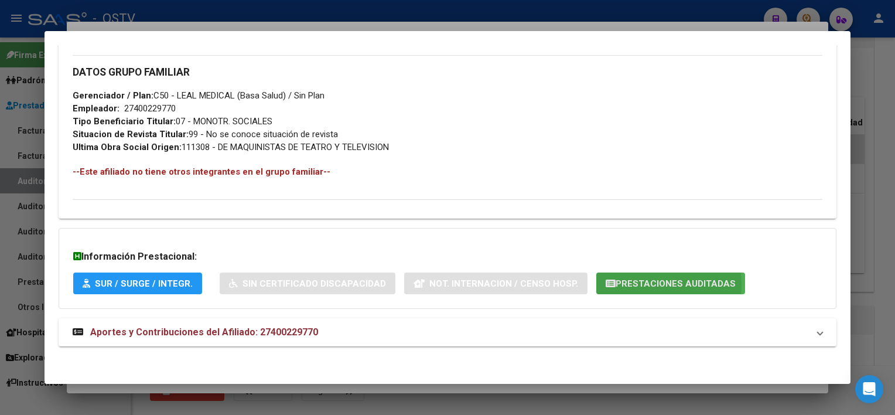
click at [615, 285] on span "Prestaciones Auditadas" at bounding box center [675, 283] width 120 height 11
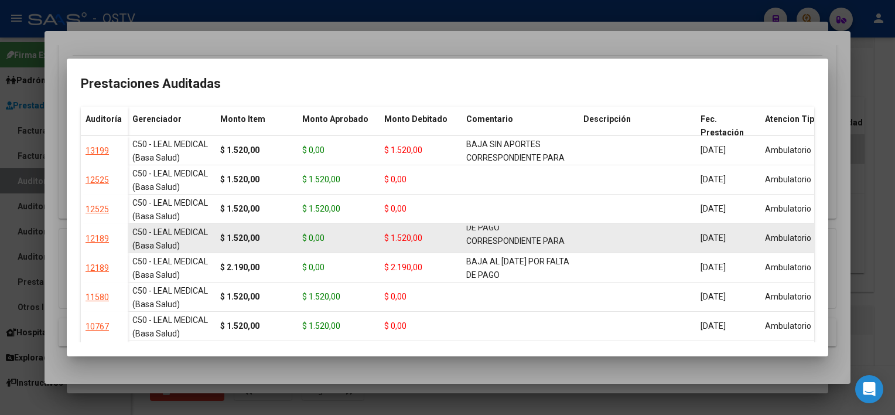
scroll to position [28, 0]
drag, startPoint x: 466, startPoint y: 231, endPoint x: 566, endPoint y: 246, distance: 101.3
click at [566, 246] on div "BAJA AL [DATE] POR FALTA DE PAGO CORRESPONDIENTE PARA CONTAR CON COBERTURA" at bounding box center [520, 237] width 108 height 25
copy span "BAJA AL [DATE] POR FALTA DE PAGO CORRESPONDIENTE PARA CONTAR CON COBERTURA"
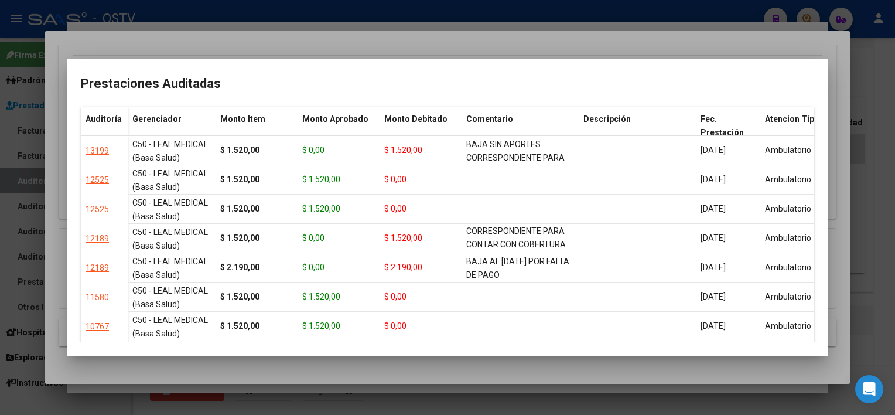
click at [535, 369] on div at bounding box center [447, 207] width 895 height 415
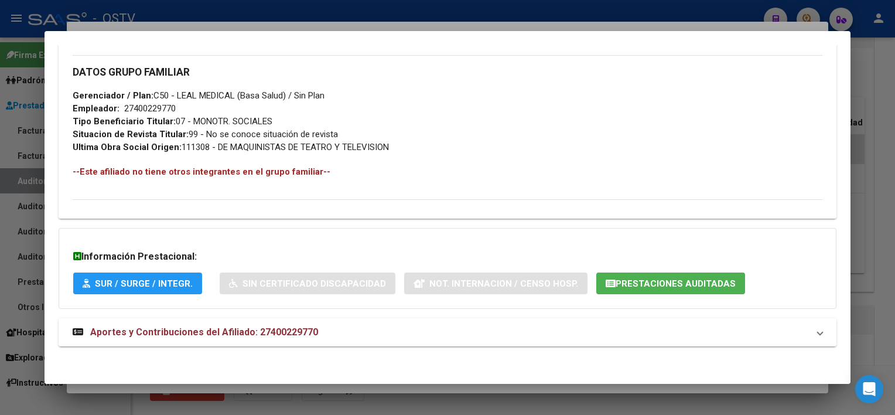
click at [529, 388] on div at bounding box center [447, 207] width 895 height 415
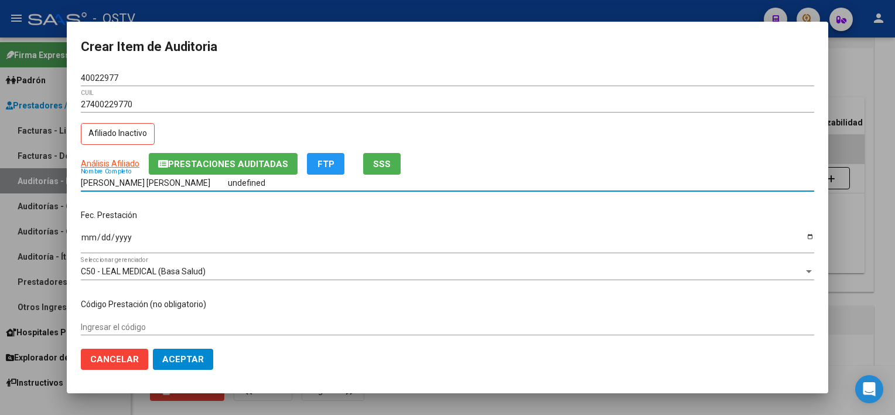
click at [251, 183] on input "[PERSON_NAME] [PERSON_NAME] undefined" at bounding box center [447, 183] width 733 height 10
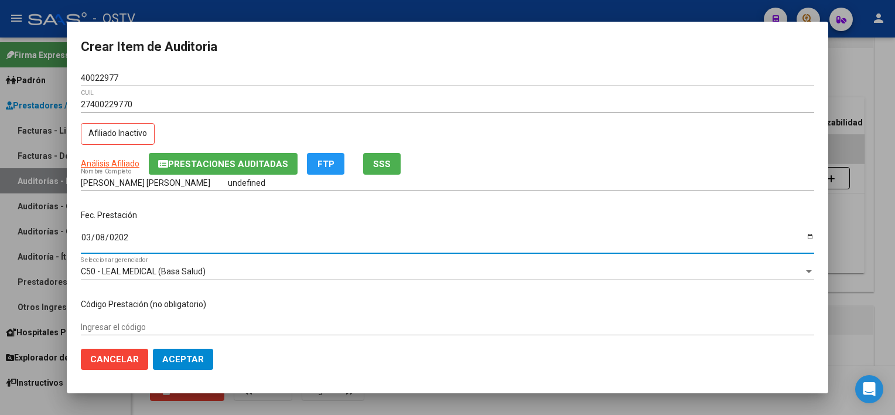
type input "[DATE]"
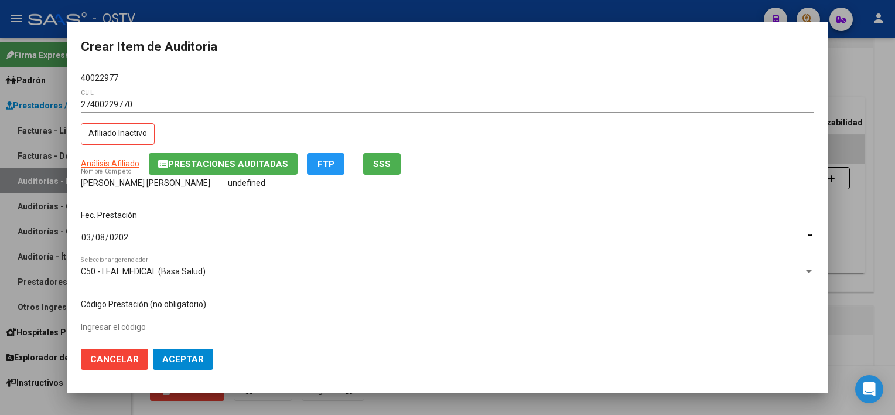
scroll to position [177, 0]
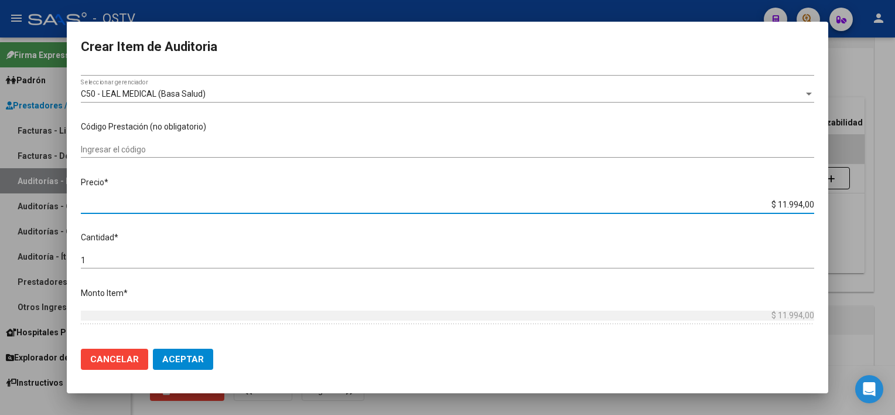
type input "$ 0,03"
type input "$ 0,39"
type input "$ 3,99"
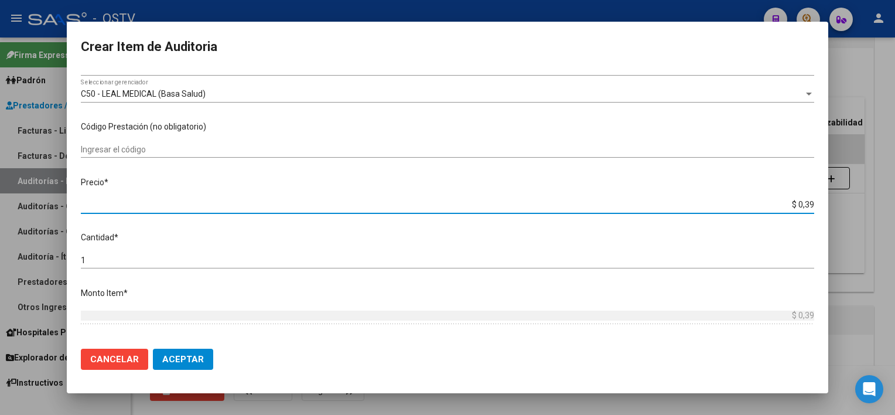
type input "$ 3,99"
type input "$ 39,98"
type input "$ 399,80"
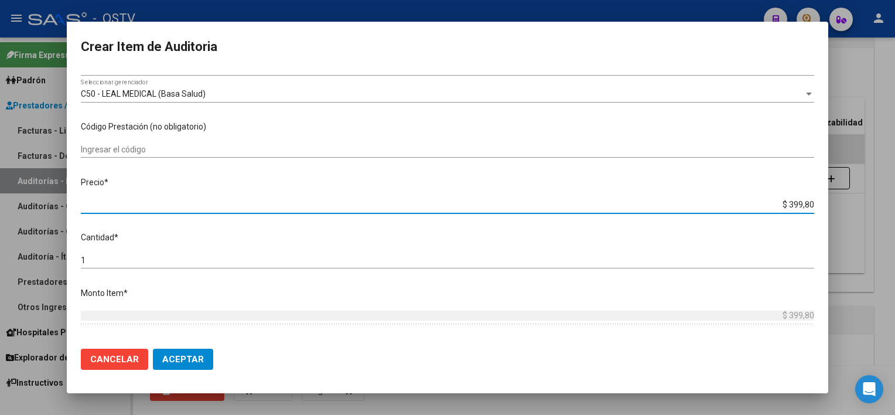
type input "$ 3.998,00"
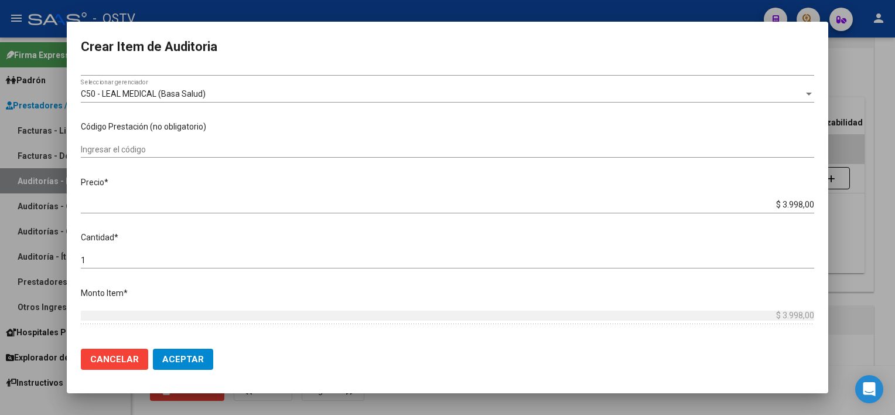
scroll to position [344, 0]
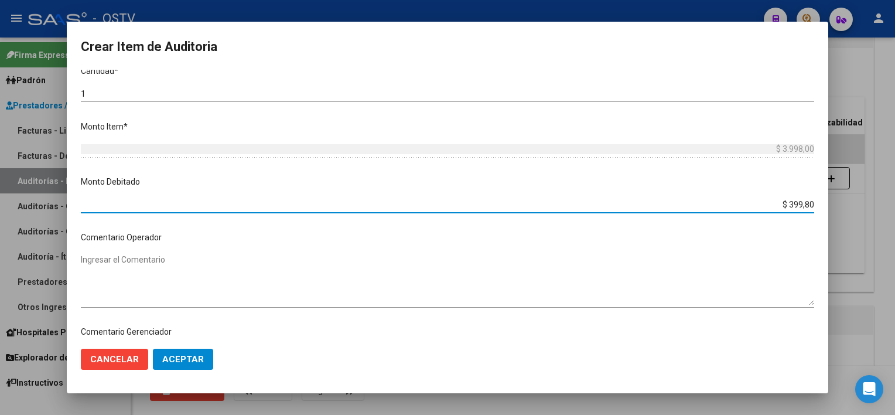
type input "$ 3.998,00"
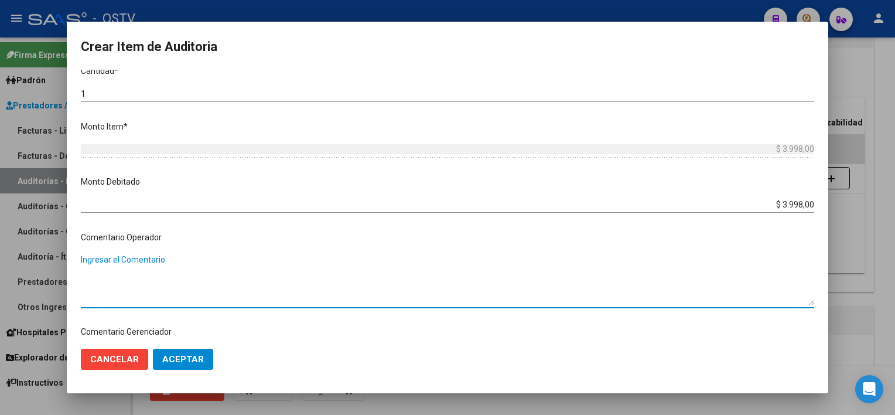
paste textarea "BAJA AL [DATE] POR FALTA DE PAGO CORRESPONDIENTE PARA CONTAR CON COBERTURA"
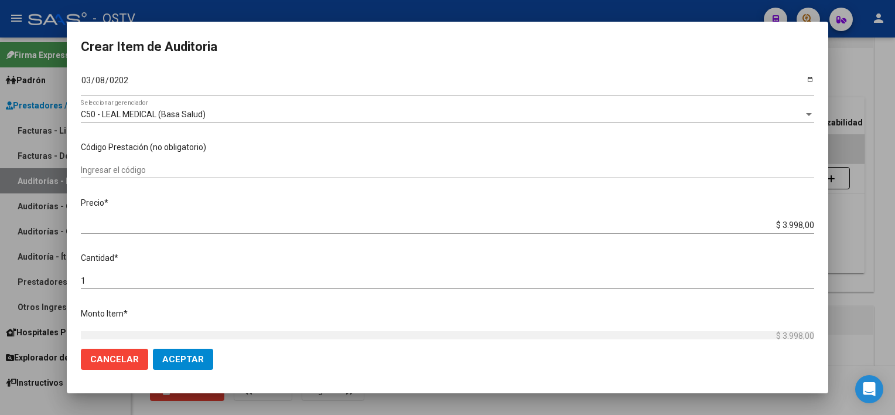
scroll to position [0, 0]
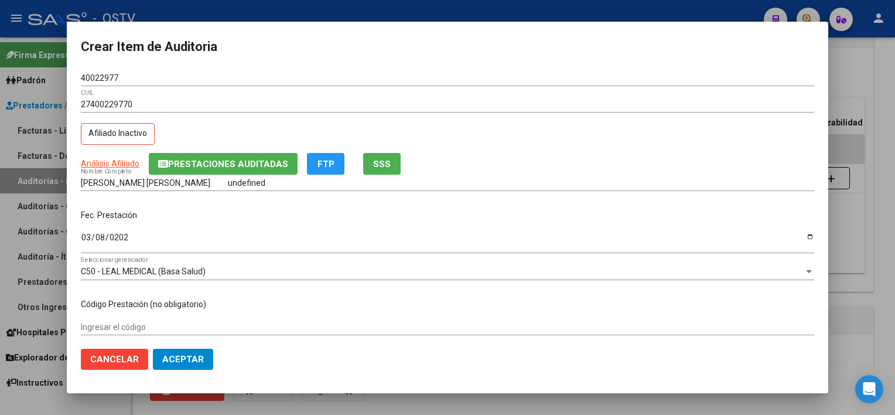
type textarea "BAJA AL [DATE] POR FALTA DE PAGO CORRESPONDIENTE PARA CONTAR CON COBERTURA"
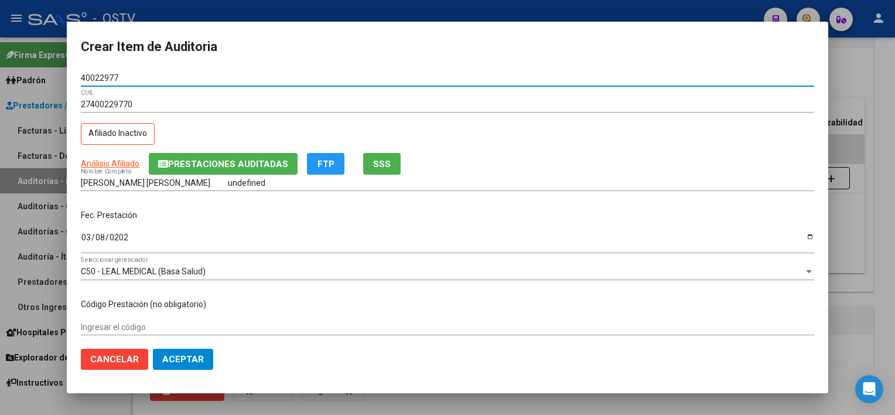
drag, startPoint x: 82, startPoint y: 77, endPoint x: 121, endPoint y: 80, distance: 38.7
click at [121, 80] on input "40022977" at bounding box center [447, 78] width 733 height 10
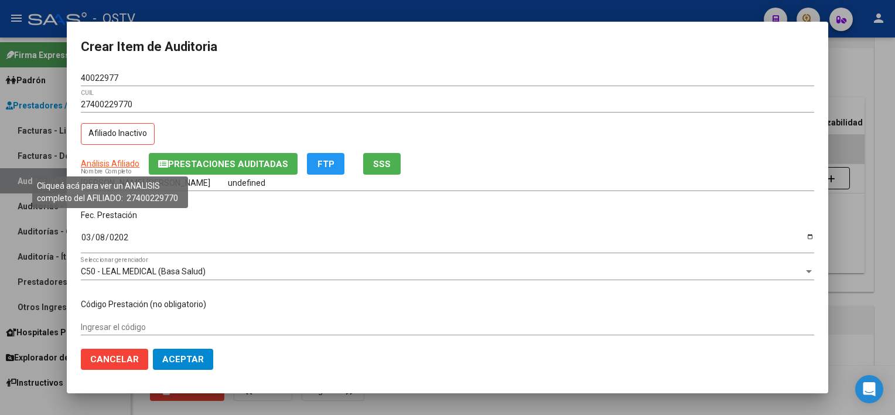
click at [98, 163] on span "Análisis Afiliado" at bounding box center [110, 163] width 59 height 9
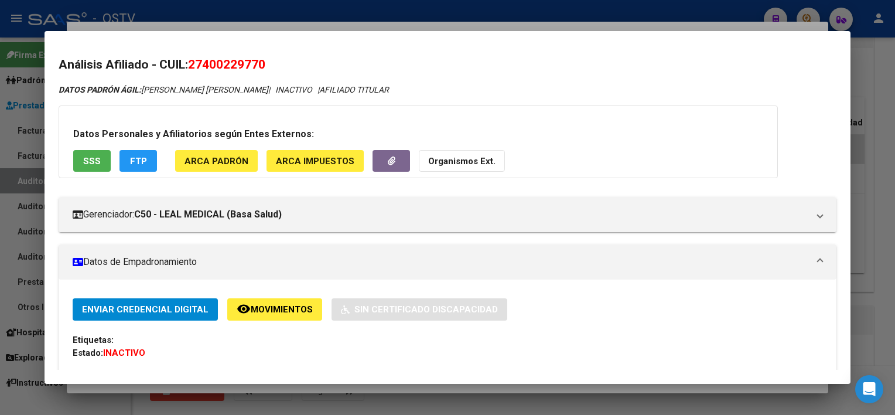
drag, startPoint x: 199, startPoint y: 61, endPoint x: 301, endPoint y: 61, distance: 102.5
click at [301, 61] on h2 "Análisis Afiliado - CUIL: 27400229770" at bounding box center [447, 65] width 777 height 19
copy span "27400229770"
click at [874, 235] on div at bounding box center [447, 207] width 895 height 415
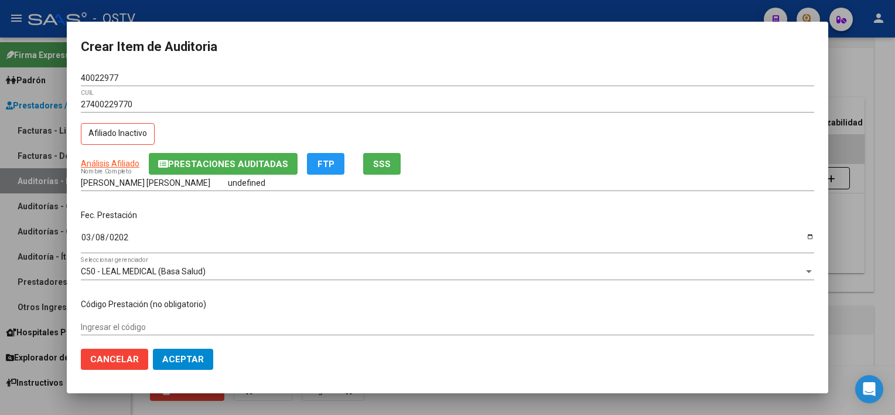
click at [182, 362] on span "Aceptar" at bounding box center [183, 359] width 42 height 11
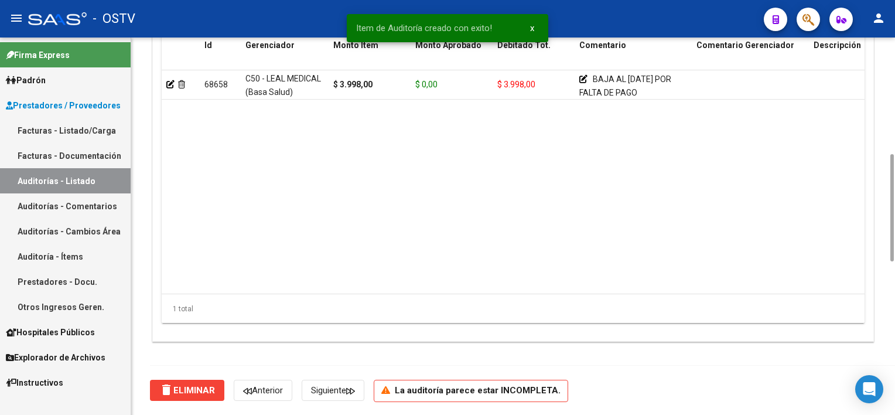
scroll to position [820, 0]
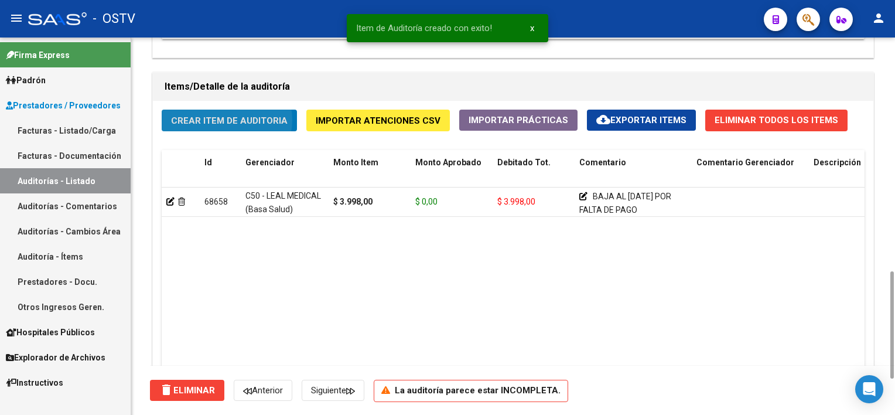
click at [224, 119] on span "Crear Item de Auditoria" at bounding box center [229, 120] width 117 height 11
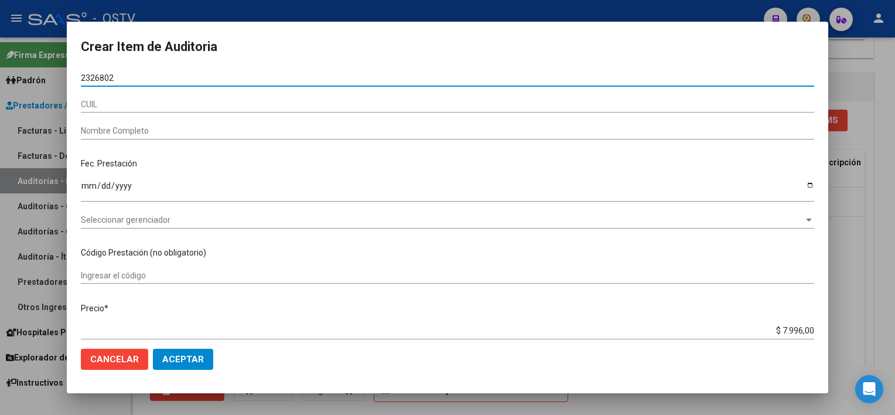
type input "23268021"
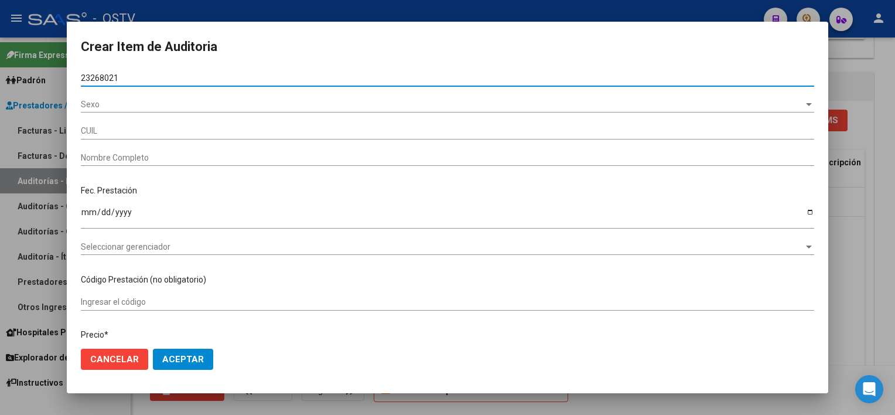
type input "24232680217"
type input "NIETO [PERSON_NAME] -"
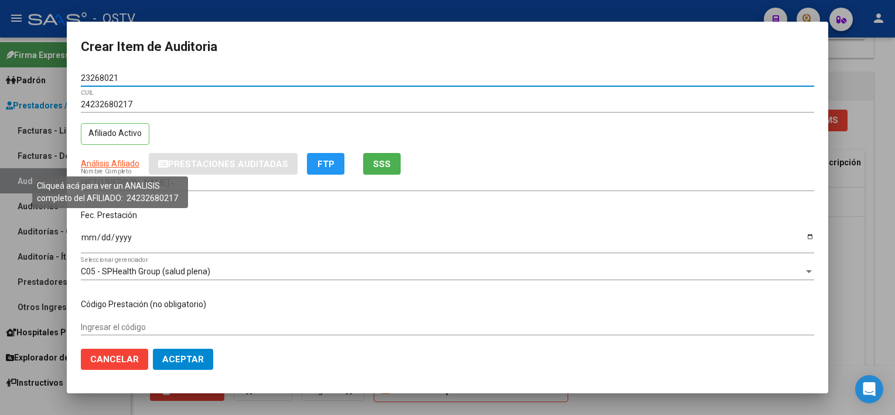
type input "23268021"
click at [112, 164] on span "Análisis Afiliado" at bounding box center [110, 163] width 59 height 9
type textarea "24232680217"
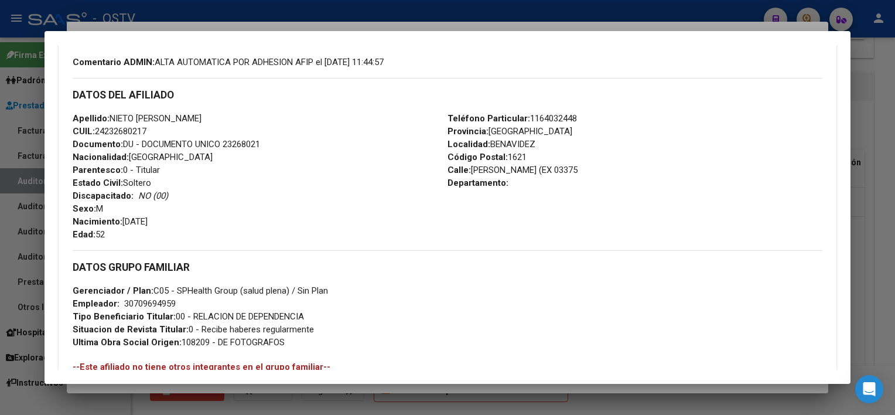
scroll to position [546, 0]
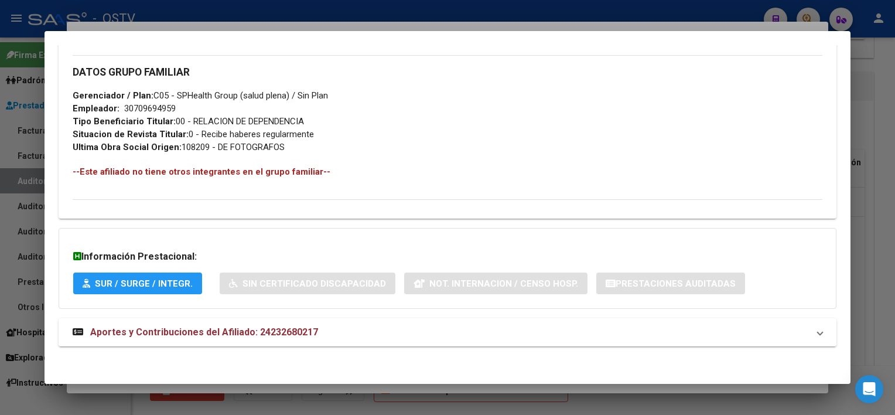
click at [315, 331] on mat-panel-title "Aportes y Contribuciones del Afiliado: 24232680217" at bounding box center [440, 332] width 735 height 14
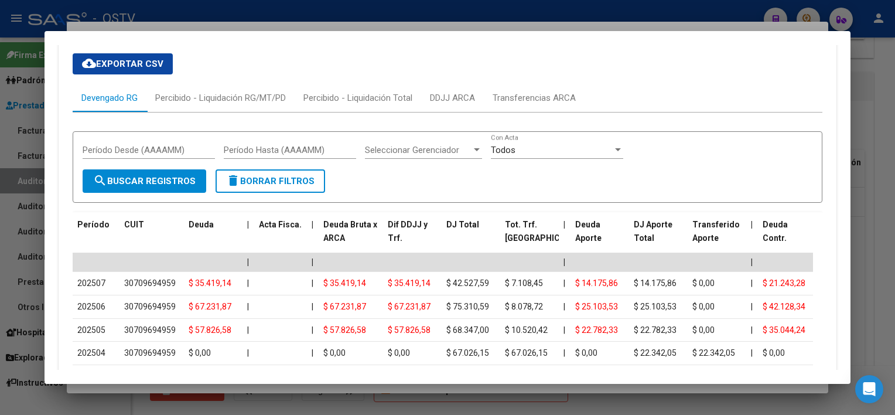
scroll to position [1057, 0]
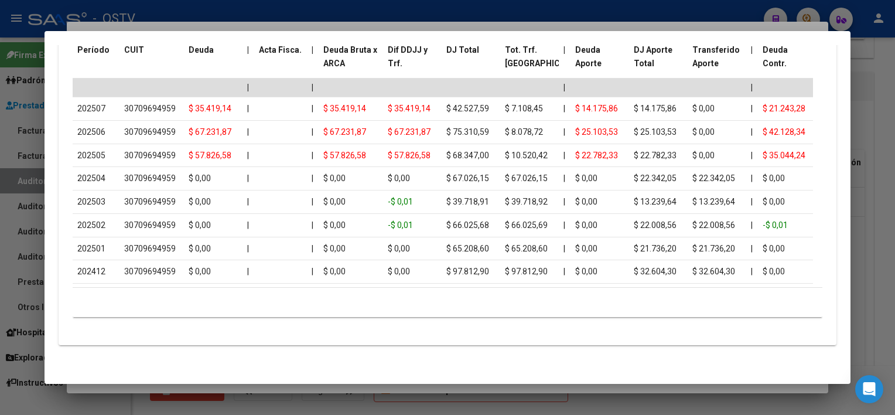
drag, startPoint x: 322, startPoint y: 388, endPoint x: 281, endPoint y: 264, distance: 131.3
click at [322, 388] on div at bounding box center [447, 207] width 895 height 415
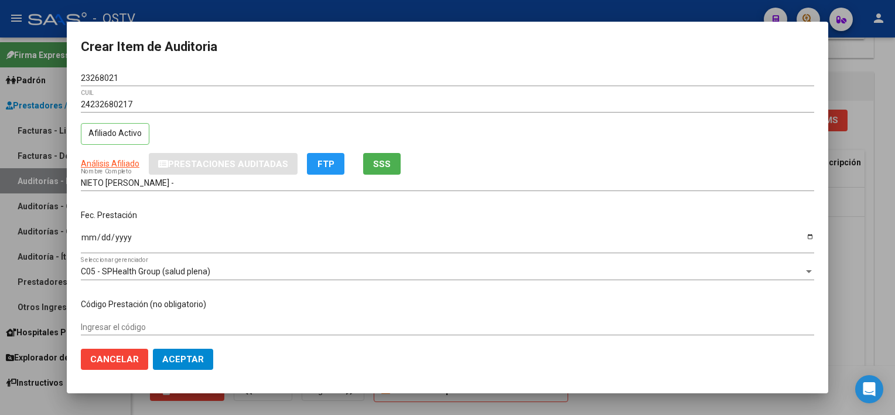
click at [257, 181] on input "NIETO [PERSON_NAME] -" at bounding box center [447, 183] width 733 height 10
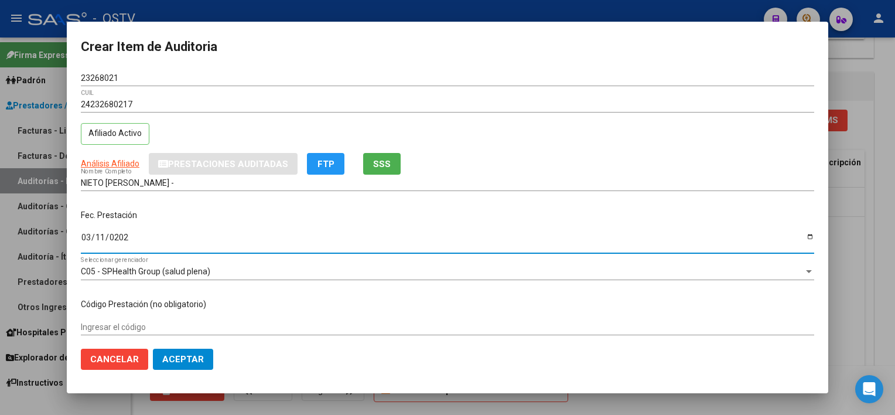
type input "[DATE]"
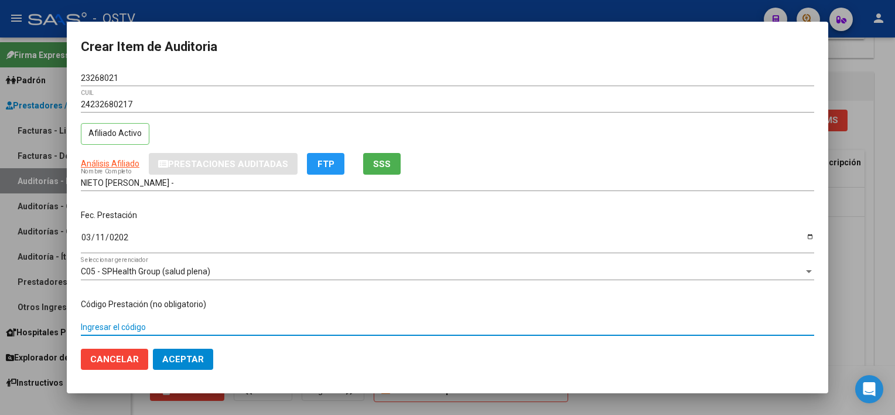
scroll to position [177, 0]
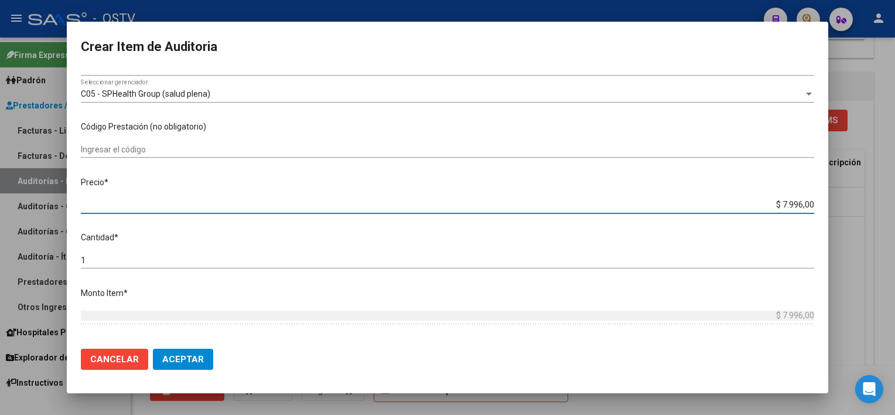
type input "$ 0,03"
type input "$ 0,39"
type input "$ 3,99"
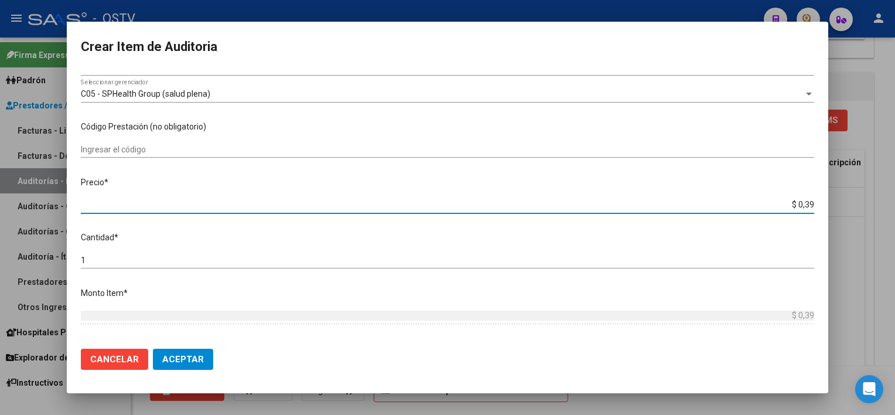
type input "$ 3,99"
type input "$ 39,98"
type input "$ 399,80"
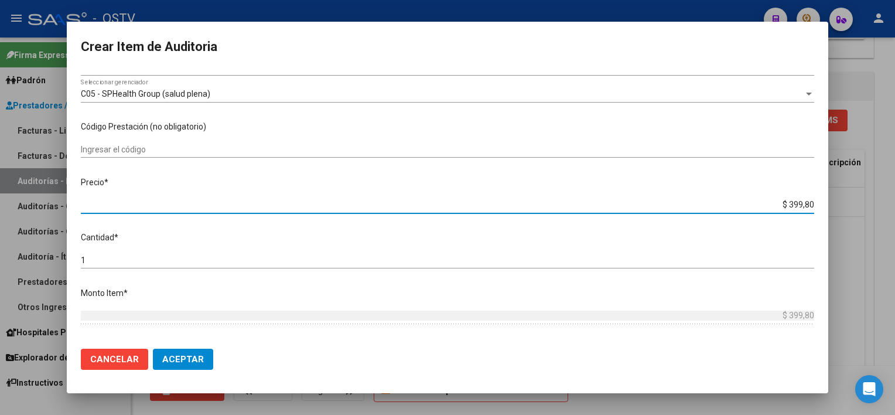
type input "$ 3.998,00"
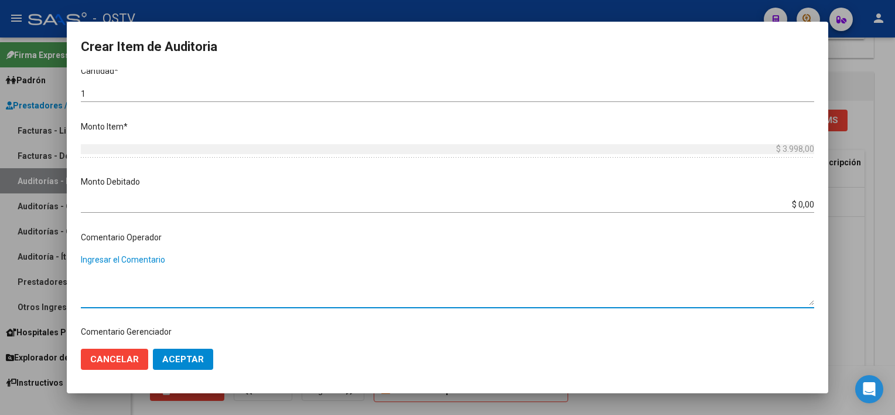
scroll to position [588, 0]
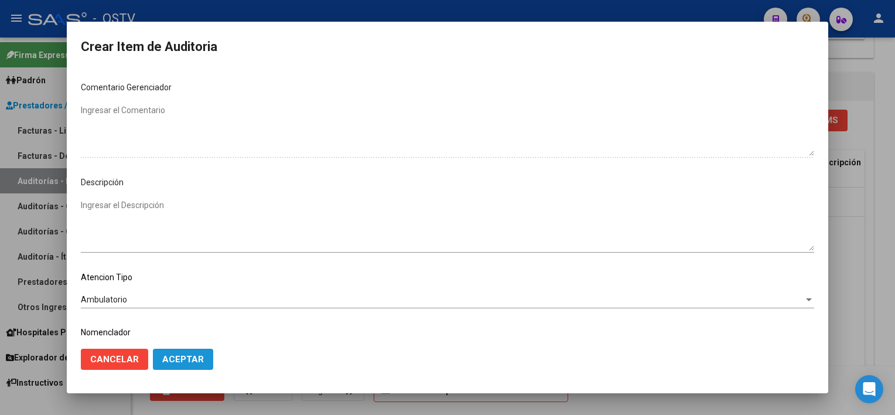
click at [187, 354] on span "Aceptar" at bounding box center [183, 359] width 42 height 11
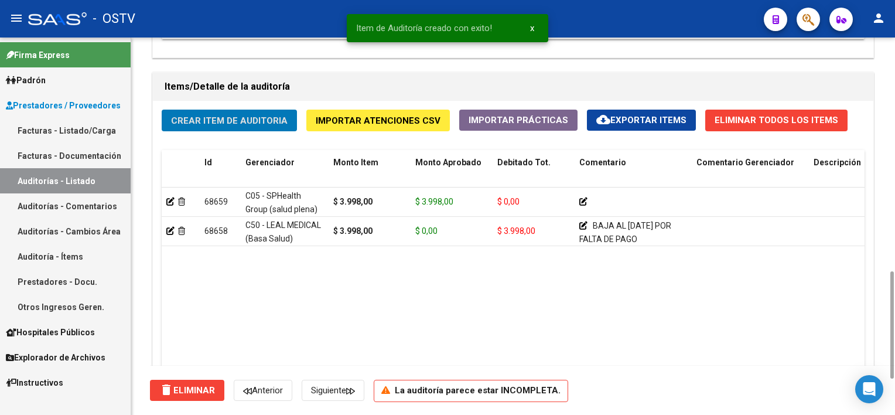
click at [204, 115] on span "Crear Item de Auditoria" at bounding box center [229, 120] width 117 height 11
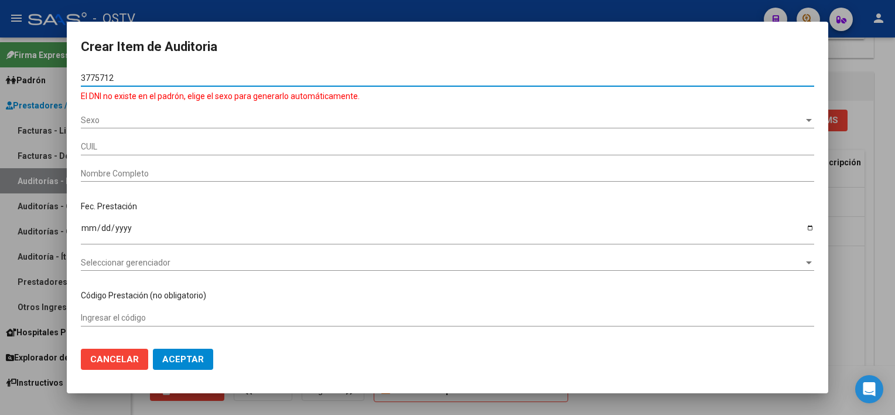
type input "37757125"
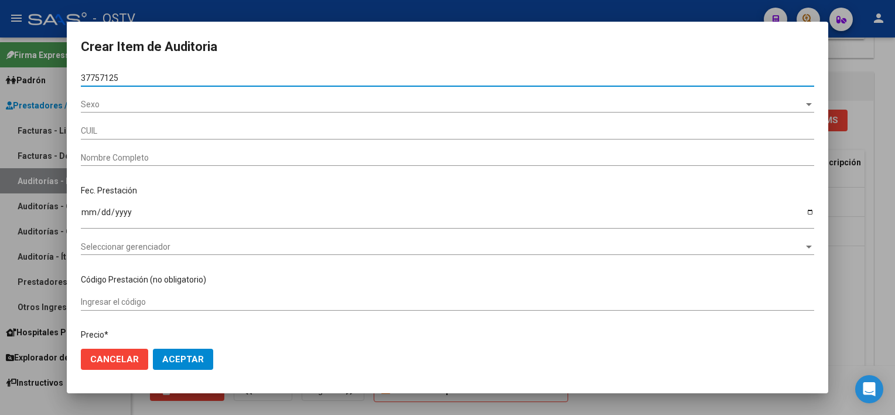
type input "27377571253"
type input "[PERSON_NAME]"
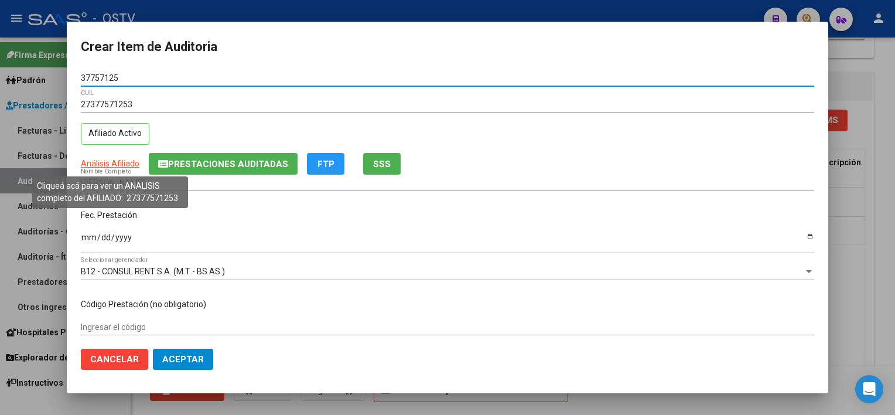
type input "37757125"
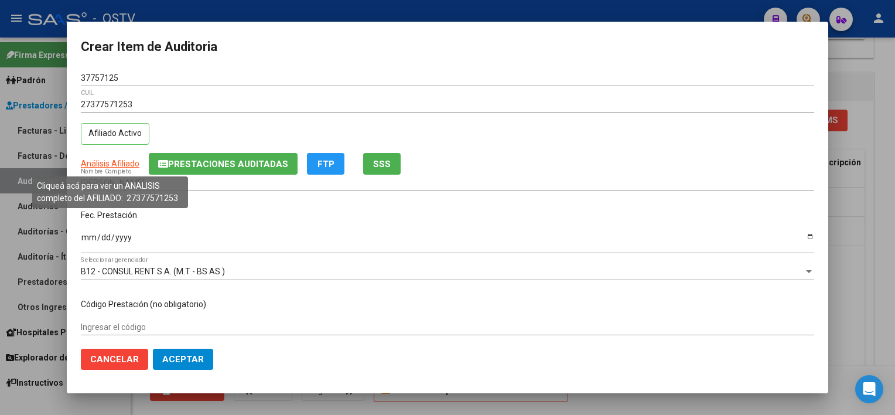
click at [118, 160] on span "Análisis Afiliado" at bounding box center [110, 163] width 59 height 9
type textarea "27377571253"
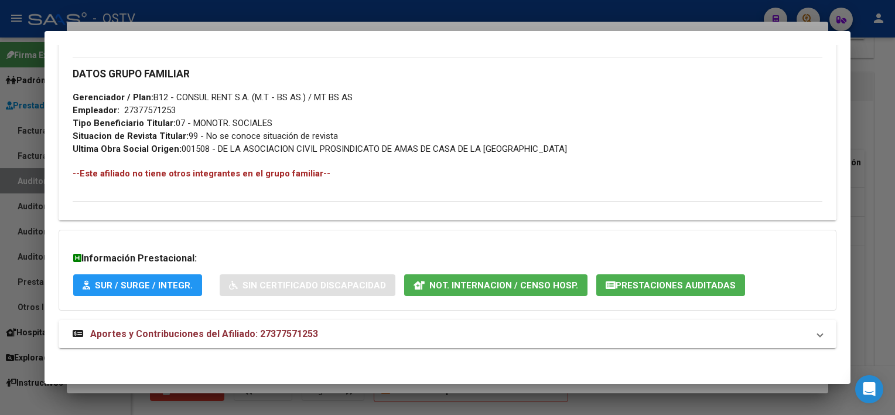
scroll to position [546, 0]
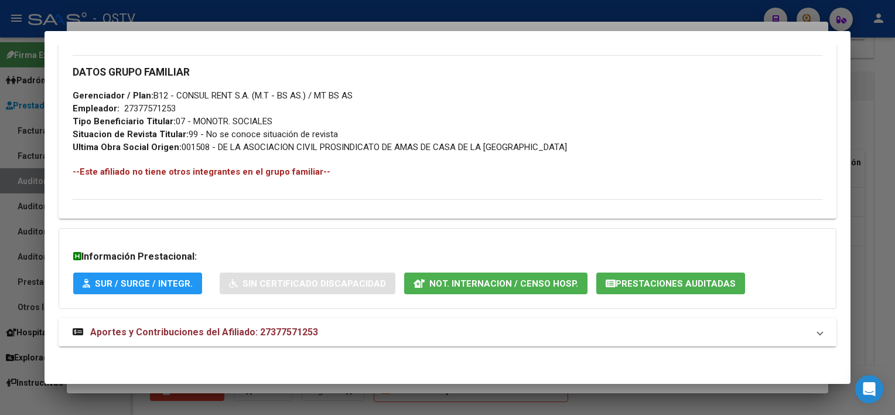
click at [363, 330] on mat-panel-title "Aportes y Contribuciones del Afiliado: 27377571253" at bounding box center [440, 332] width 735 height 14
click at [648, 278] on span "Prestaciones Auditadas" at bounding box center [675, 283] width 120 height 11
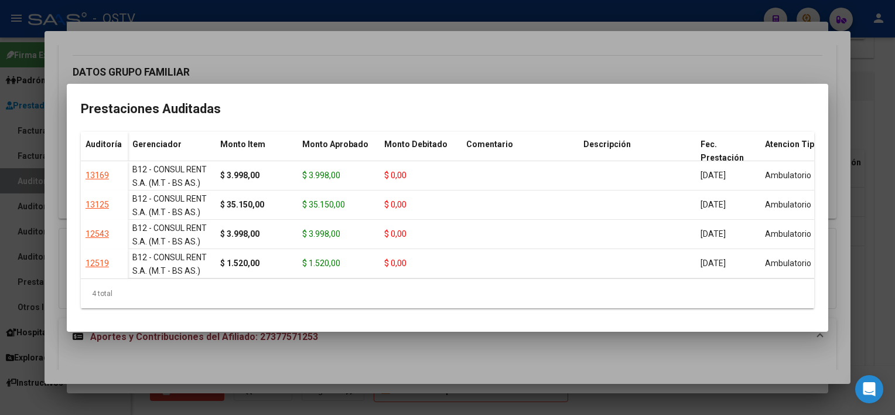
click at [635, 380] on div at bounding box center [447, 207] width 895 height 415
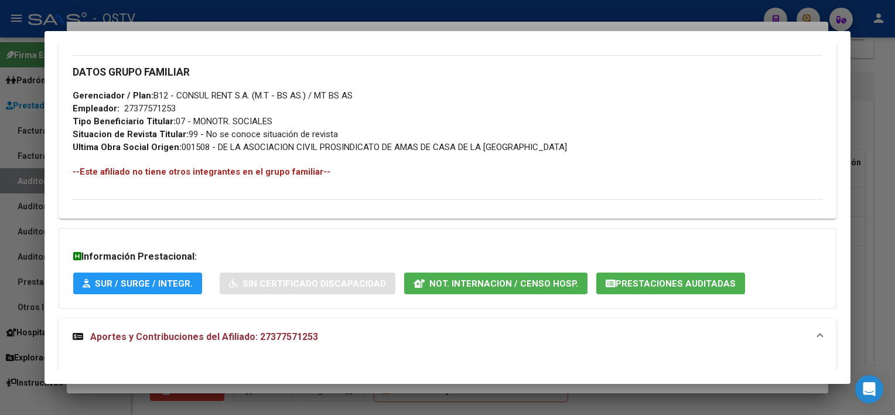
click at [615, 285] on span "Prestaciones Auditadas" at bounding box center [675, 283] width 120 height 11
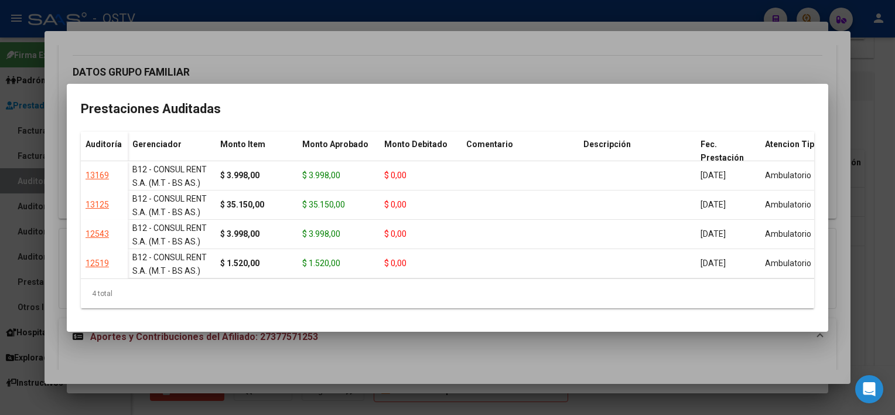
click at [557, 355] on div at bounding box center [447, 207] width 895 height 415
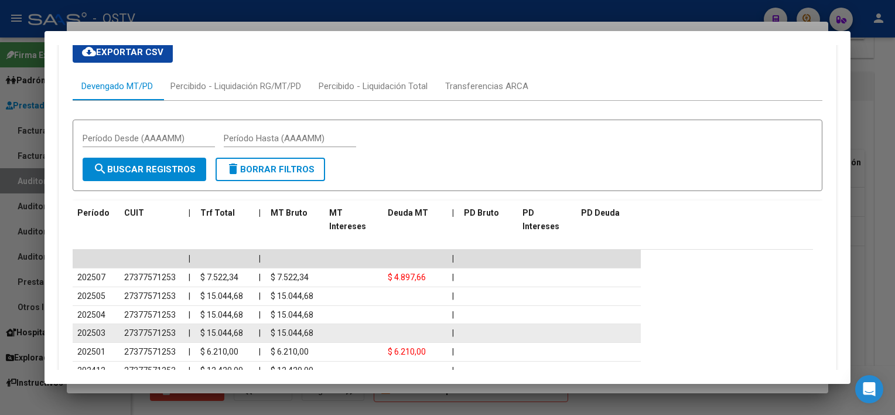
scroll to position [956, 0]
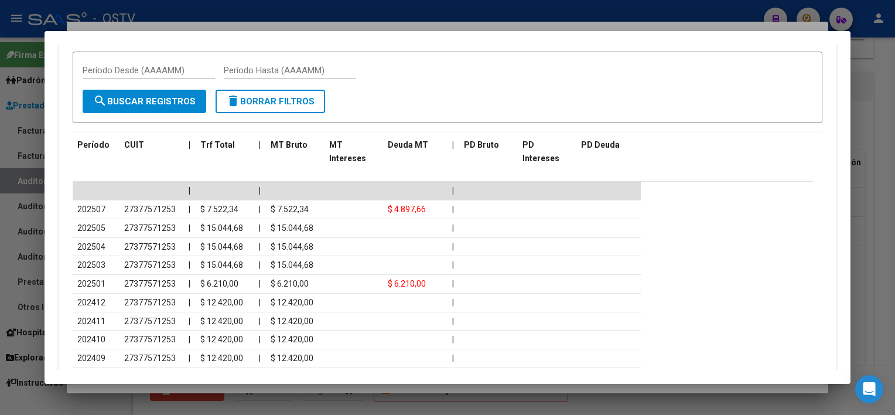
click at [374, 389] on div at bounding box center [447, 207] width 895 height 415
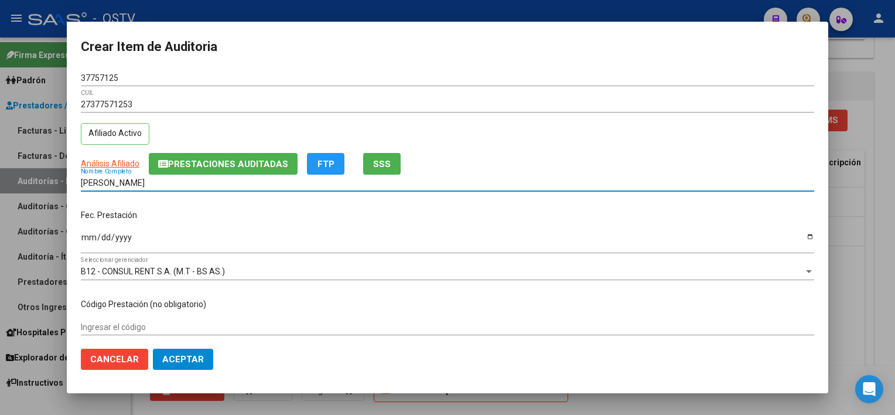
click at [219, 186] on input "[PERSON_NAME]" at bounding box center [447, 183] width 733 height 10
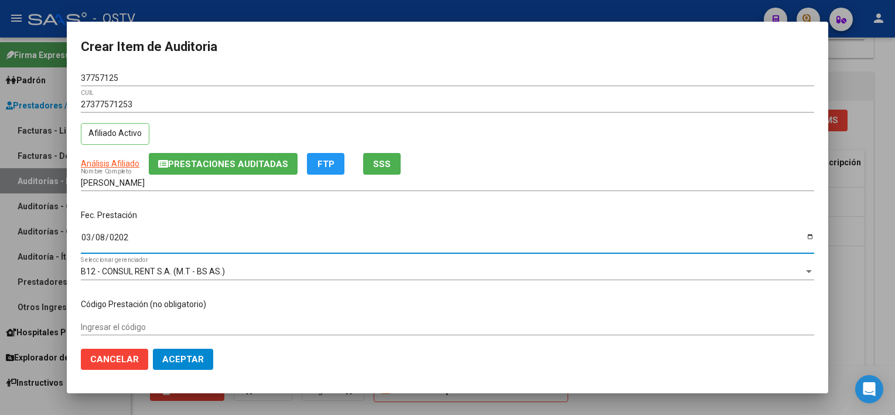
type input "[DATE]"
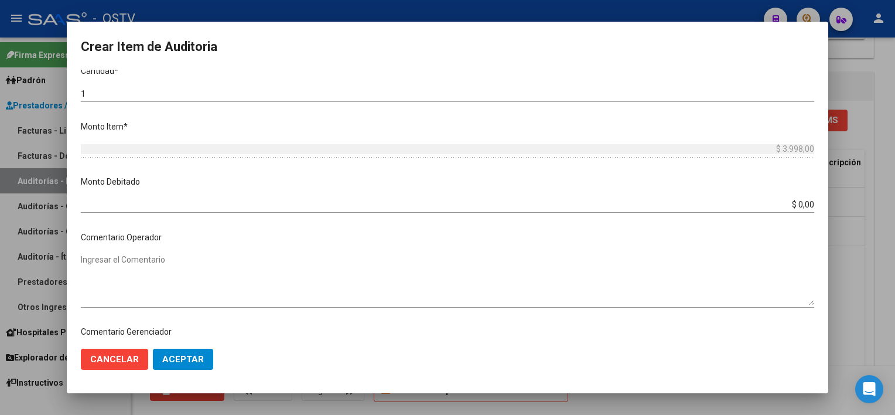
scroll to position [588, 0]
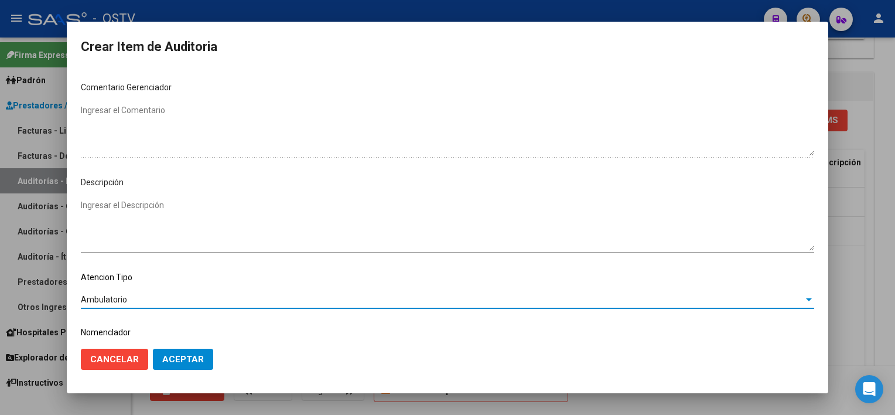
click at [185, 363] on span "Aceptar" at bounding box center [183, 359] width 42 height 11
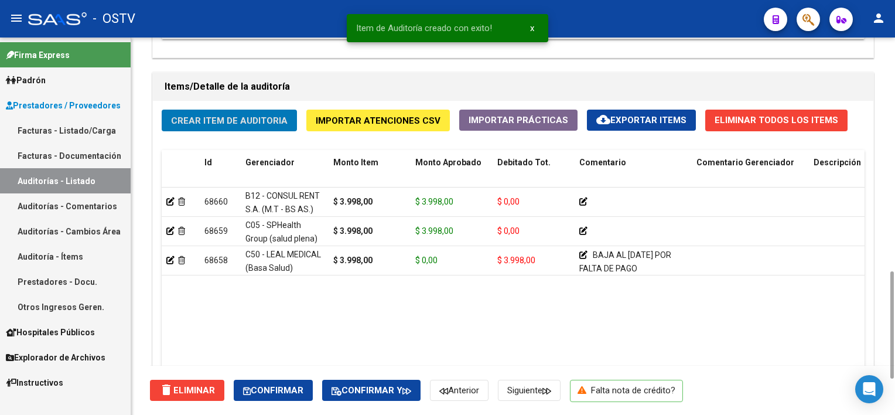
scroll to position [468, 0]
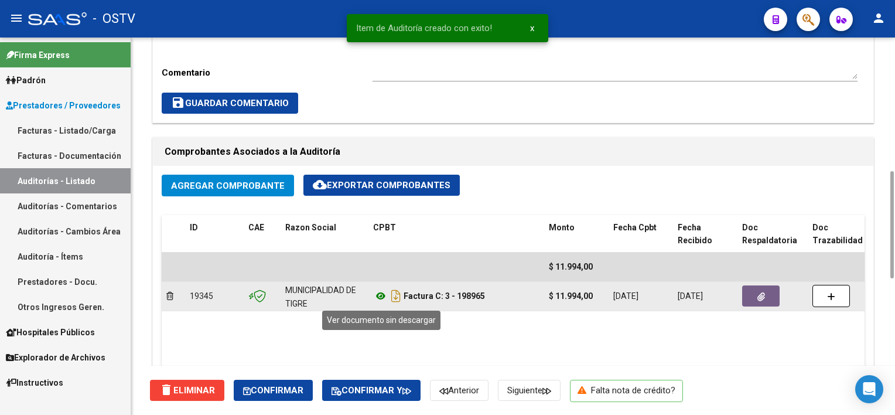
click at [384, 299] on icon at bounding box center [380, 296] width 15 height 14
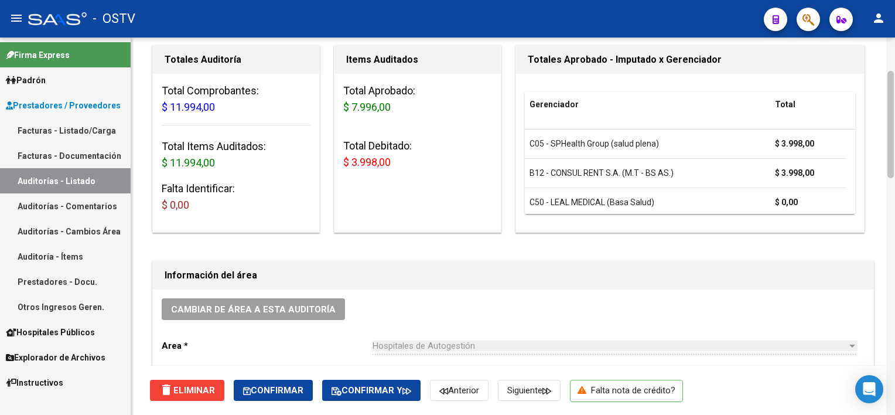
scroll to position [0, 0]
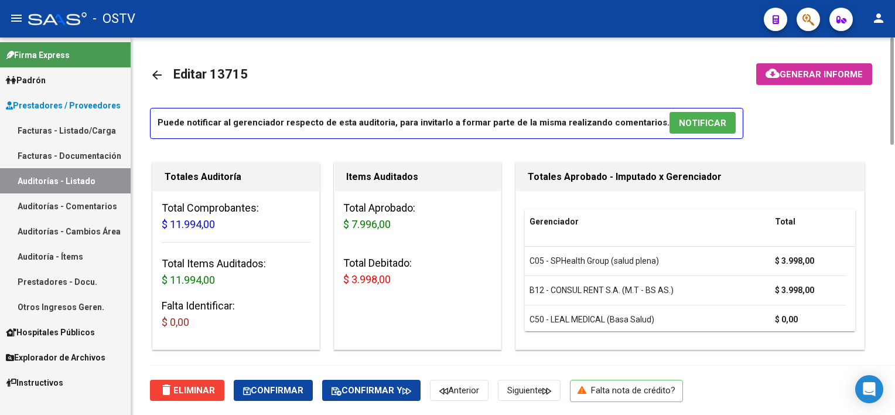
click at [817, 73] on span "Generar informe" at bounding box center [820, 74] width 83 height 11
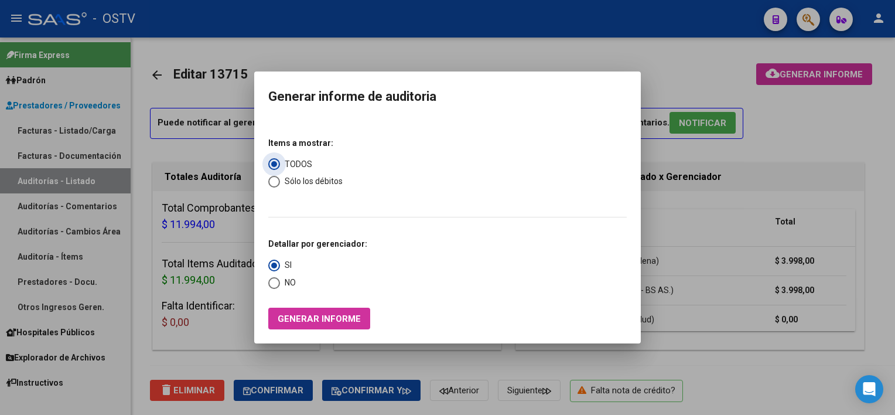
click at [321, 179] on span "Sólo los débitos" at bounding box center [311, 181] width 63 height 12
click at [280, 179] on input "Sólo los débitos" at bounding box center [274, 182] width 12 height 12
radio input "true"
drag, startPoint x: 283, startPoint y: 280, endPoint x: 280, endPoint y: 308, distance: 27.7
click at [283, 281] on span "NO" at bounding box center [288, 282] width 16 height 12
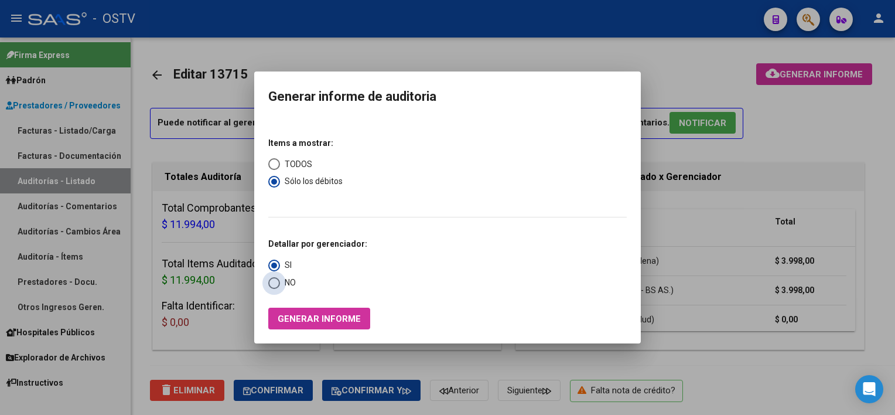
click at [280, 281] on input "NO" at bounding box center [274, 283] width 12 height 12
radio input "true"
click at [278, 316] on span "Generar informe" at bounding box center [319, 318] width 83 height 11
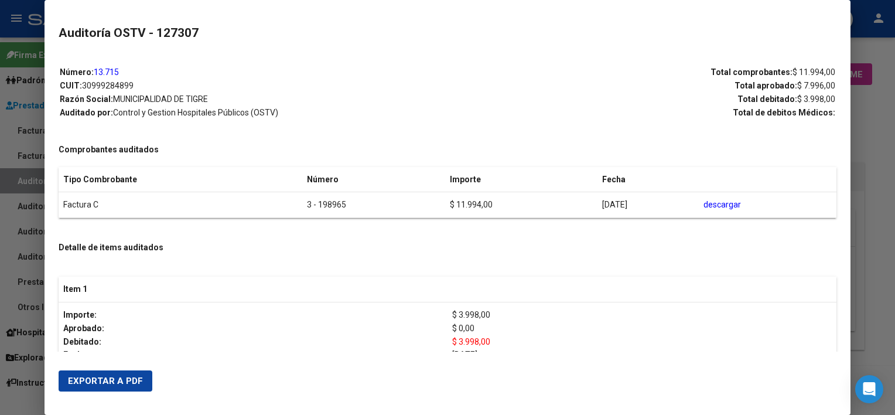
click at [100, 381] on span "Exportar a PDF" at bounding box center [105, 380] width 75 height 11
click at [867, 103] on div at bounding box center [447, 207] width 895 height 415
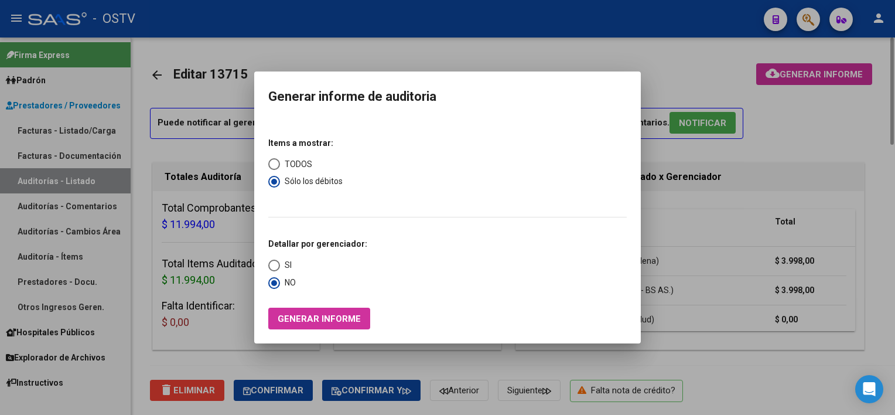
click at [868, 103] on div at bounding box center [447, 207] width 895 height 415
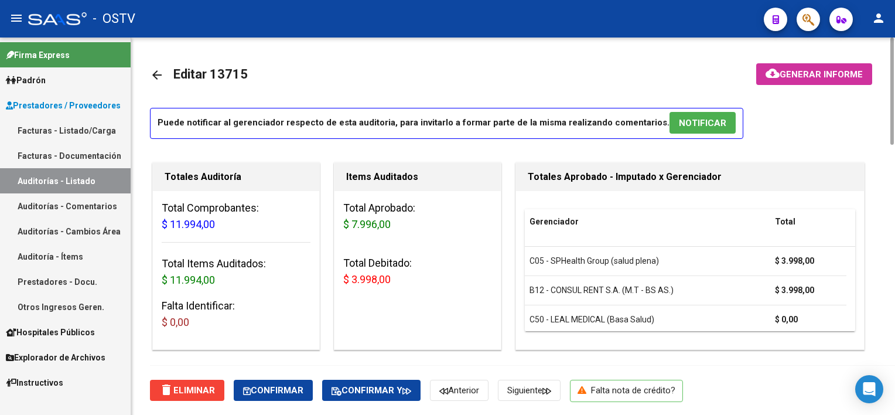
scroll to position [351, 0]
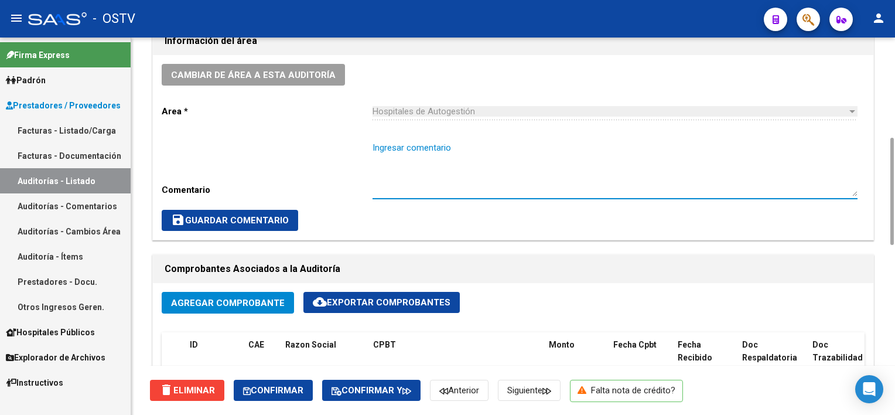
click at [398, 179] on textarea "Ingresar comentario" at bounding box center [614, 168] width 485 height 55
type textarea "CERRADA - CON DEBITO"
click at [235, 223] on span "save Guardar Comentario" at bounding box center [230, 220] width 118 height 11
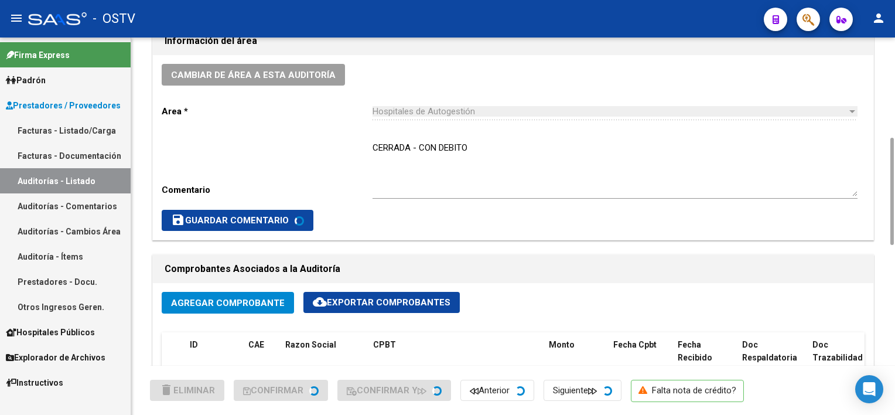
scroll to position [586, 0]
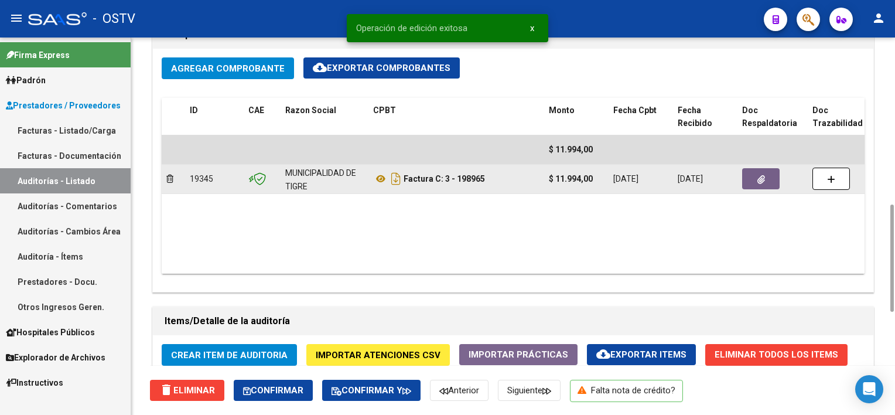
click at [761, 177] on icon "button" at bounding box center [761, 179] width 8 height 9
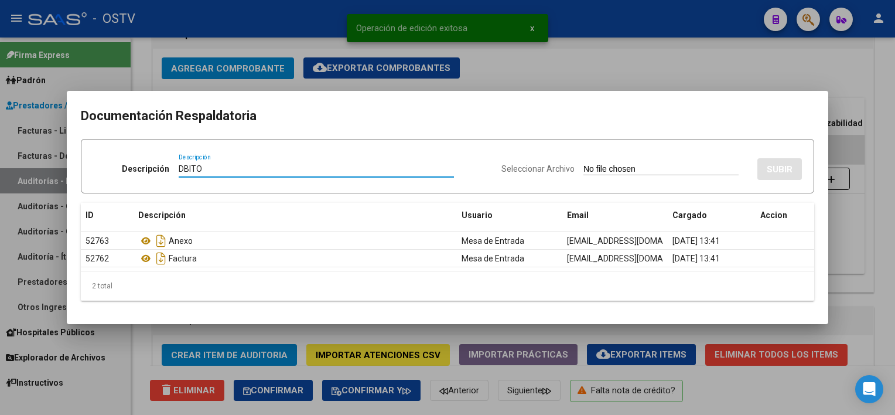
click at [180, 166] on input "DBITO" at bounding box center [316, 169] width 275 height 10
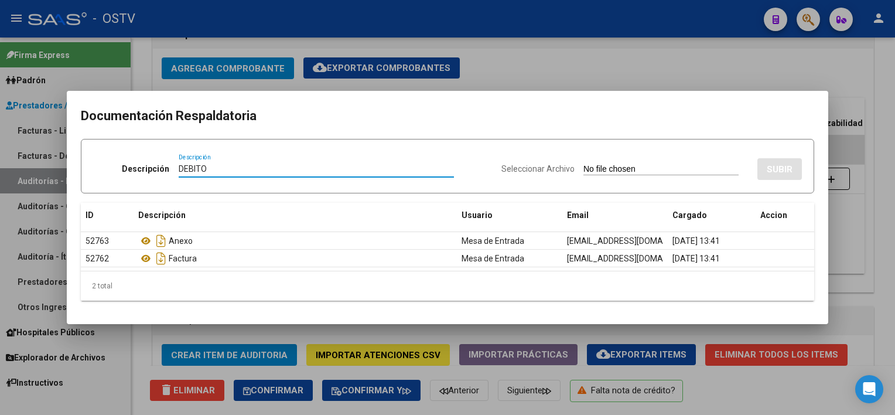
type input "DEBITO"
click at [610, 162] on div "Seleccionar Archivo SUBIR" at bounding box center [651, 167] width 300 height 36
click at [611, 168] on input "Seleccionar Archivo" at bounding box center [660, 169] width 155 height 11
type input "C:\fakepath\DEBITO FC 3-198965.pdf"
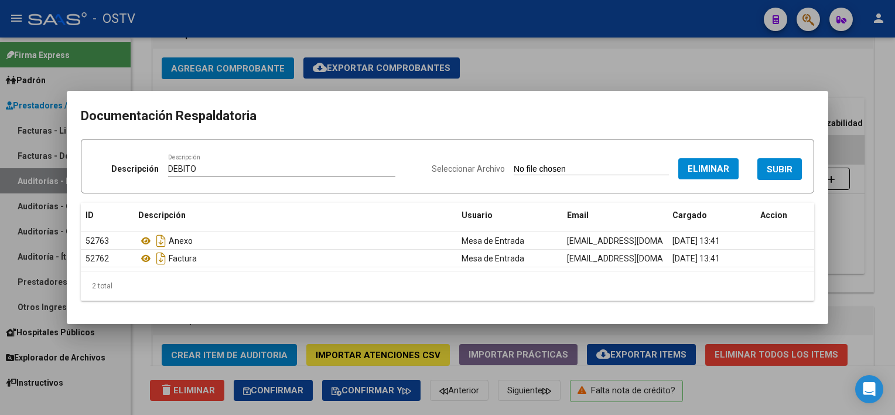
click at [789, 168] on span "SUBIR" at bounding box center [779, 169] width 26 height 11
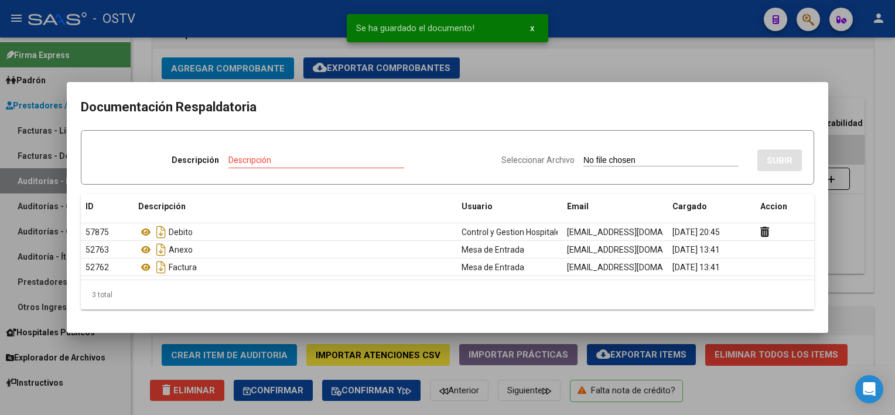
click at [871, 213] on div at bounding box center [447, 207] width 895 height 415
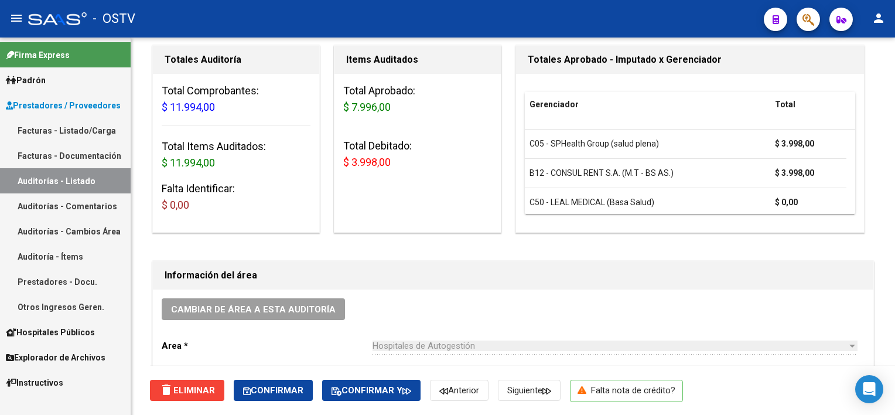
scroll to position [0, 0]
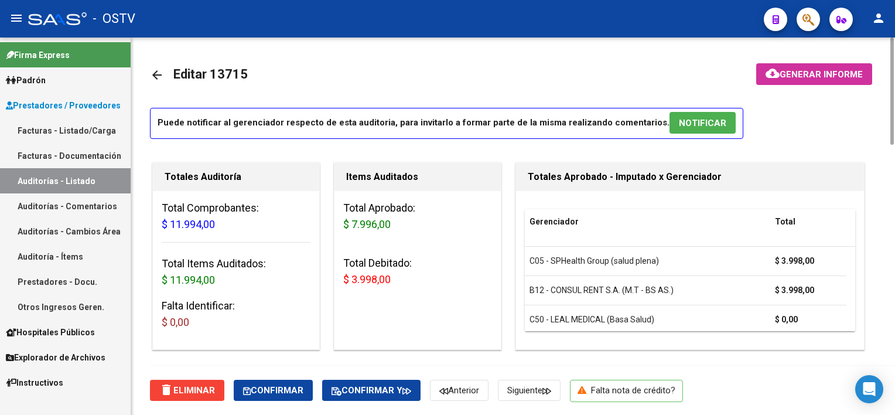
click at [155, 72] on mat-icon "arrow_back" at bounding box center [157, 75] width 14 height 14
